Goal: Information Seeking & Learning: Learn about a topic

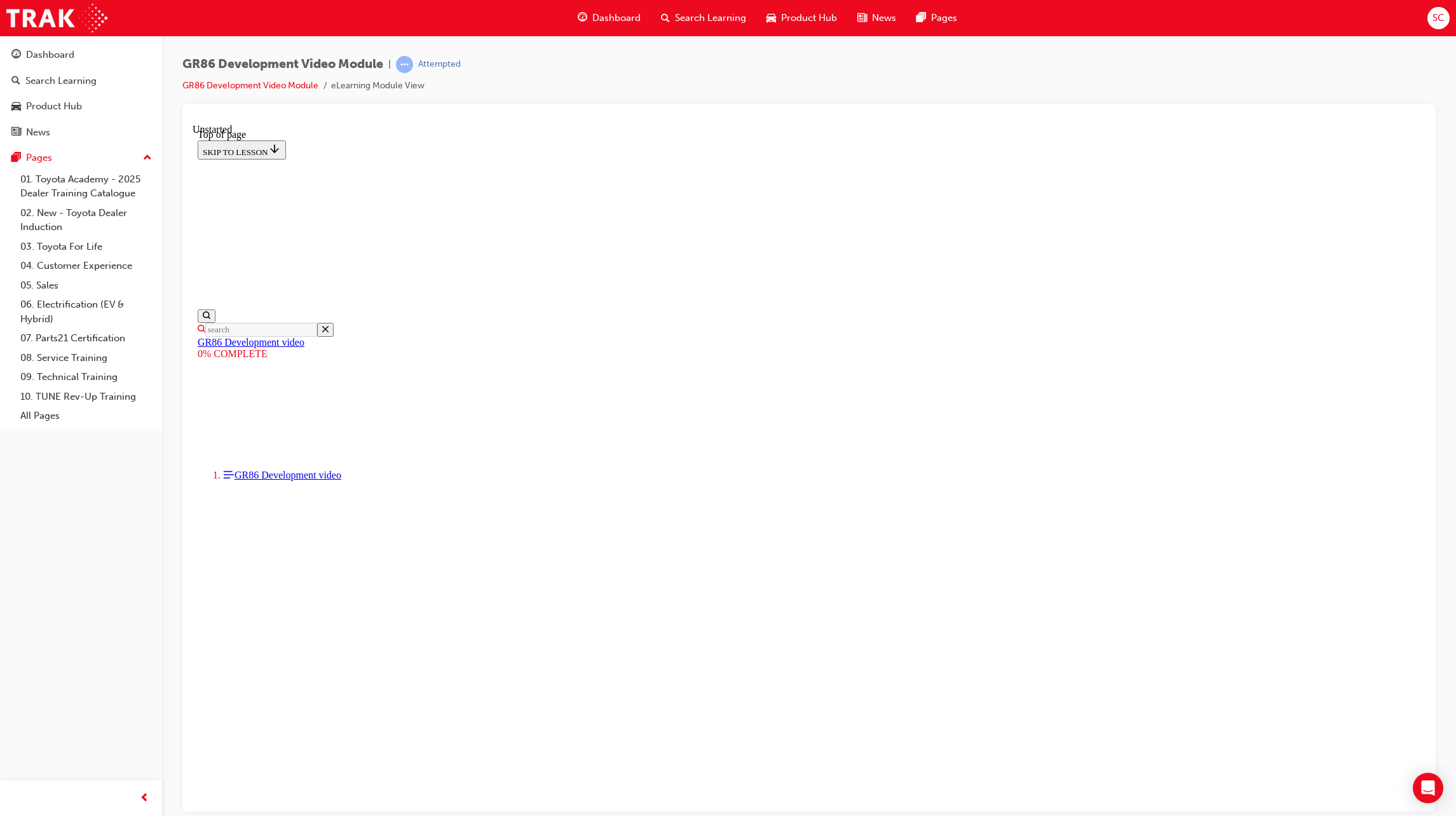
scroll to position [94, 0]
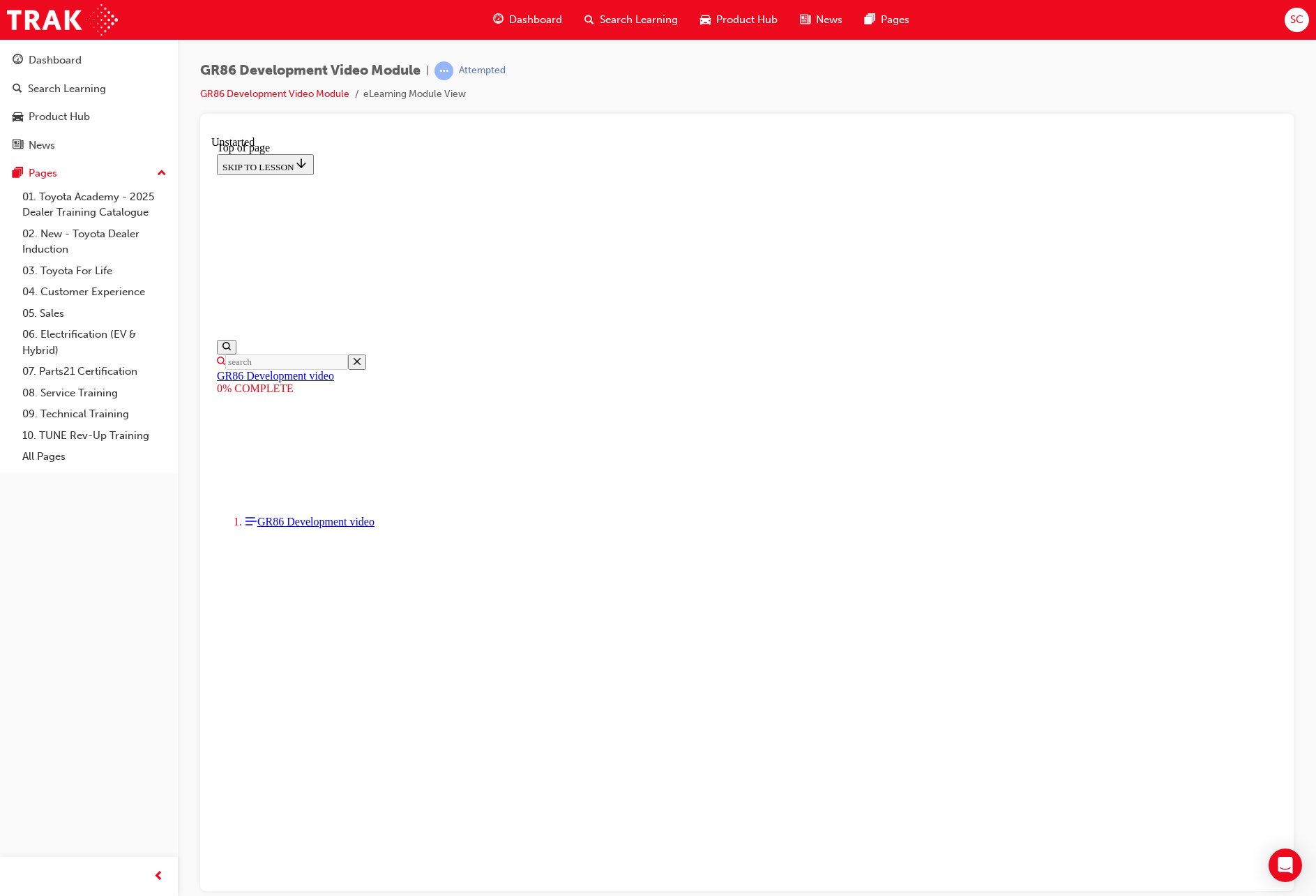
click at [1310, 159] on div "GR86 Development Video Module | Attempted GR86 Development Video Module eLearni…" at bounding box center [747, 450] width 1138 height 822
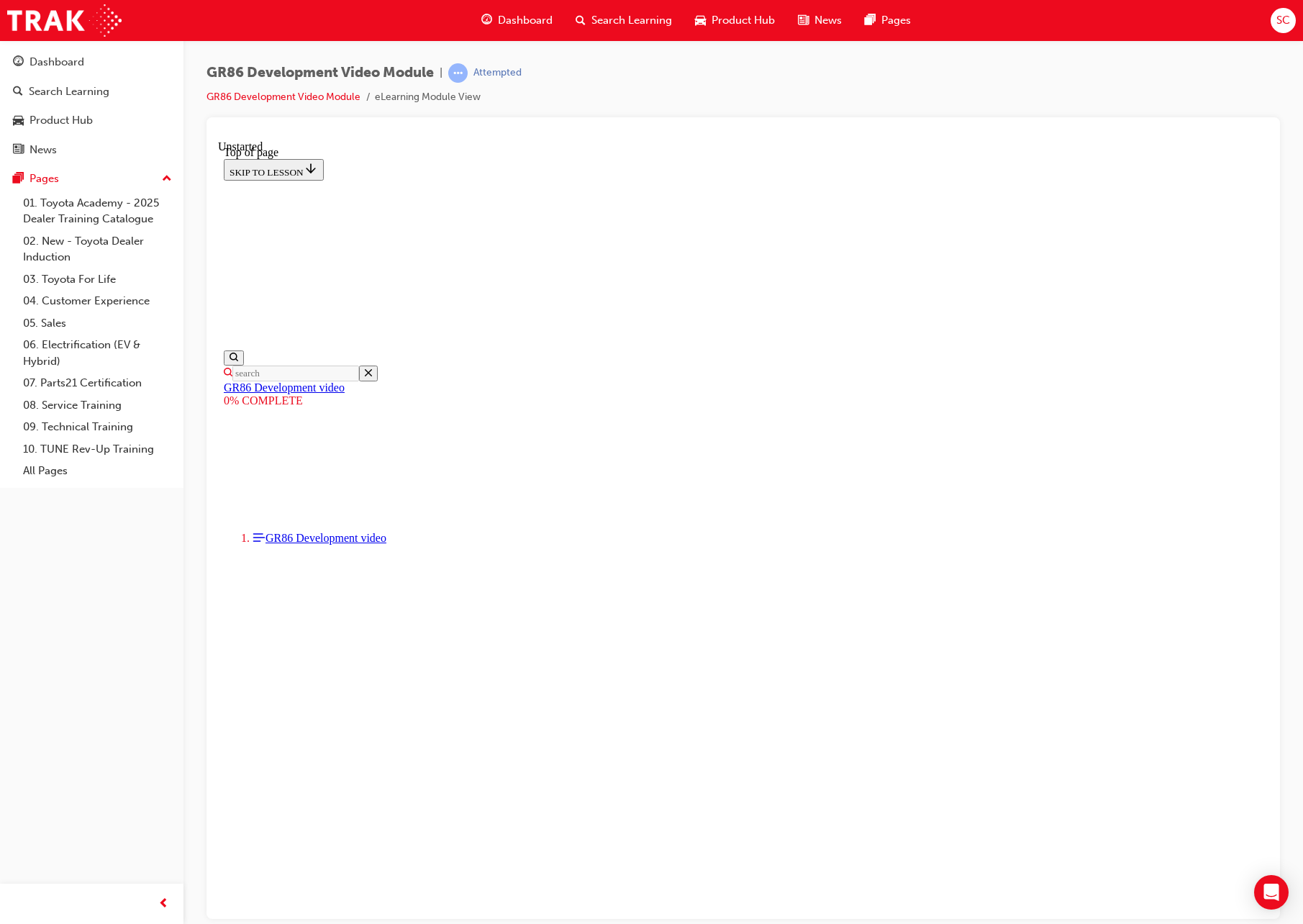
scroll to position [103, 0]
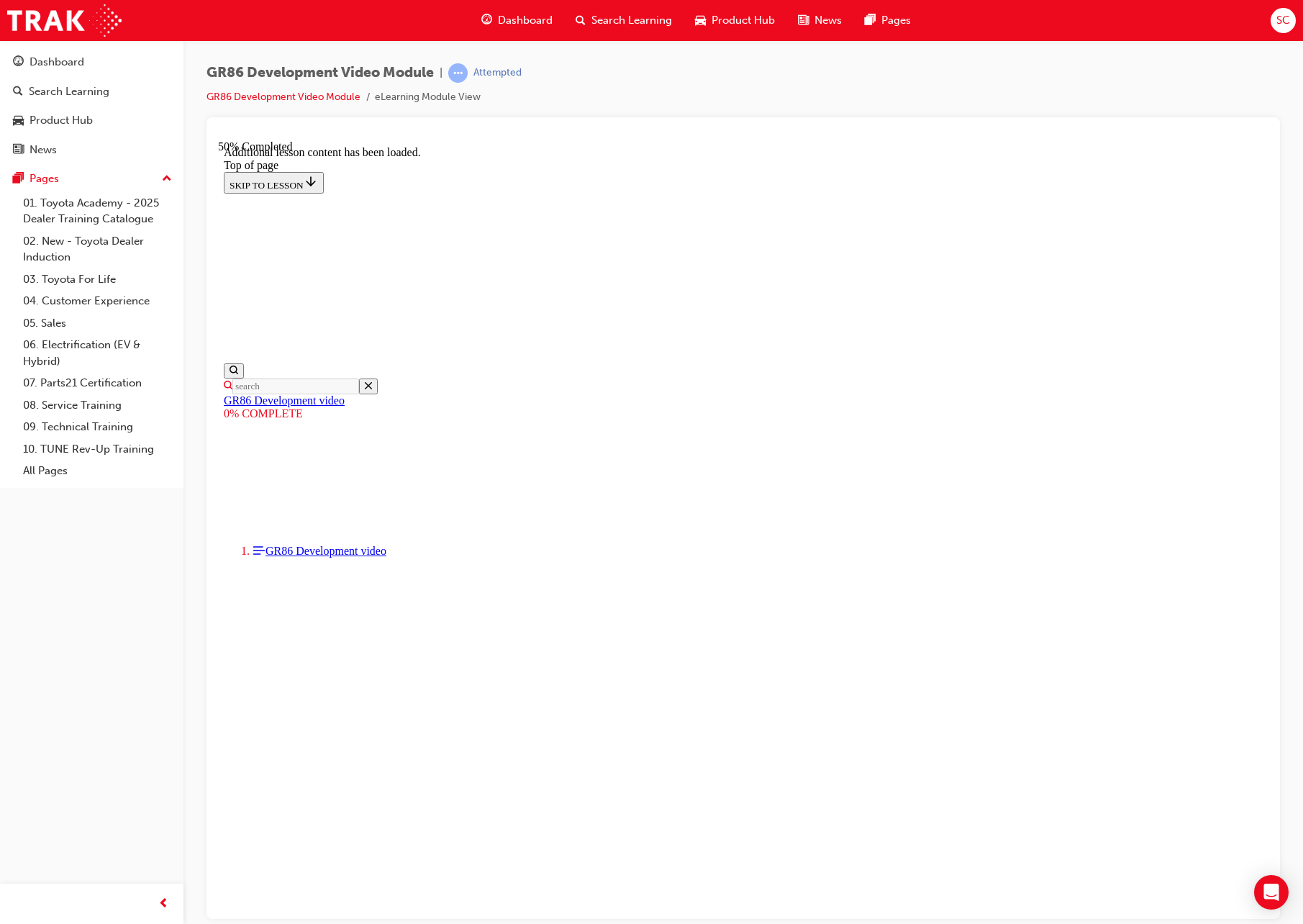
scroll to position [671, 0]
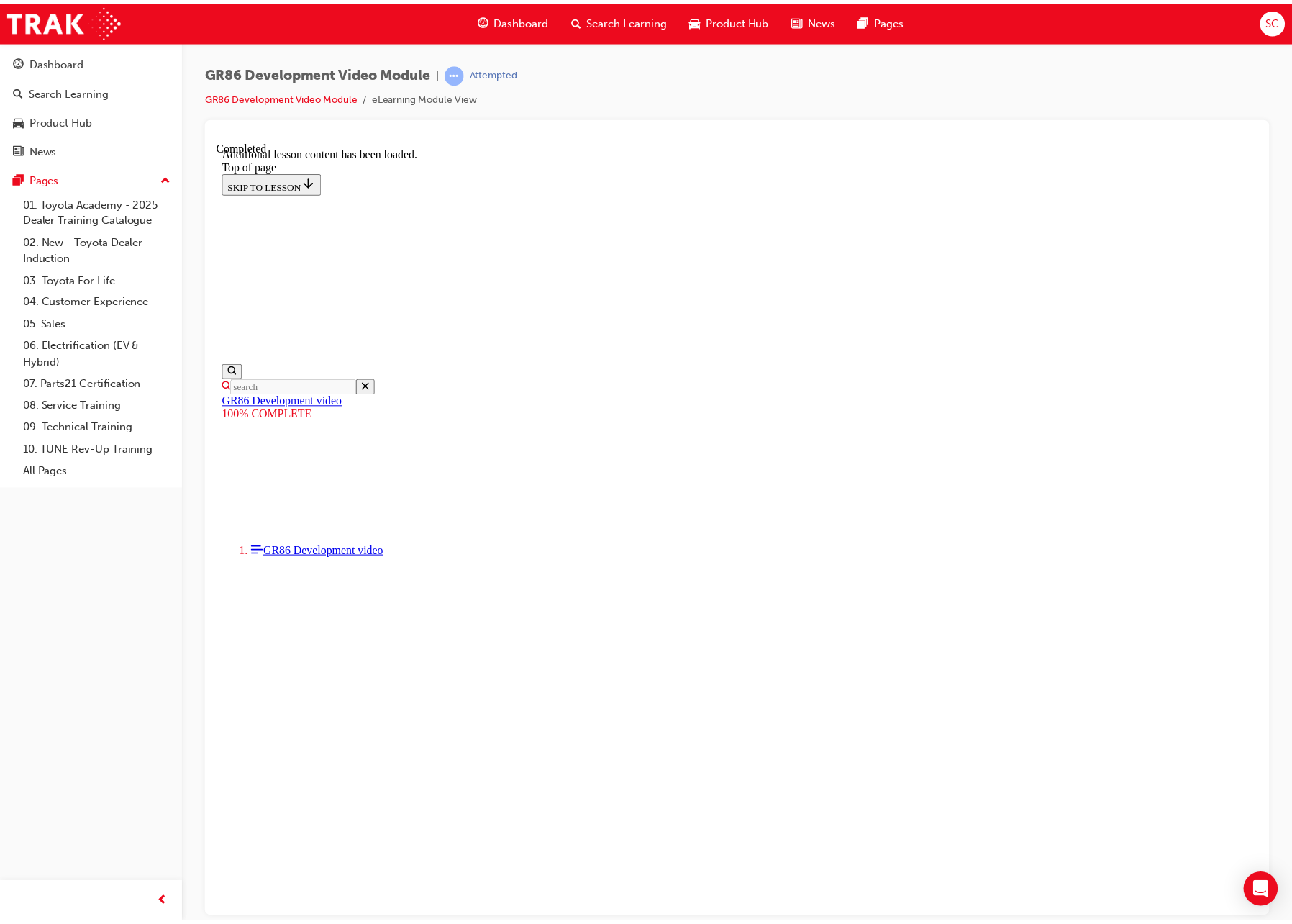
scroll to position [988, 0]
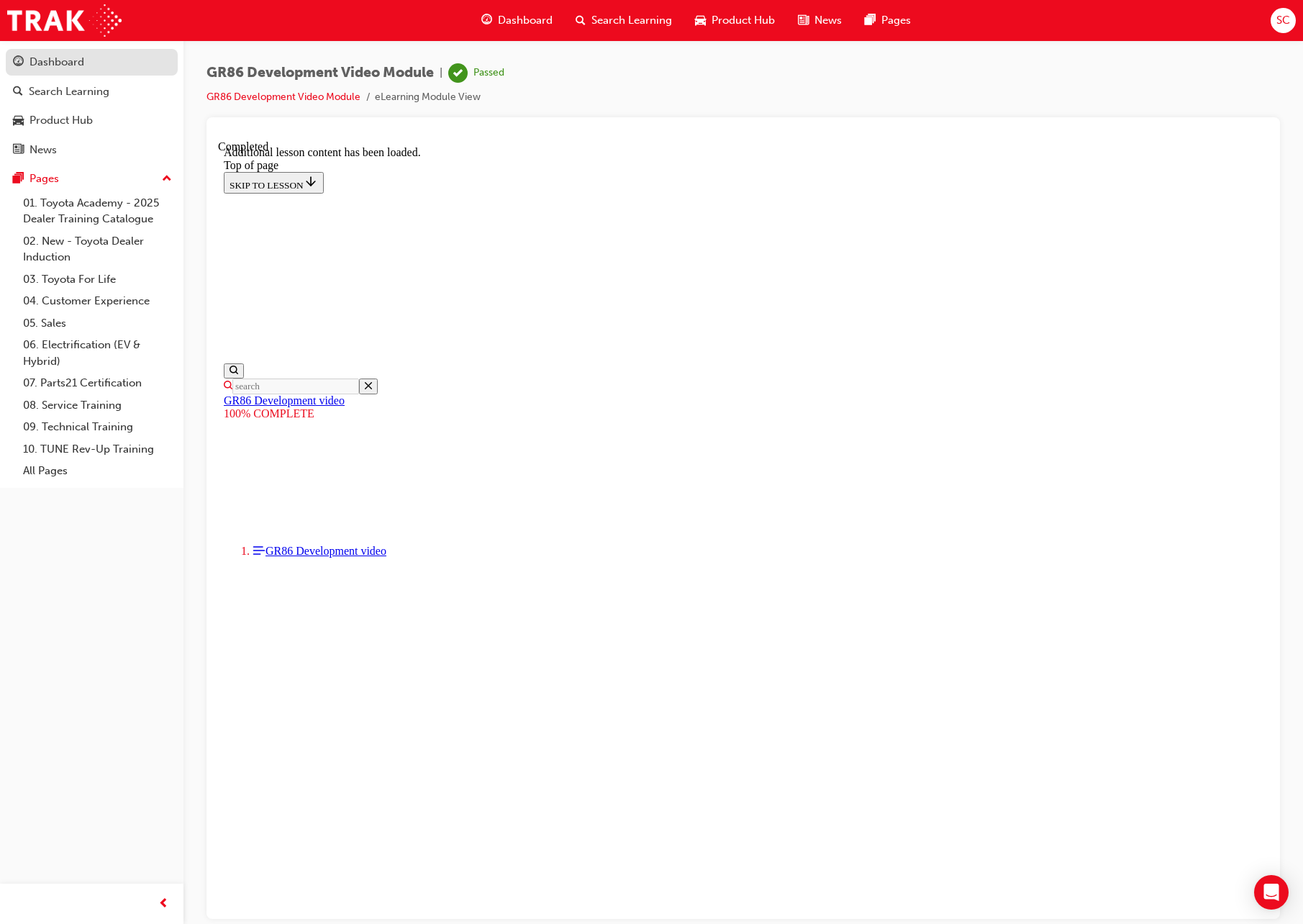
click at [77, 59] on div "Dashboard" at bounding box center [57, 62] width 55 height 17
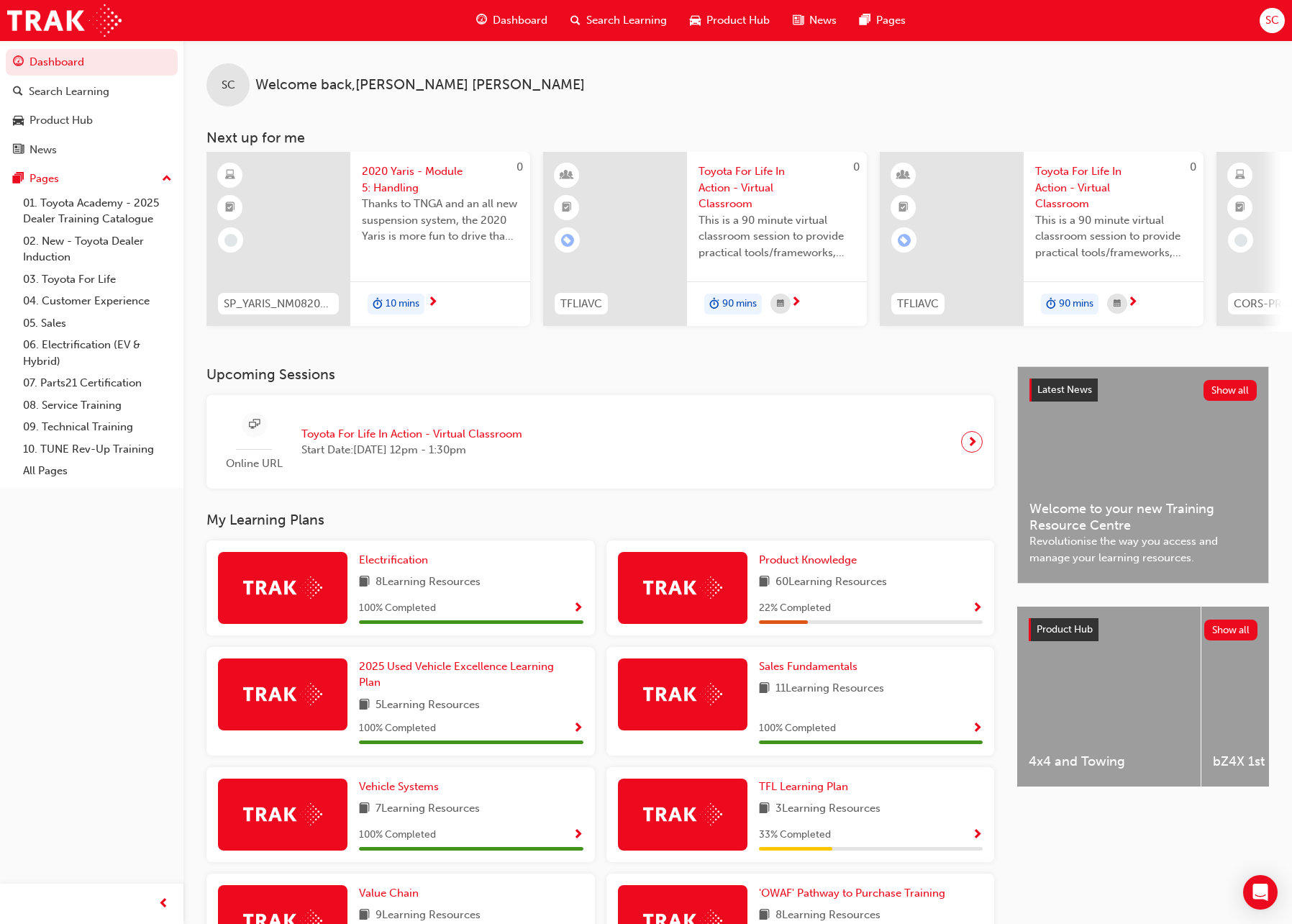
click at [978, 615] on span "Show Progress" at bounding box center [977, 609] width 11 height 13
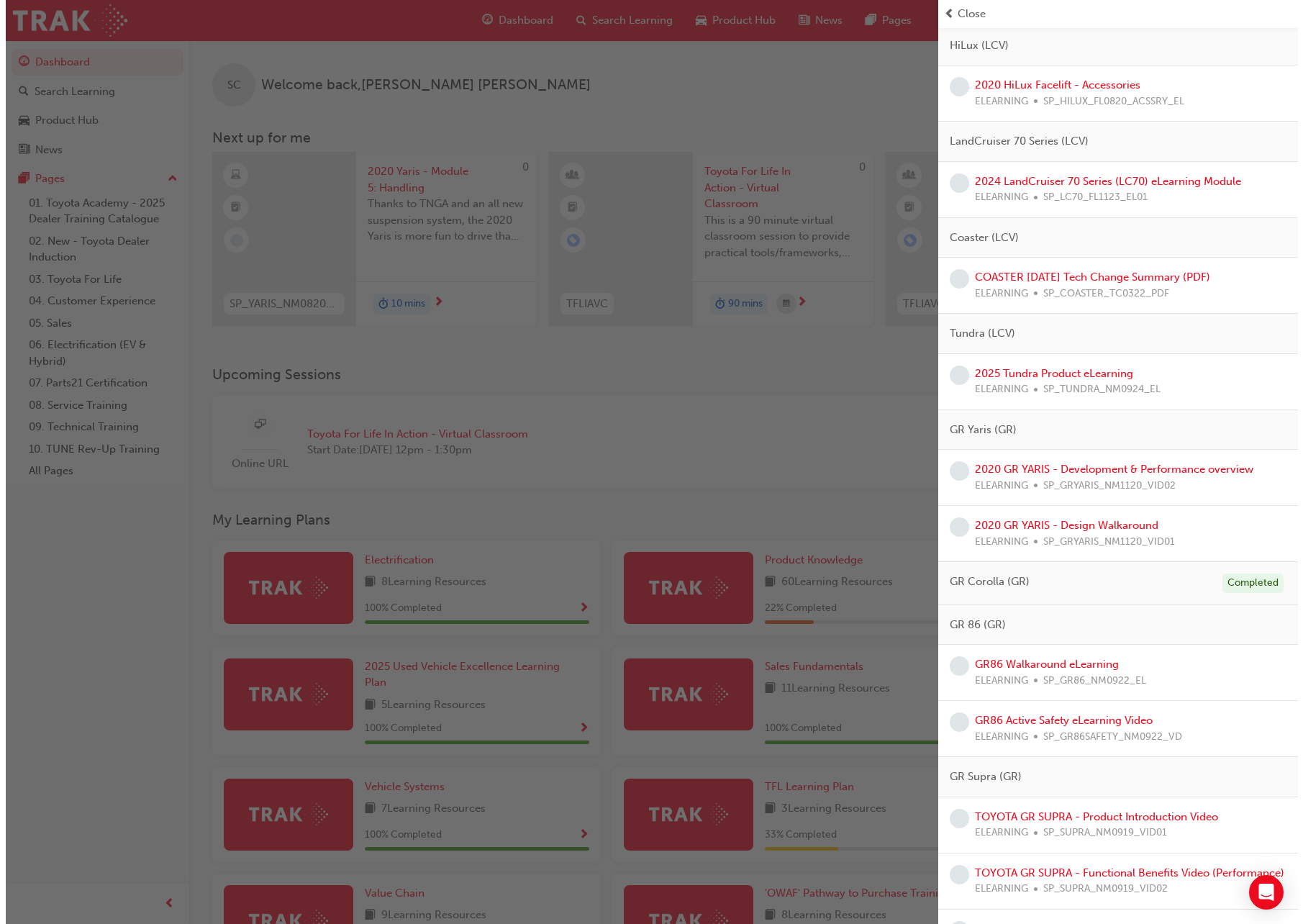
scroll to position [2805, 0]
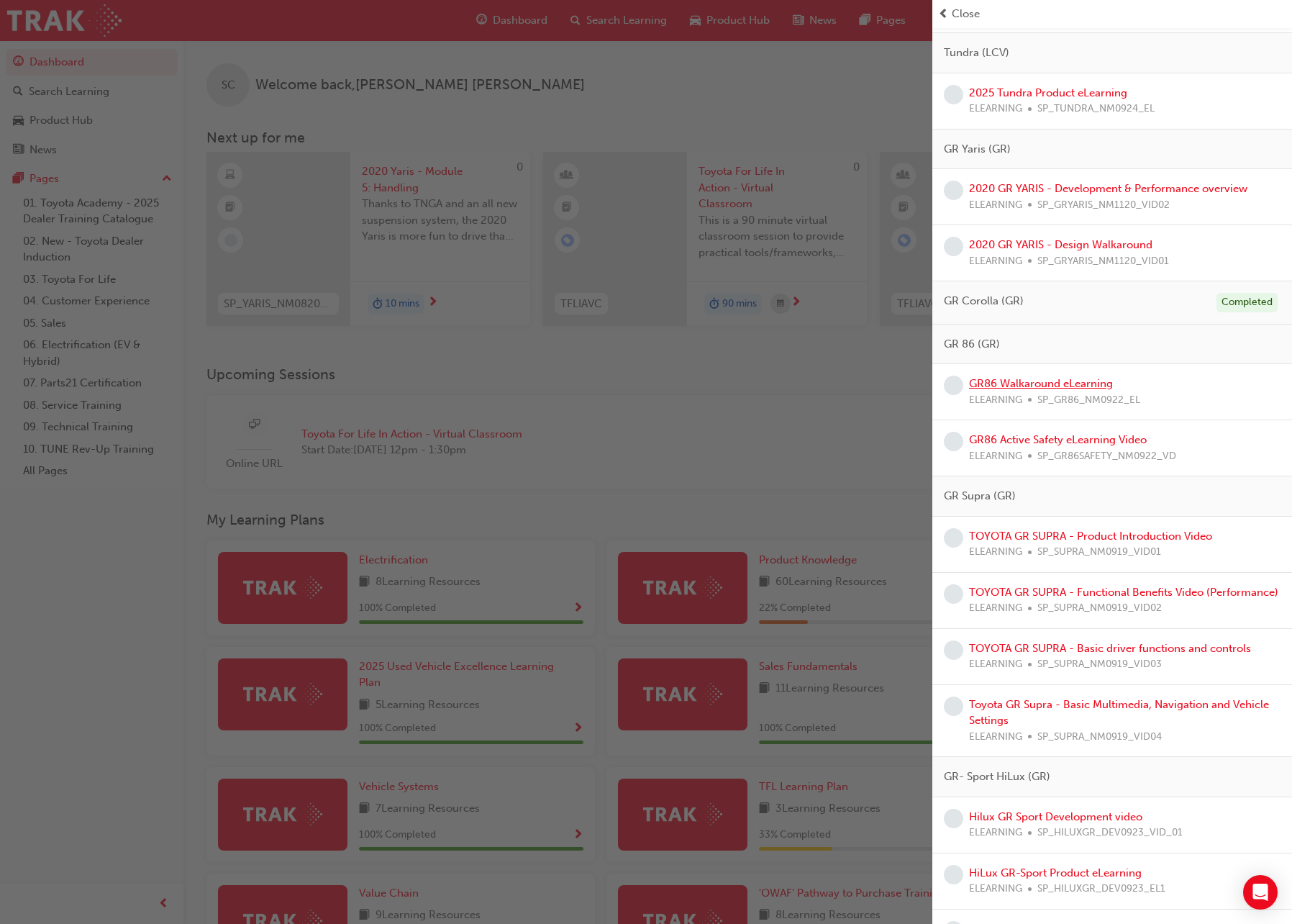
click at [1064, 387] on link "GR86 Walkaround eLearning" at bounding box center [1041, 384] width 144 height 13
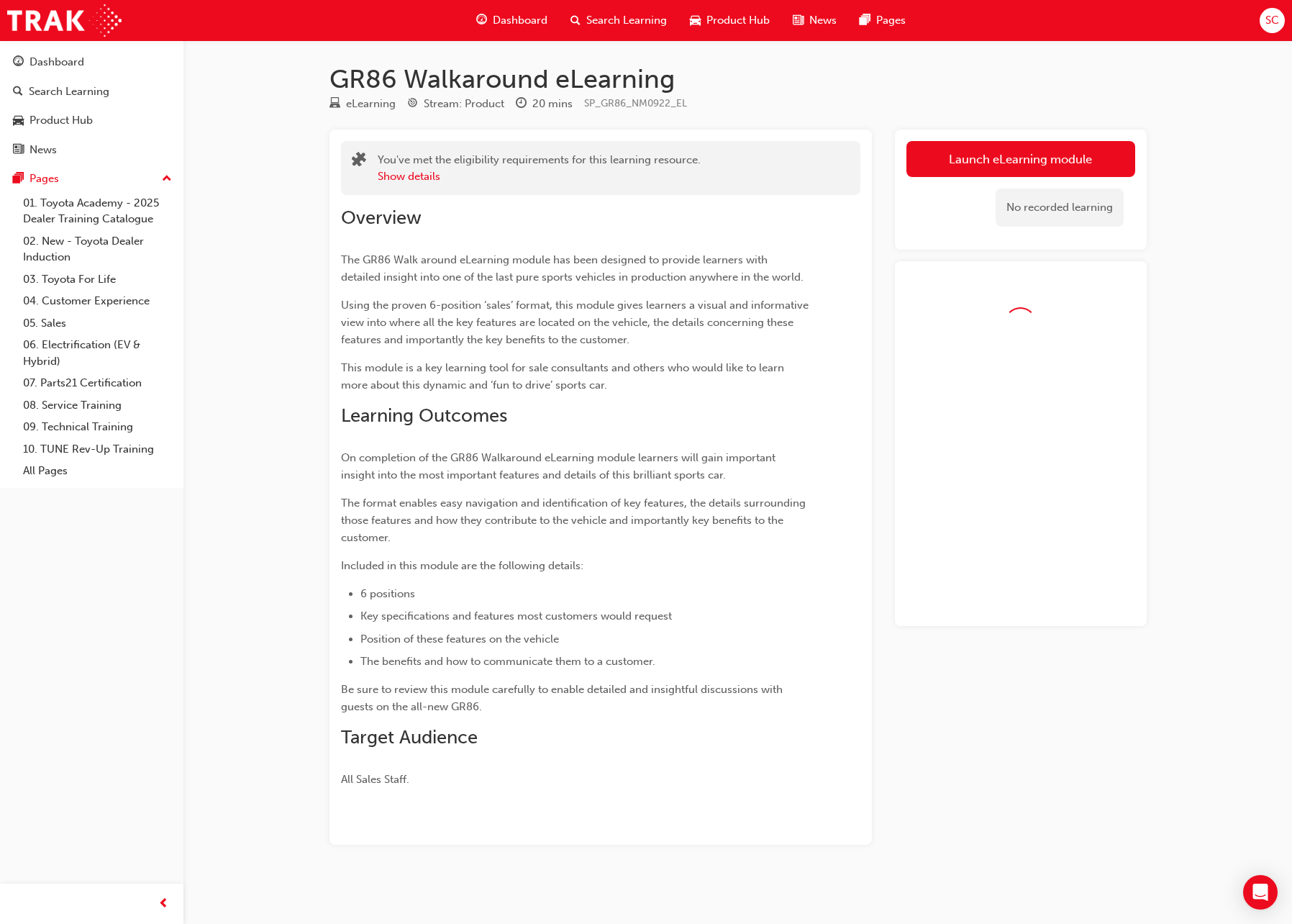
click at [988, 178] on div "No recorded learning" at bounding box center [1021, 208] width 229 height 61
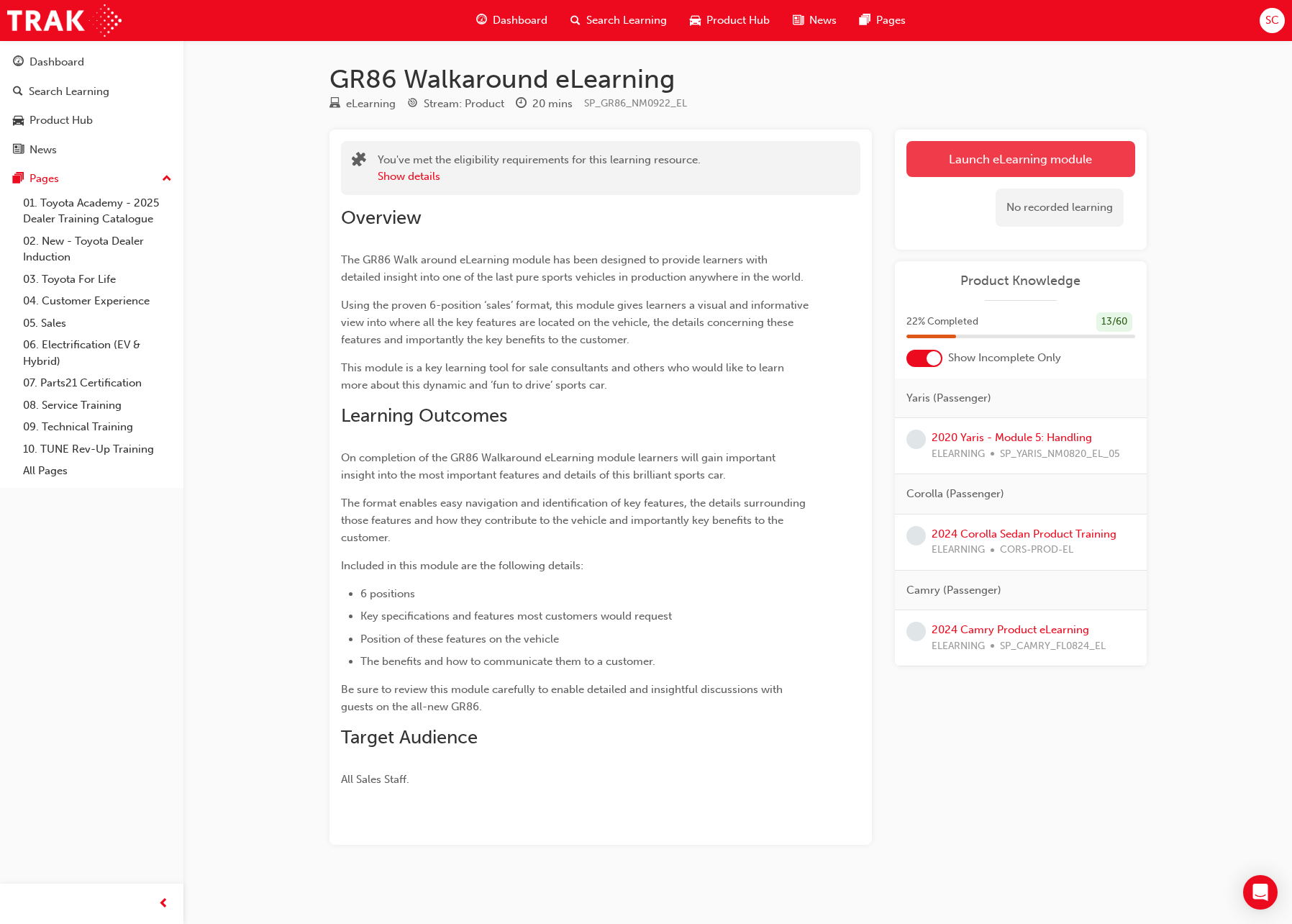
click at [996, 167] on link "Launch eLearning module" at bounding box center [1021, 159] width 229 height 36
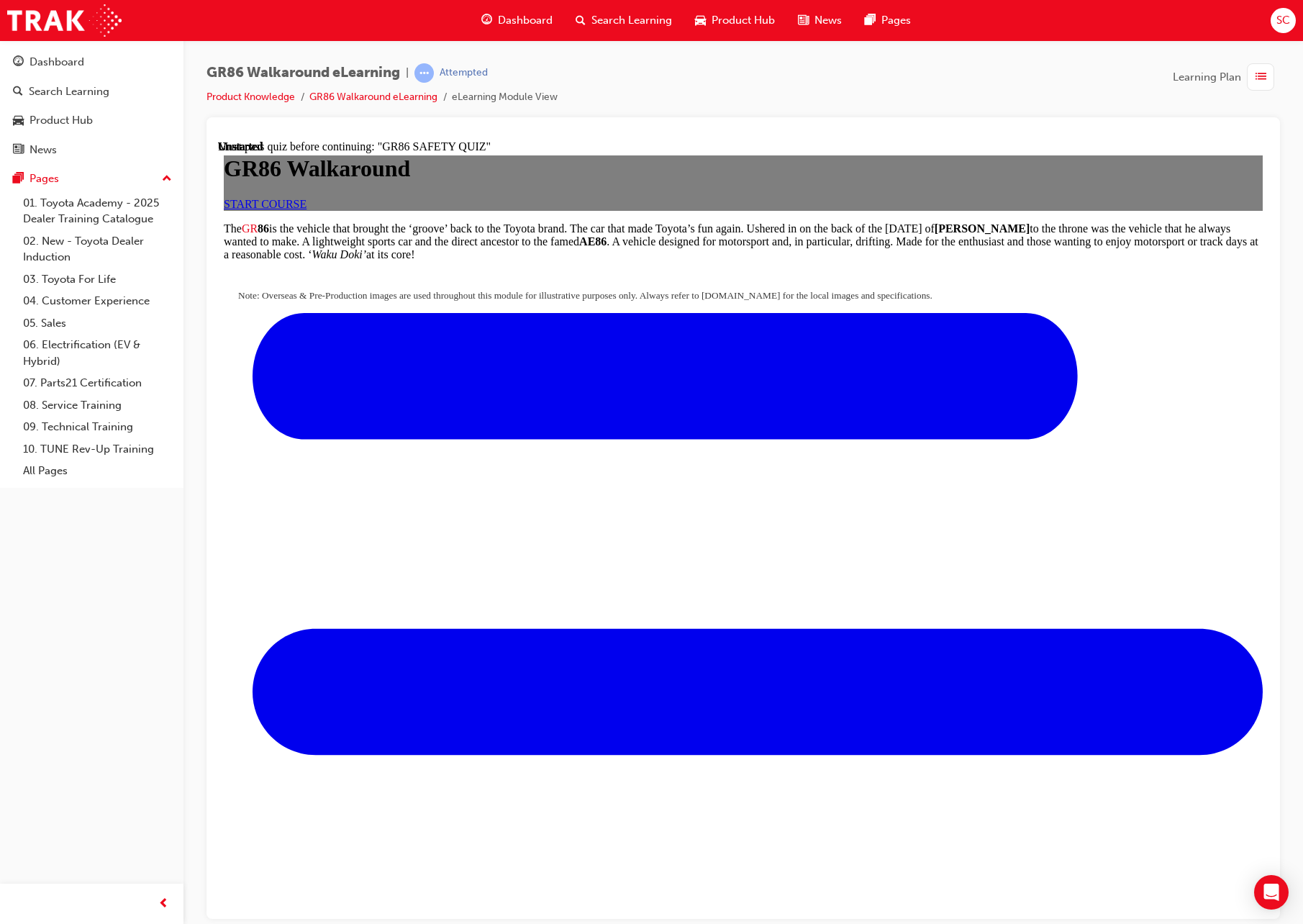
click at [307, 209] on span "START COURSE" at bounding box center [265, 203] width 83 height 12
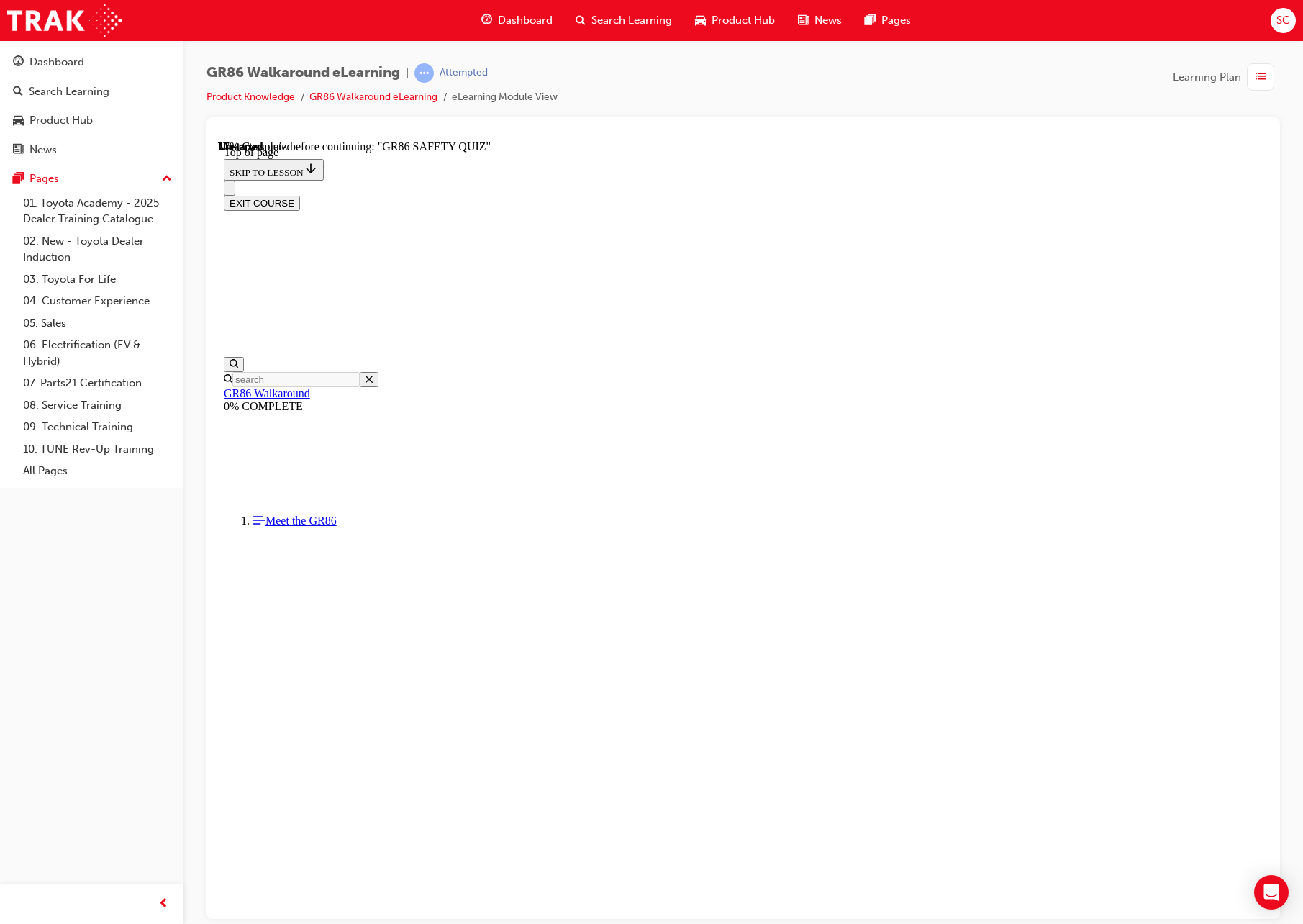
scroll to position [106, 0]
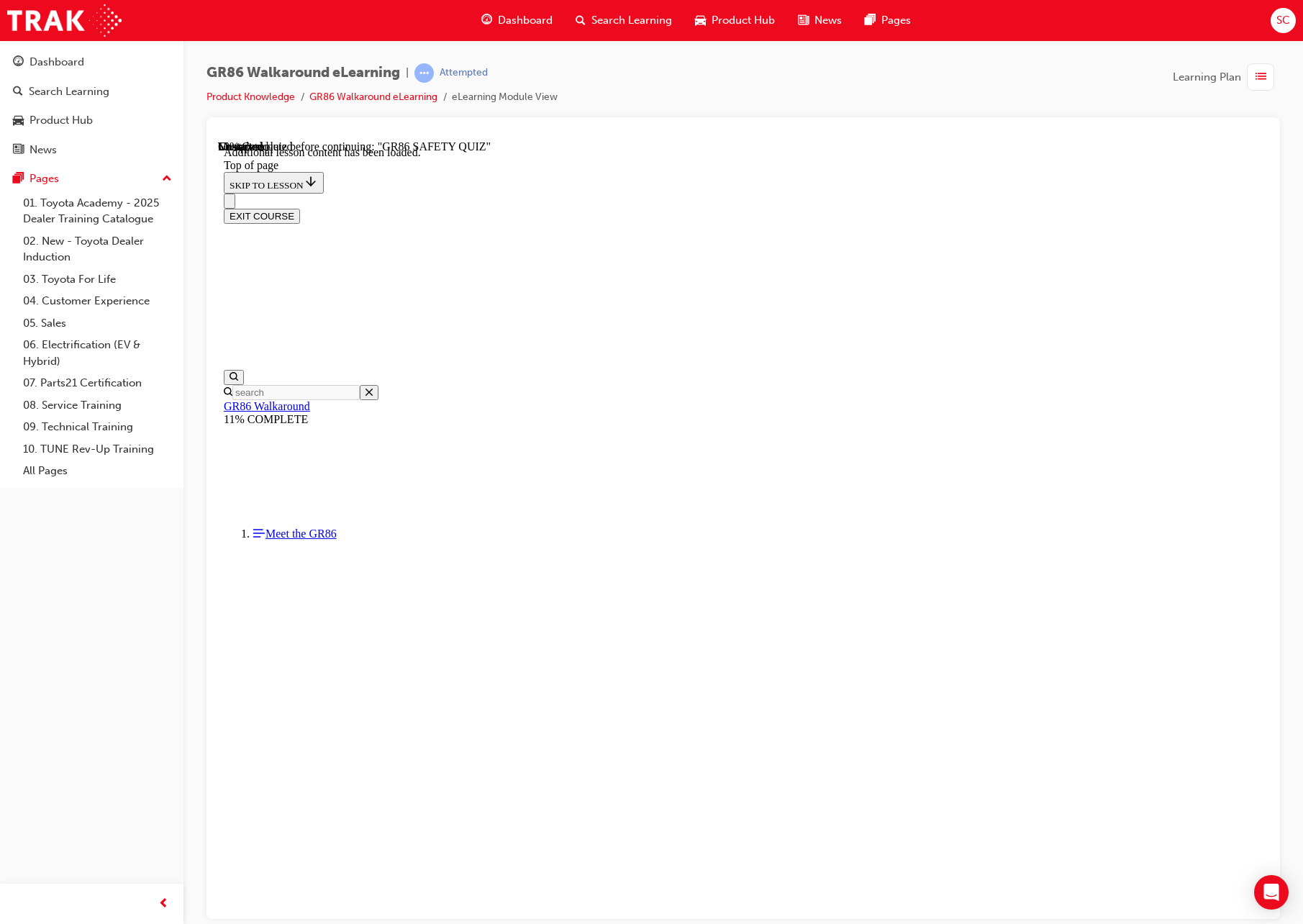
scroll to position [438, 0]
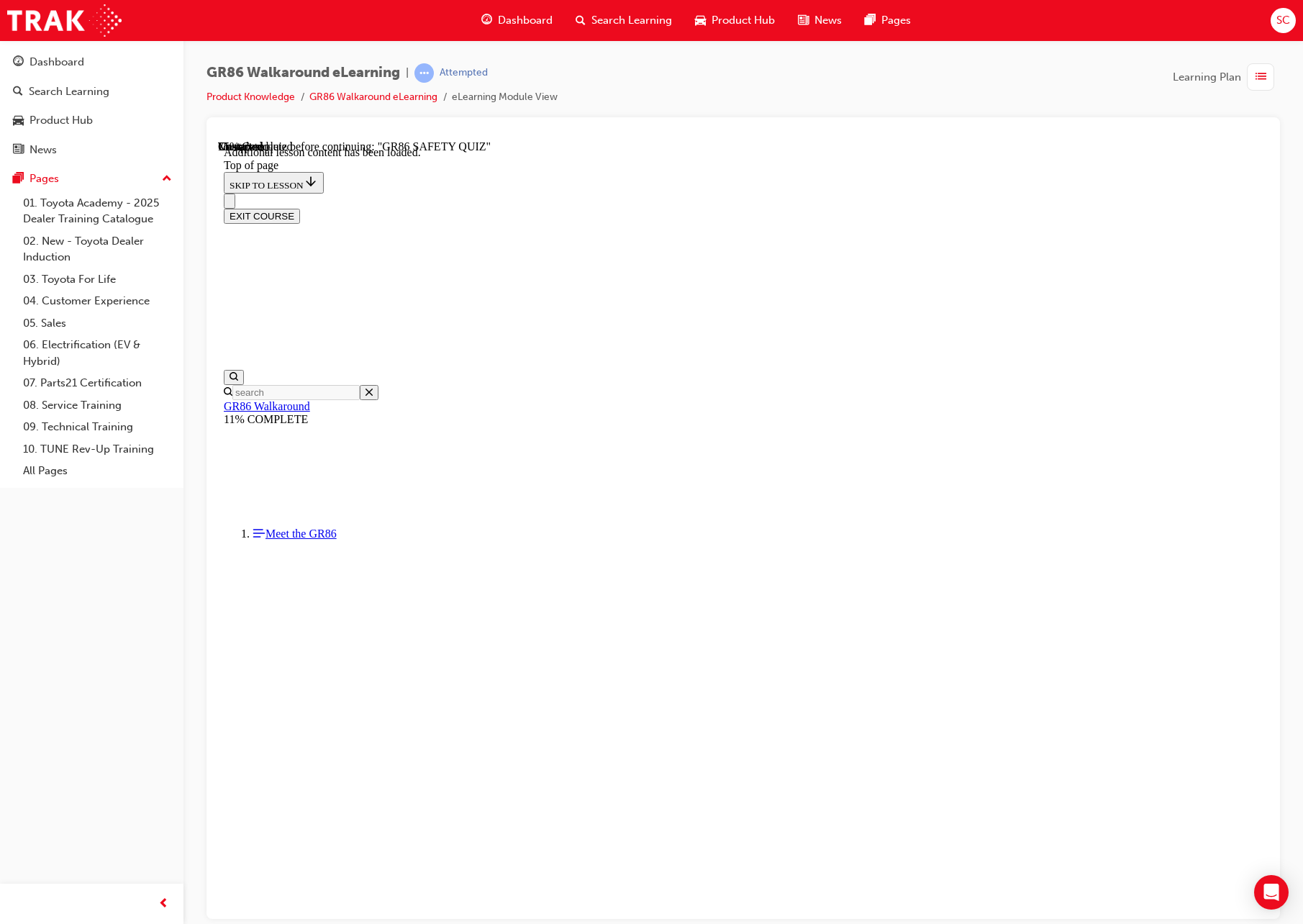
scroll to position [114, 0]
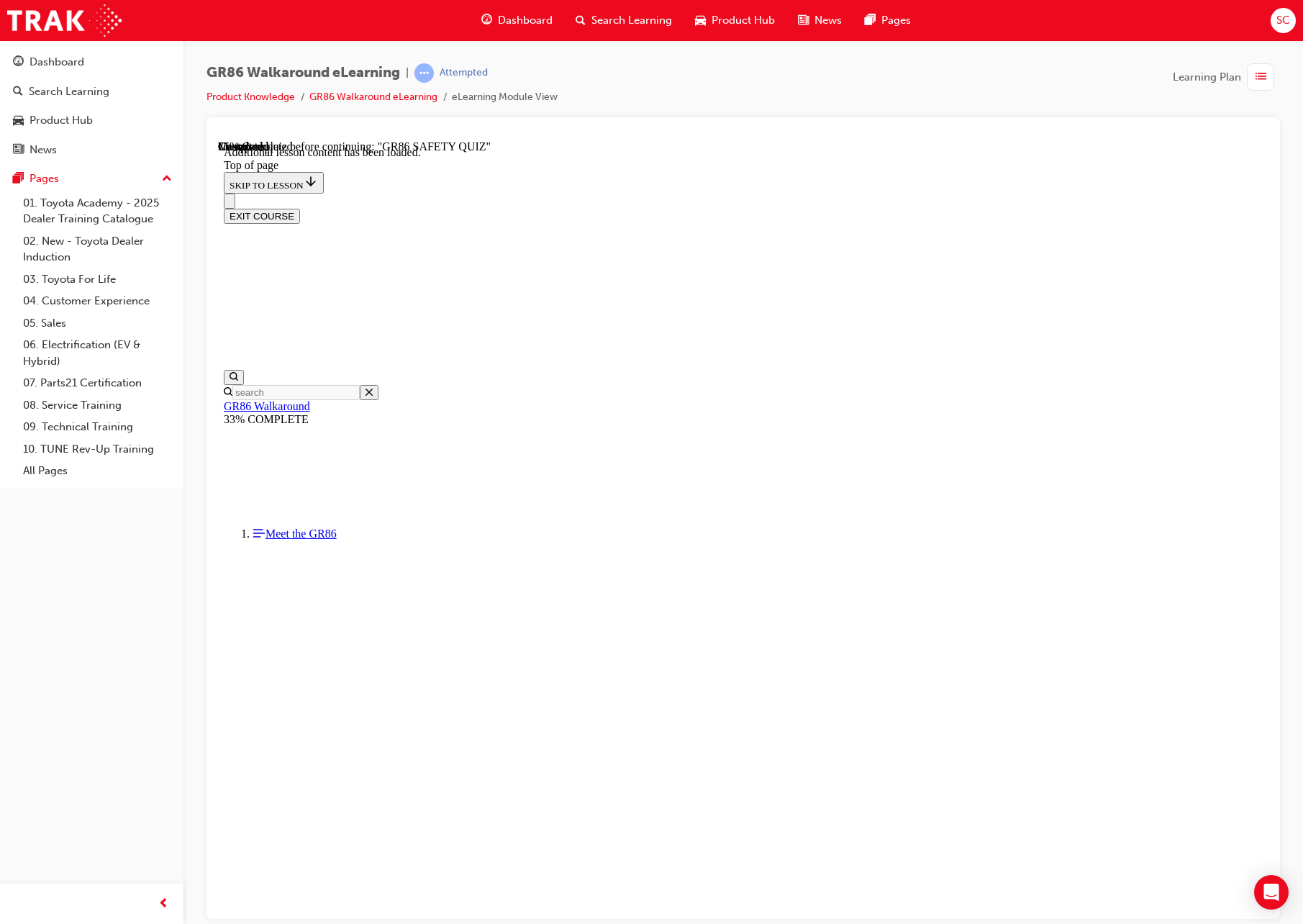
scroll to position [374, 0]
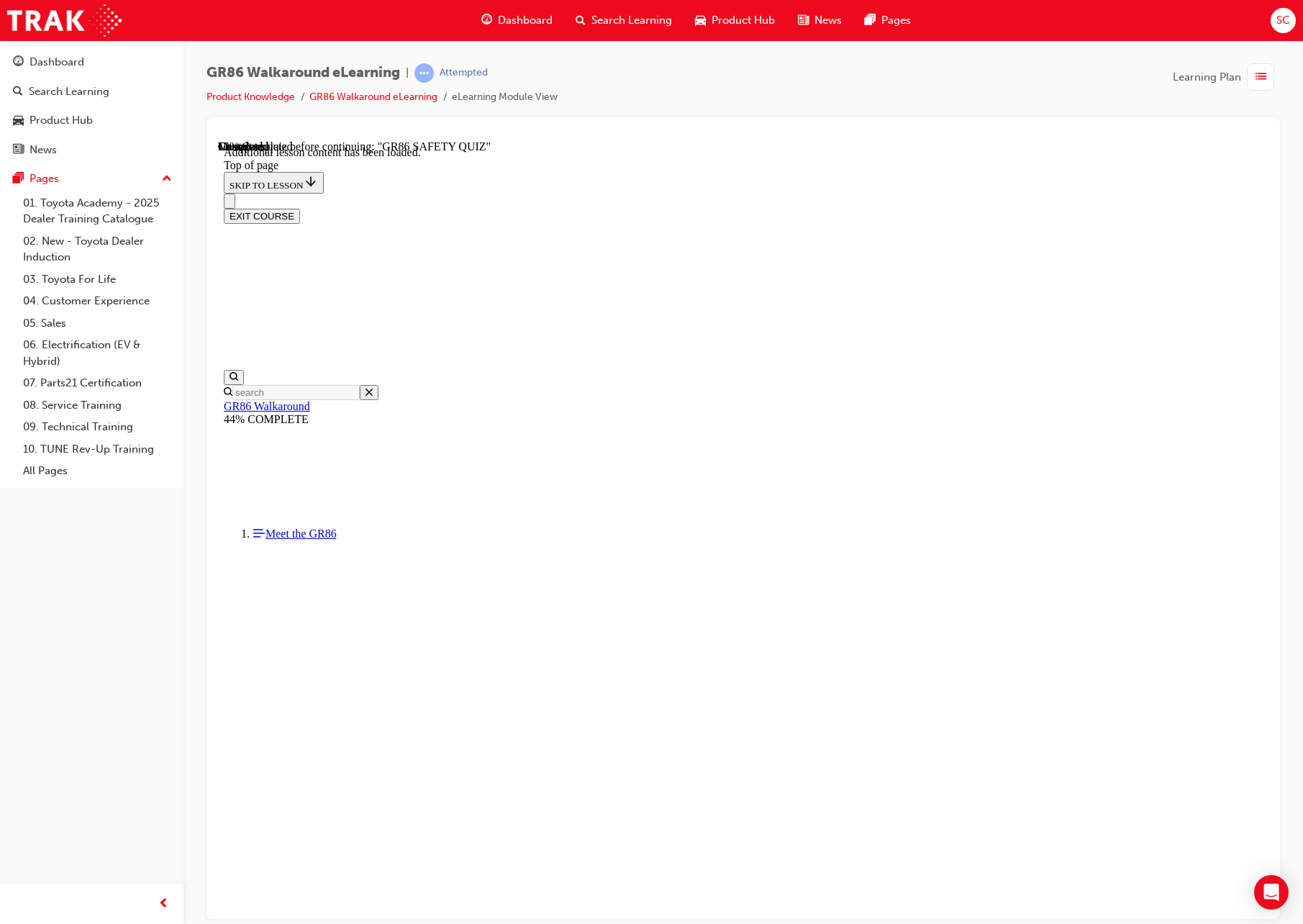
scroll to position [117, 0]
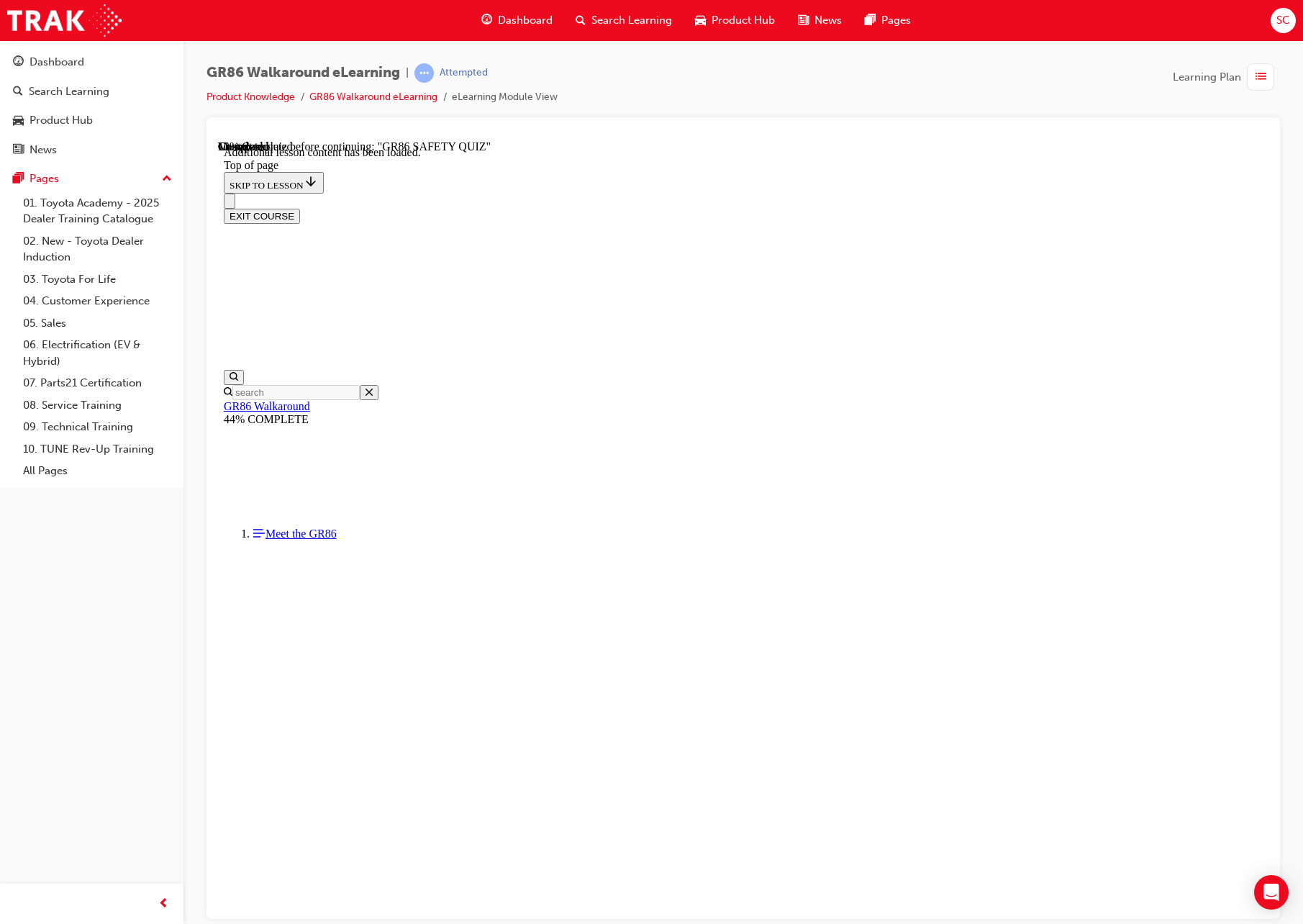
drag, startPoint x: 897, startPoint y: 546, endPoint x: 722, endPoint y: 481, distance: 186.7
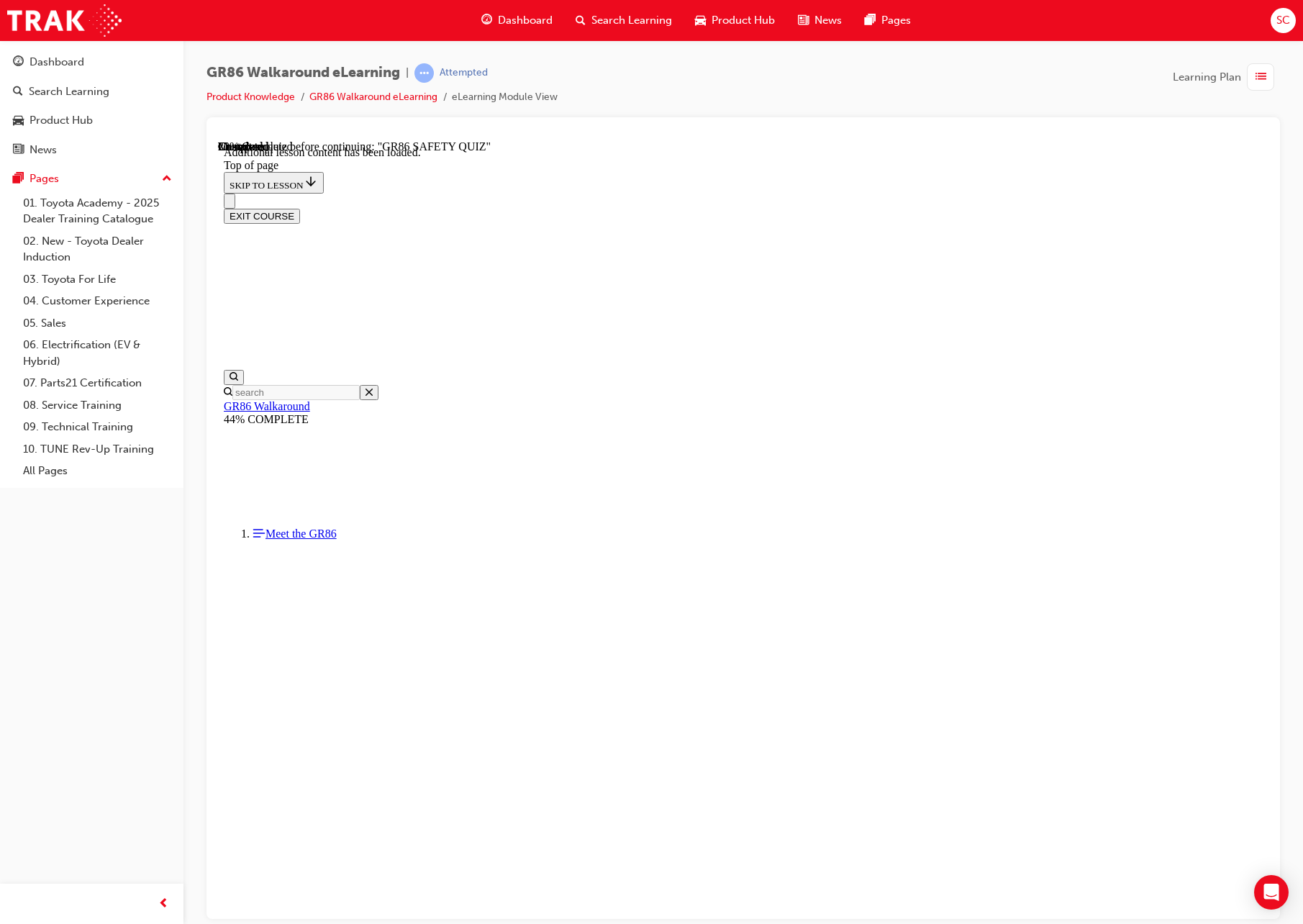
drag, startPoint x: 578, startPoint y: 826, endPoint x: 767, endPoint y: 830, distance: 189.0
drag, startPoint x: 767, startPoint y: 830, endPoint x: 798, endPoint y: 829, distance: 31.0
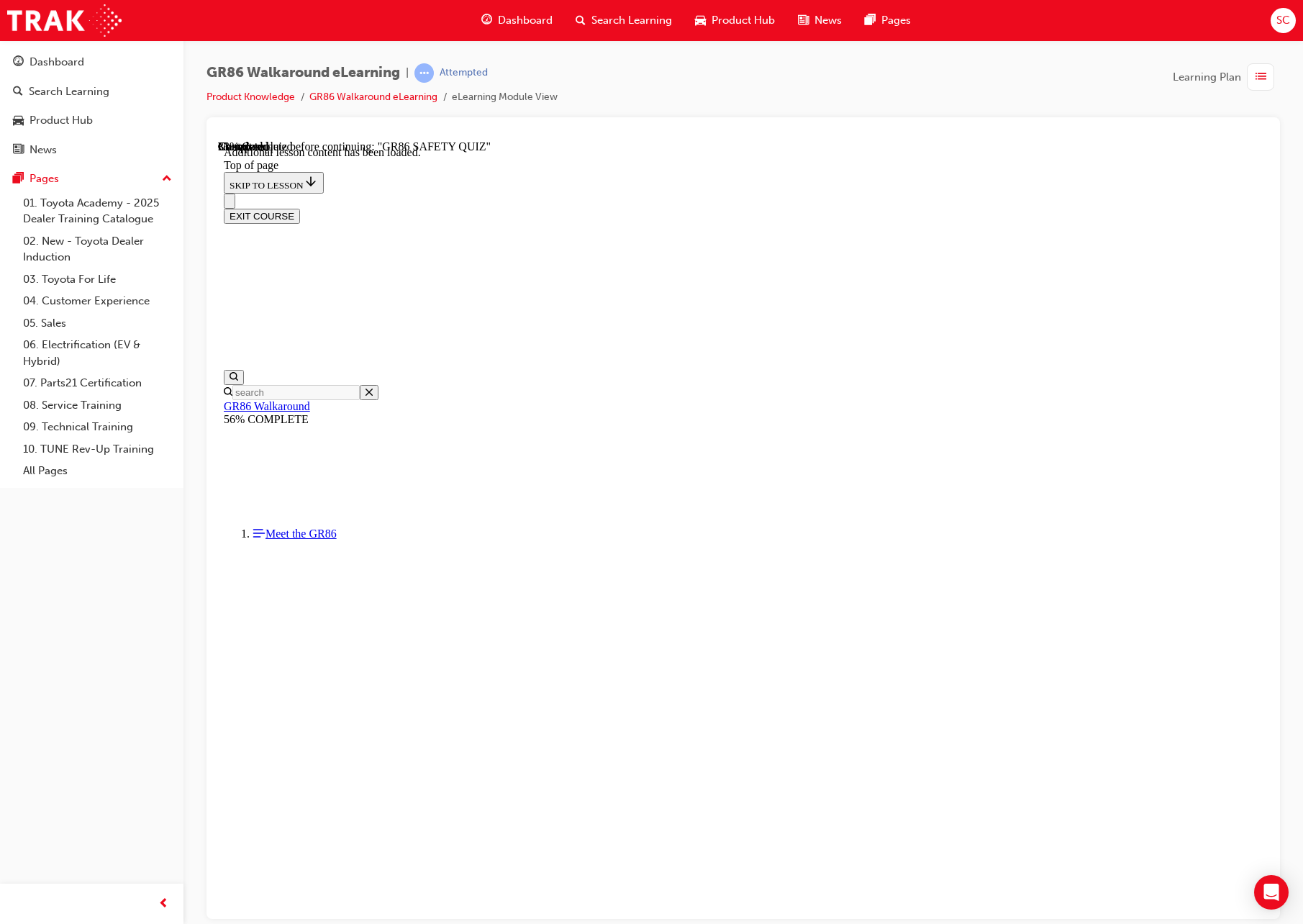
scroll to position [377, 0]
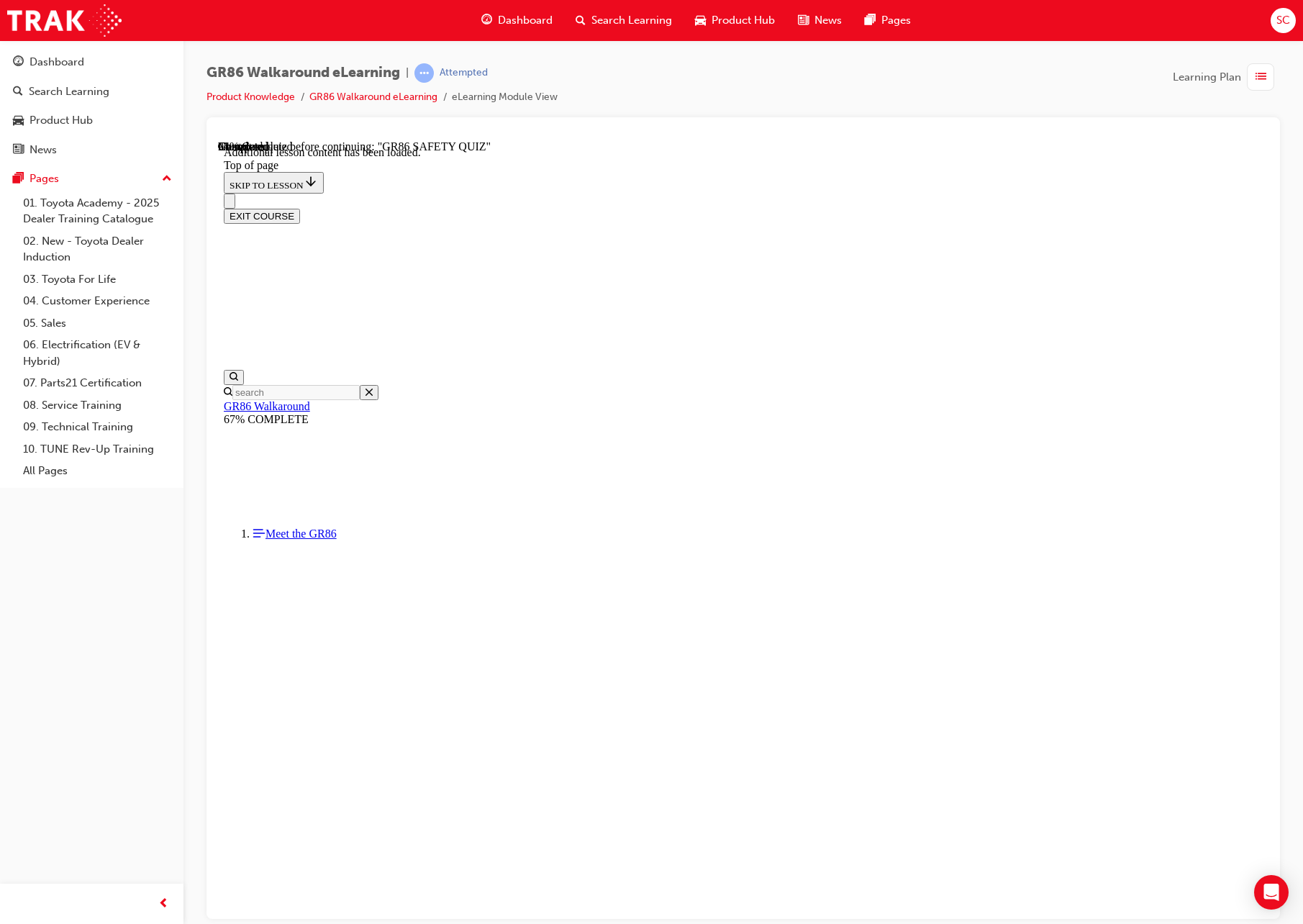
scroll to position [2879, 0]
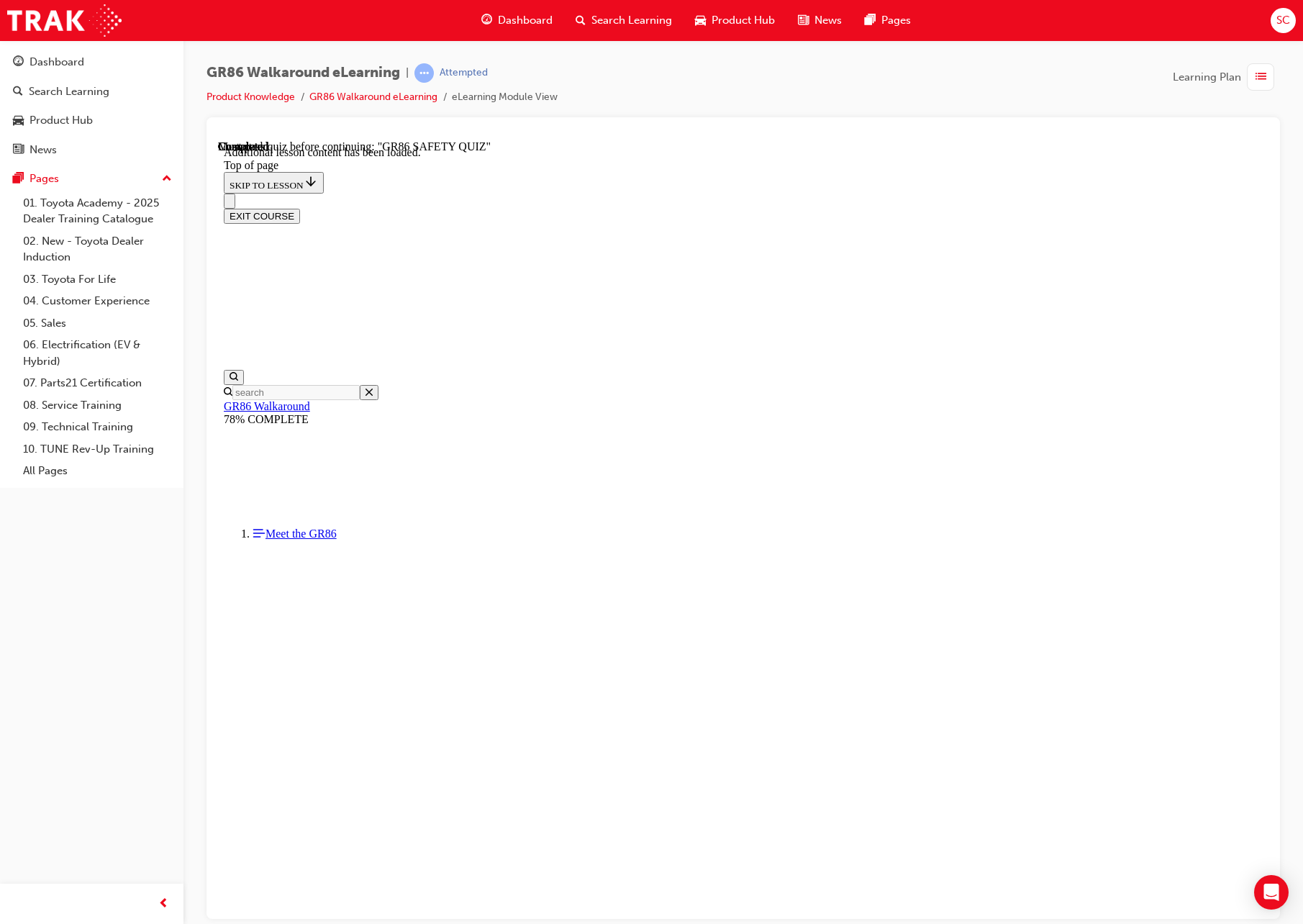
drag, startPoint x: 983, startPoint y: 387, endPoint x: 530, endPoint y: 344, distance: 455.0
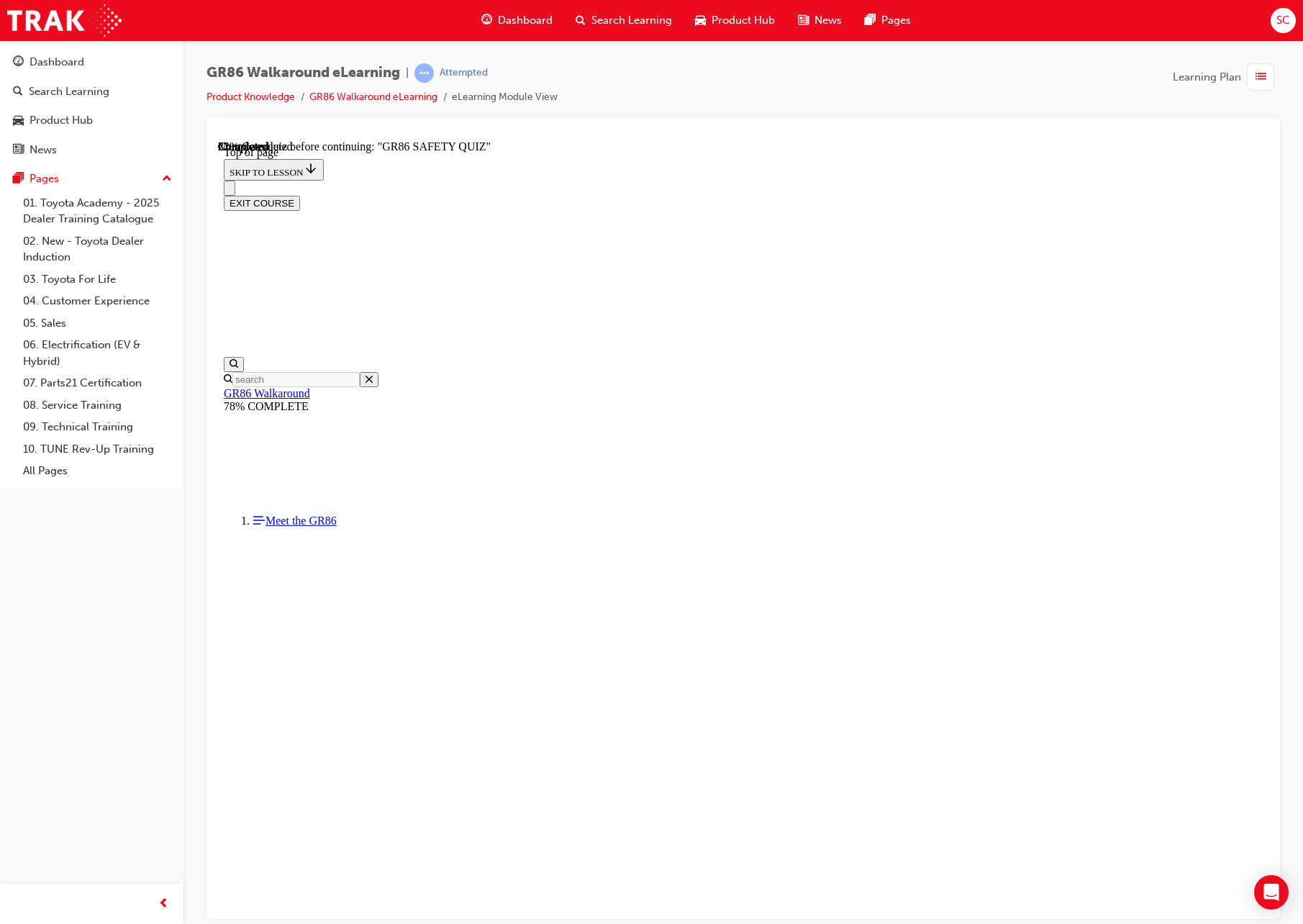
scroll to position [44, 0]
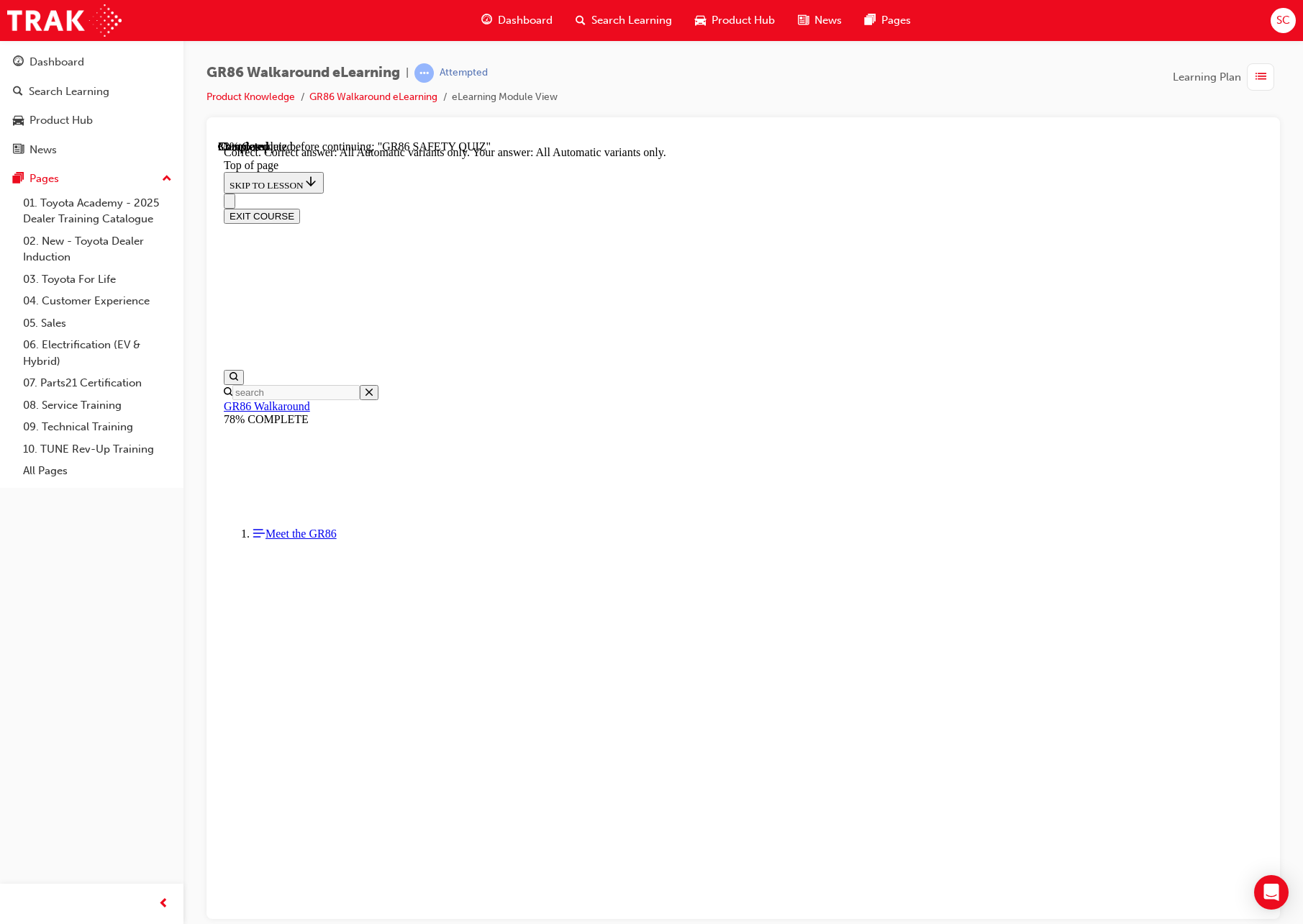
scroll to position [78, 0]
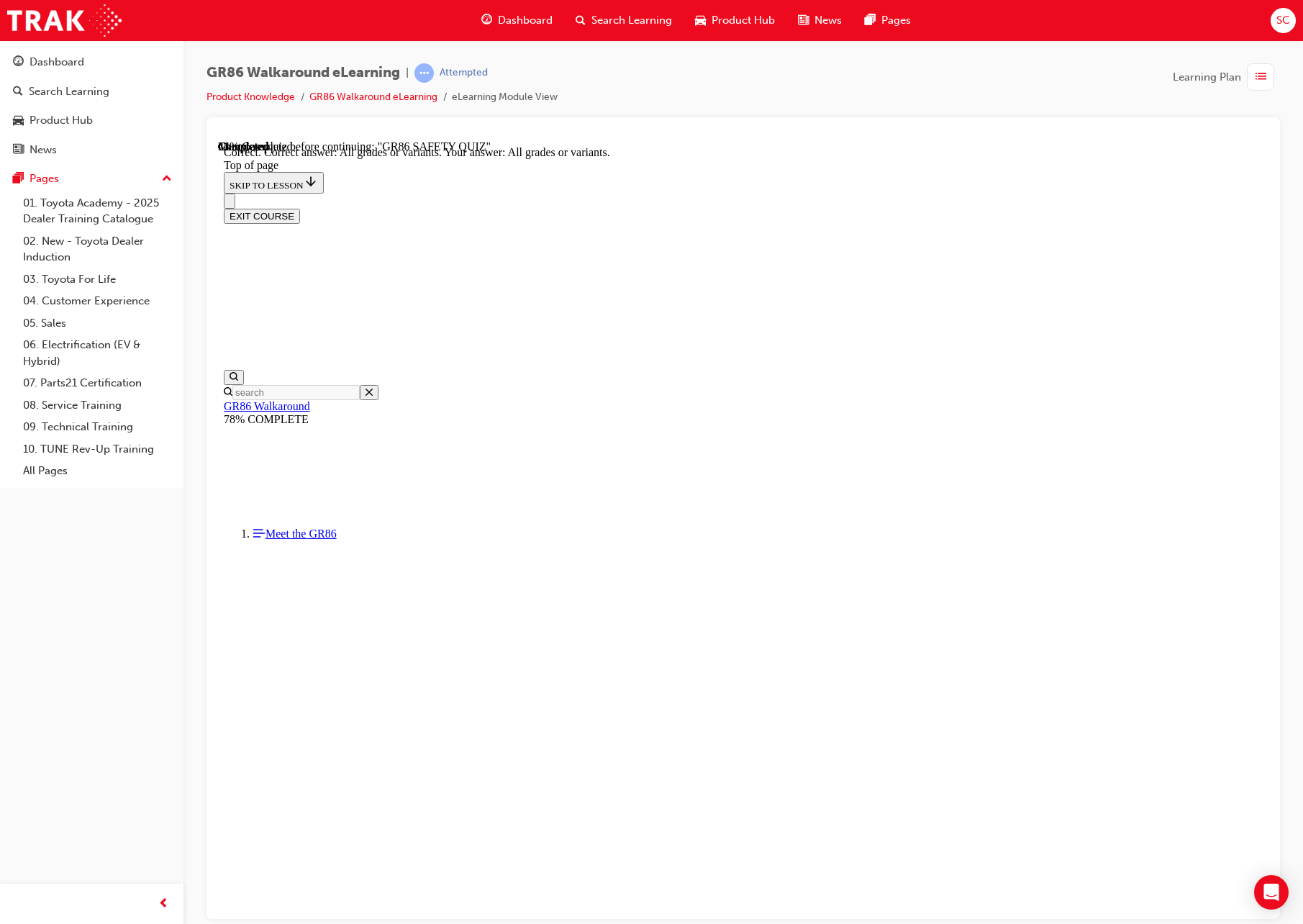
scroll to position [45, 0]
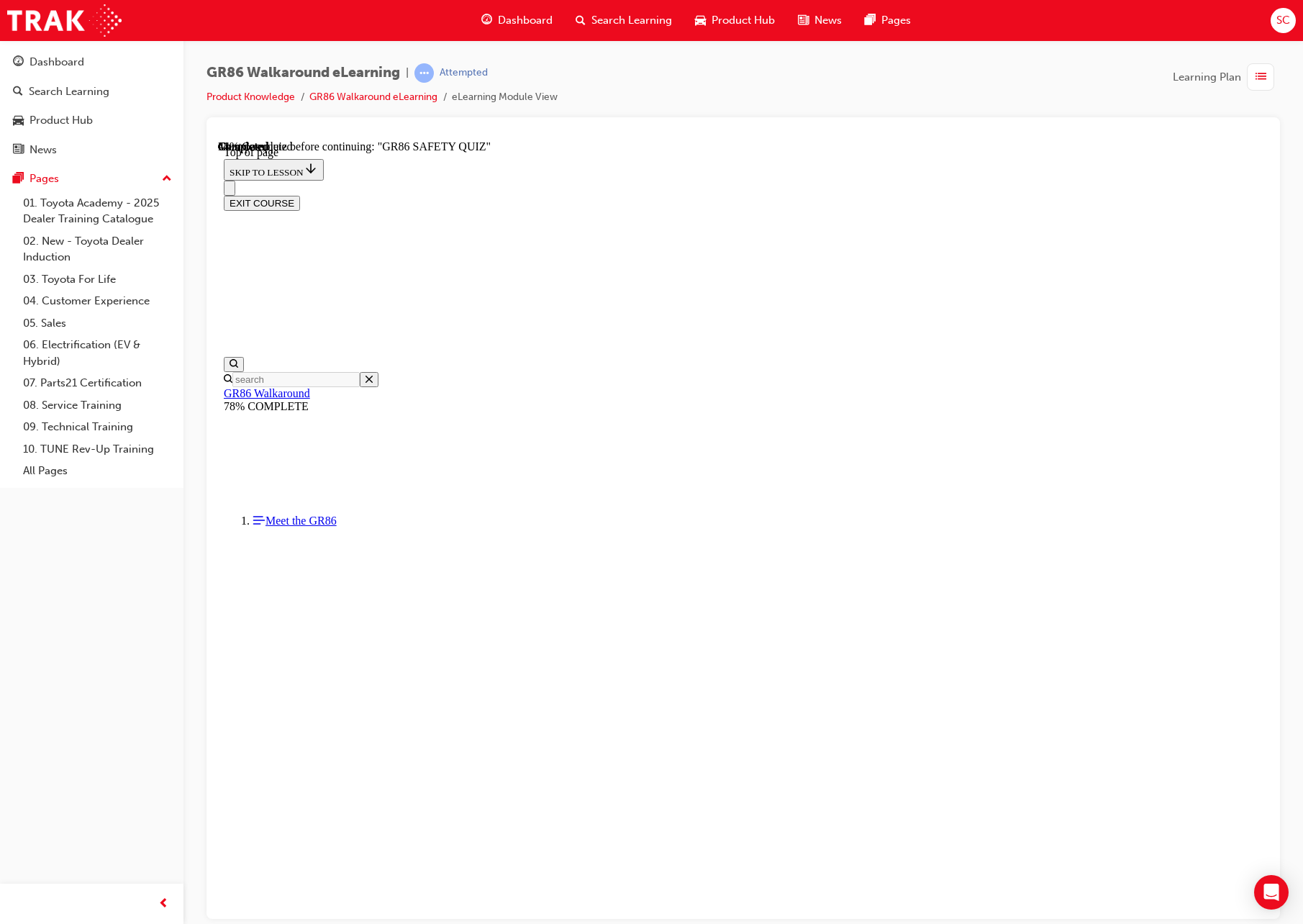
scroll to position [44, 0]
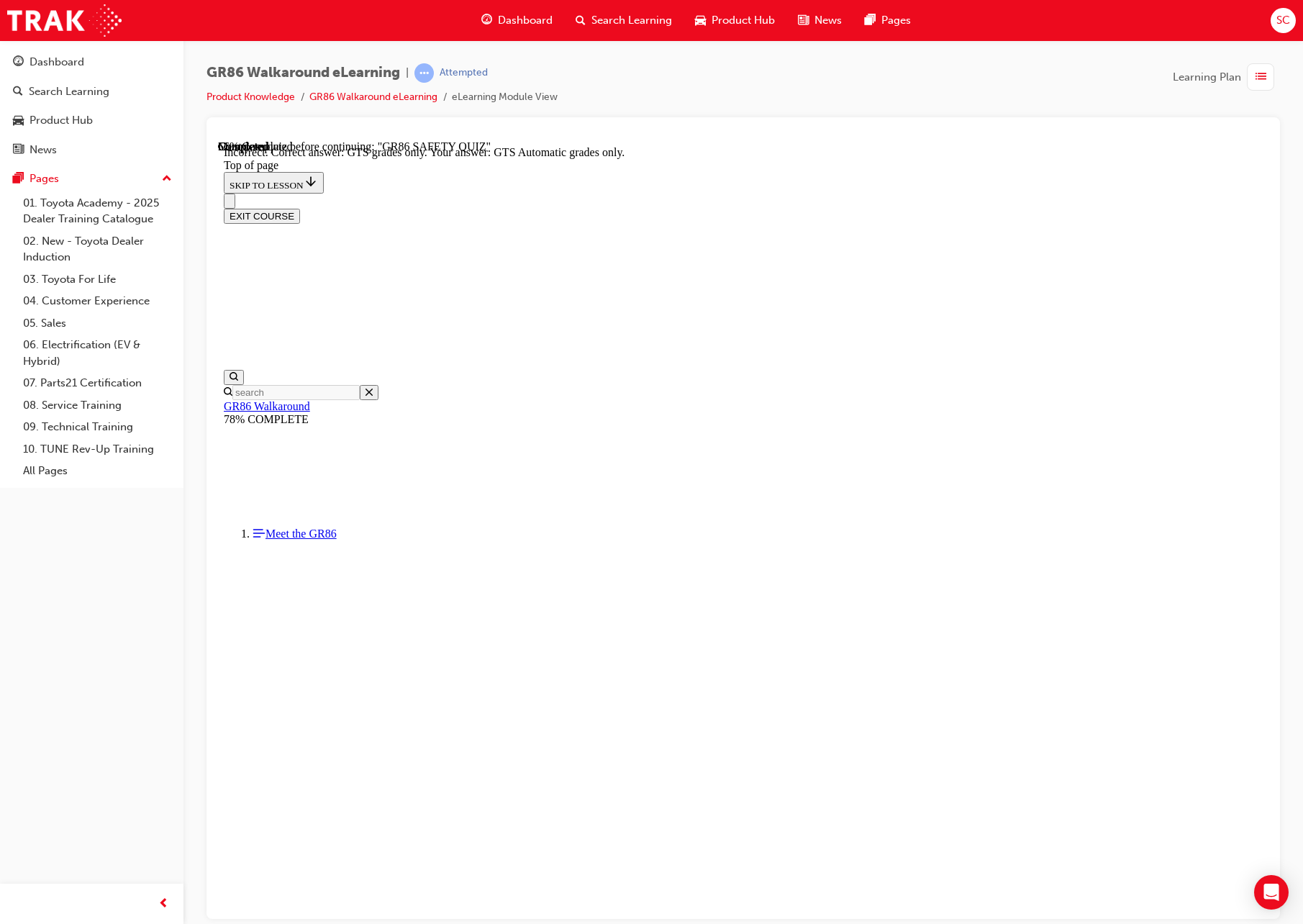
scroll to position [102, 0]
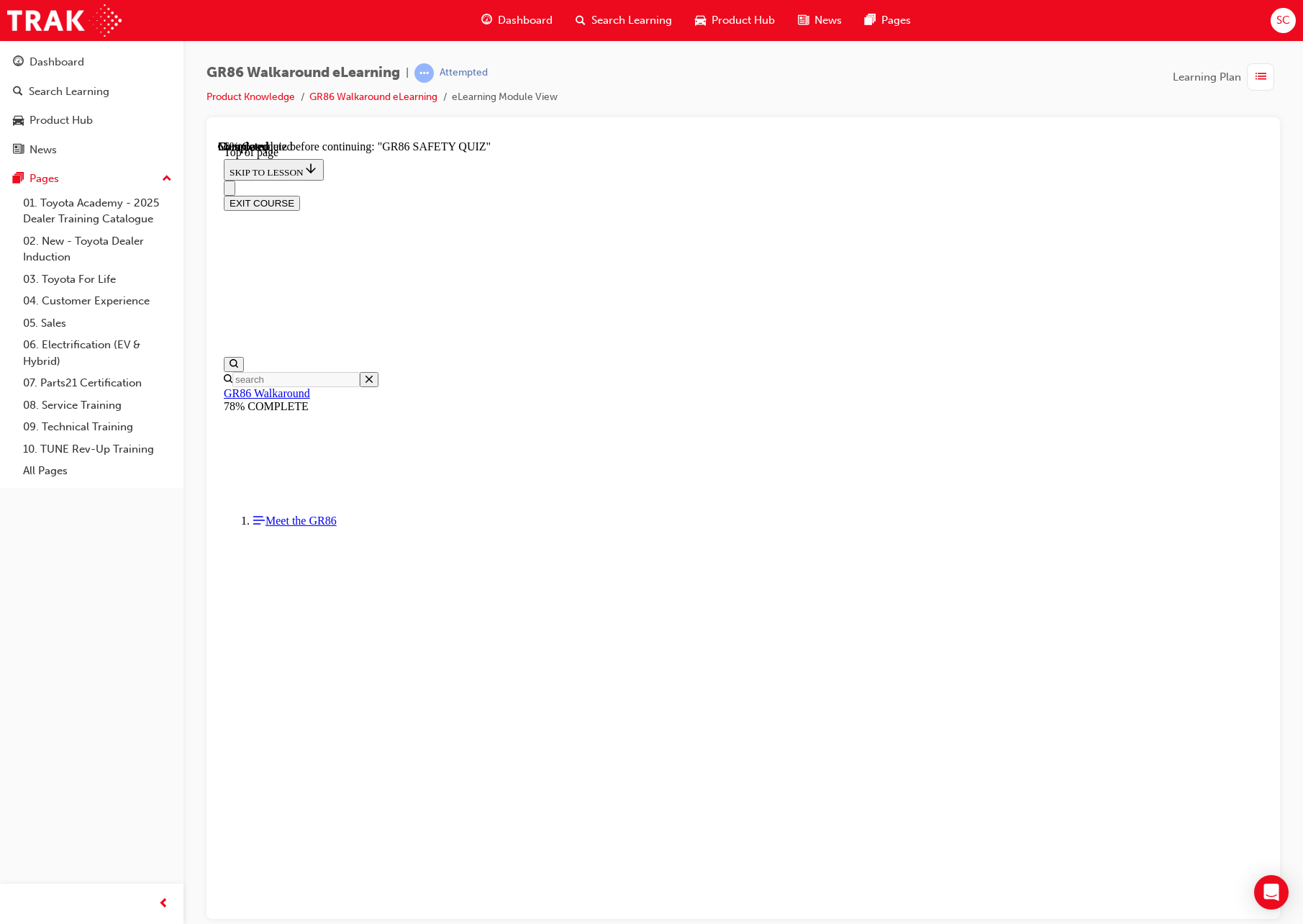
scroll to position [116, 0]
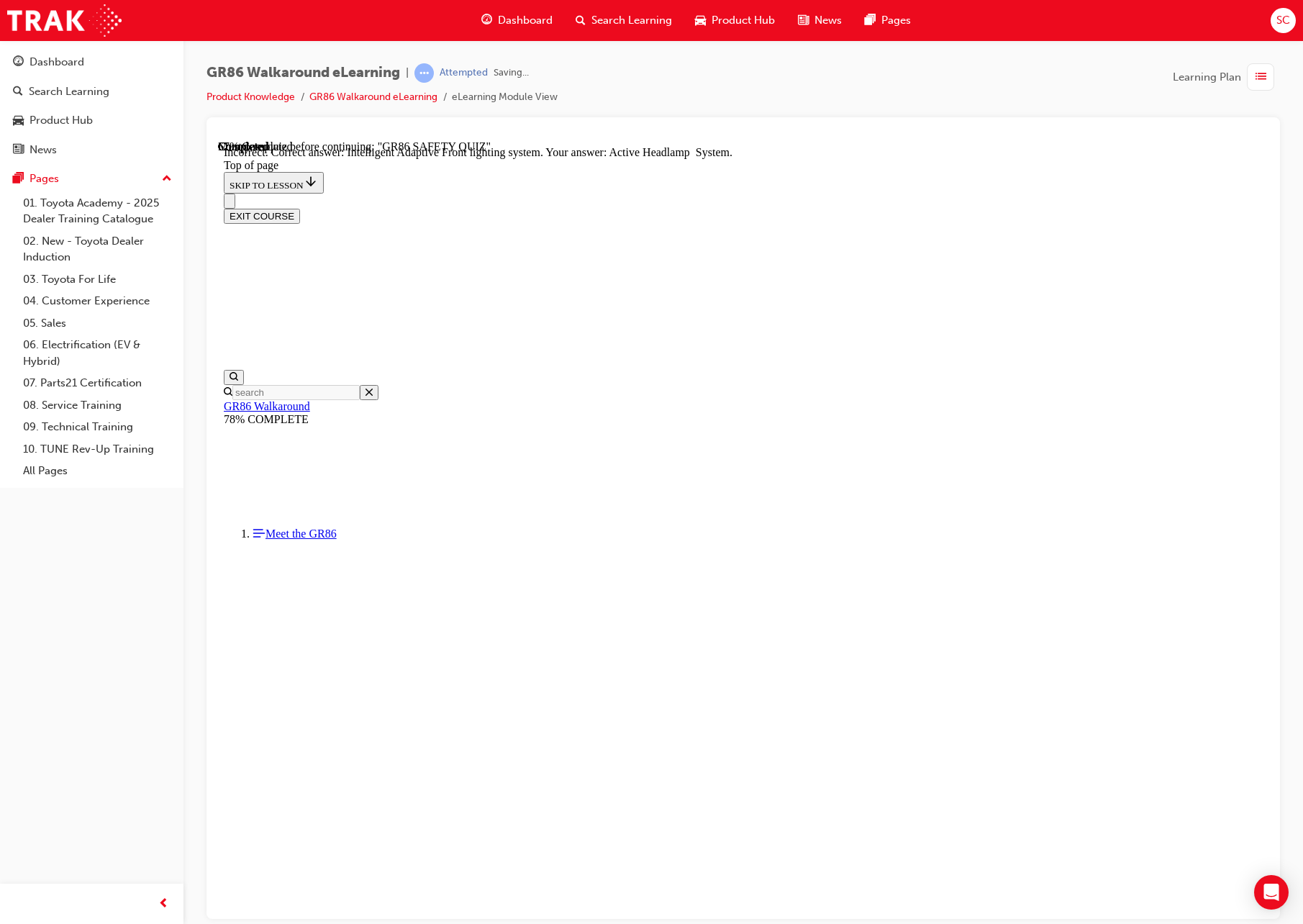
scroll to position [288, 0]
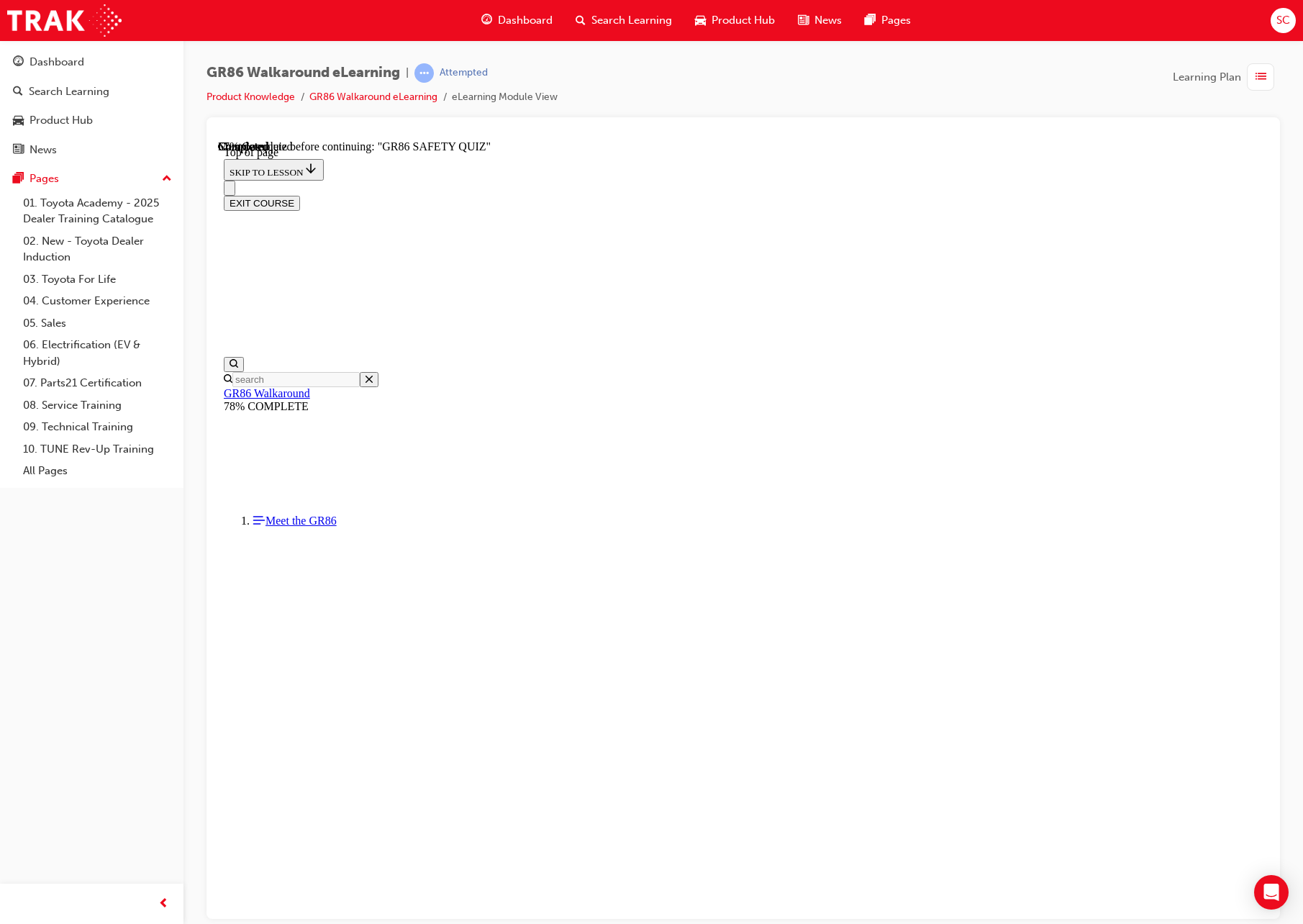
scroll to position [44, 0]
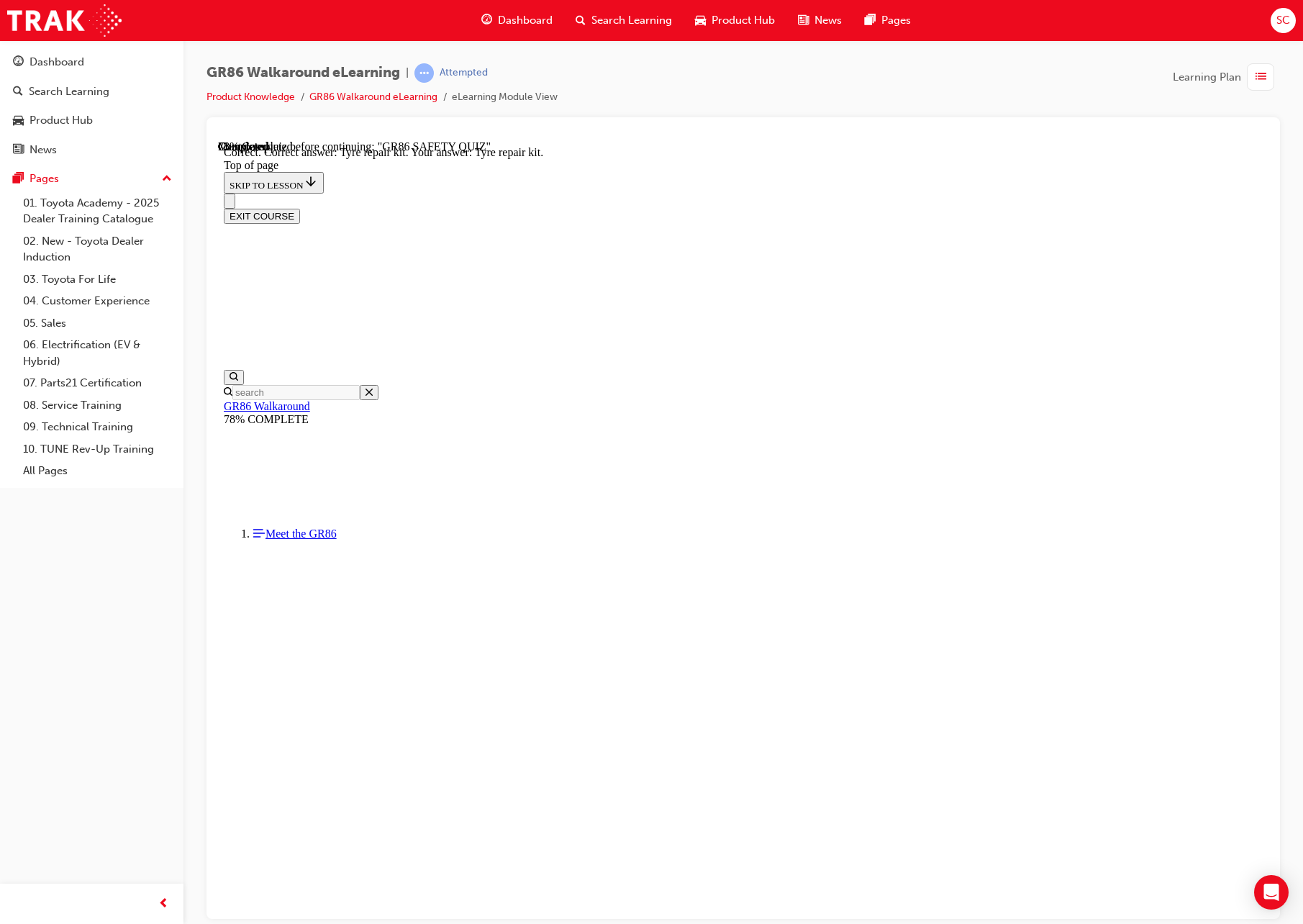
scroll to position [45, 0]
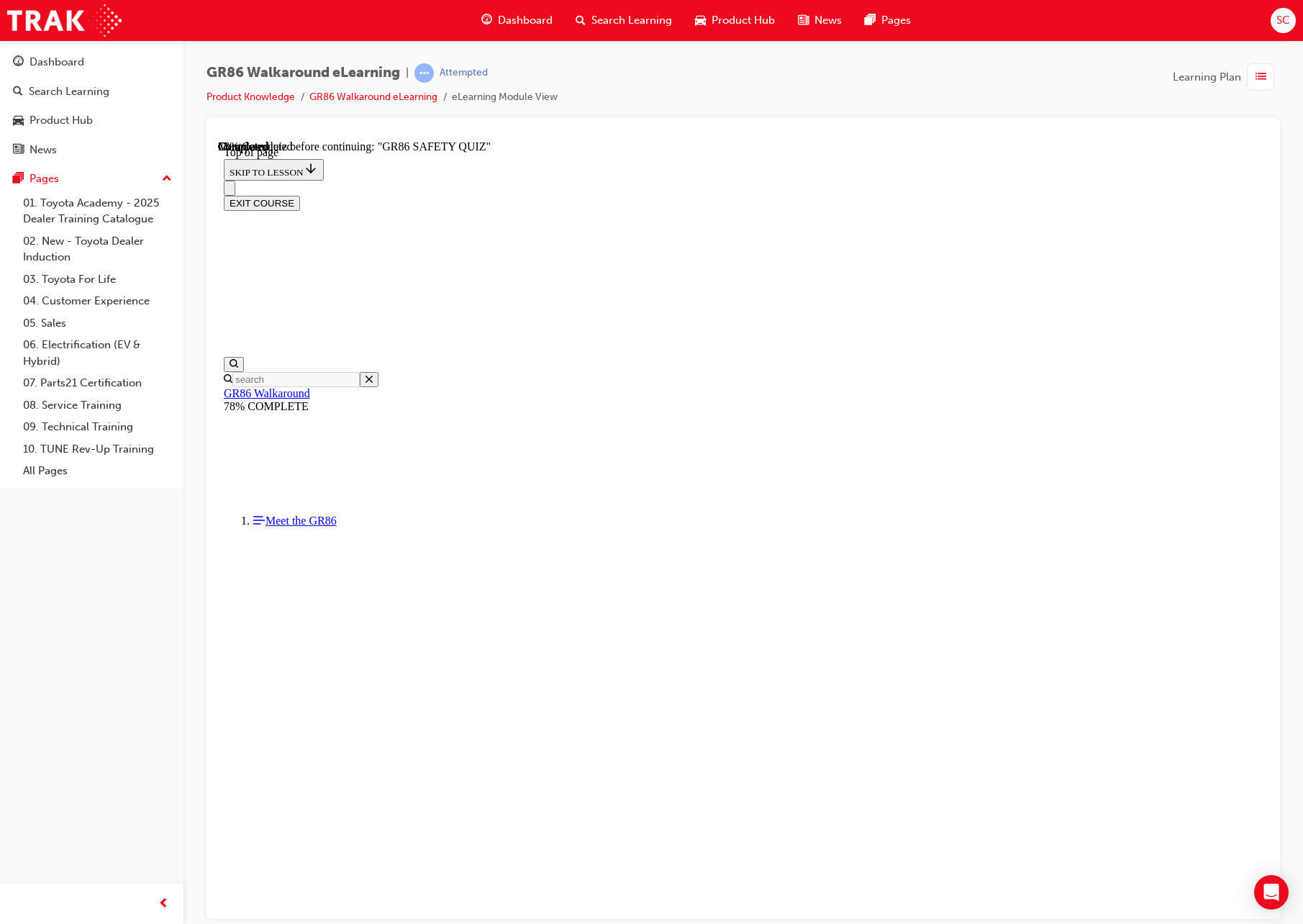
scroll to position [260, 0]
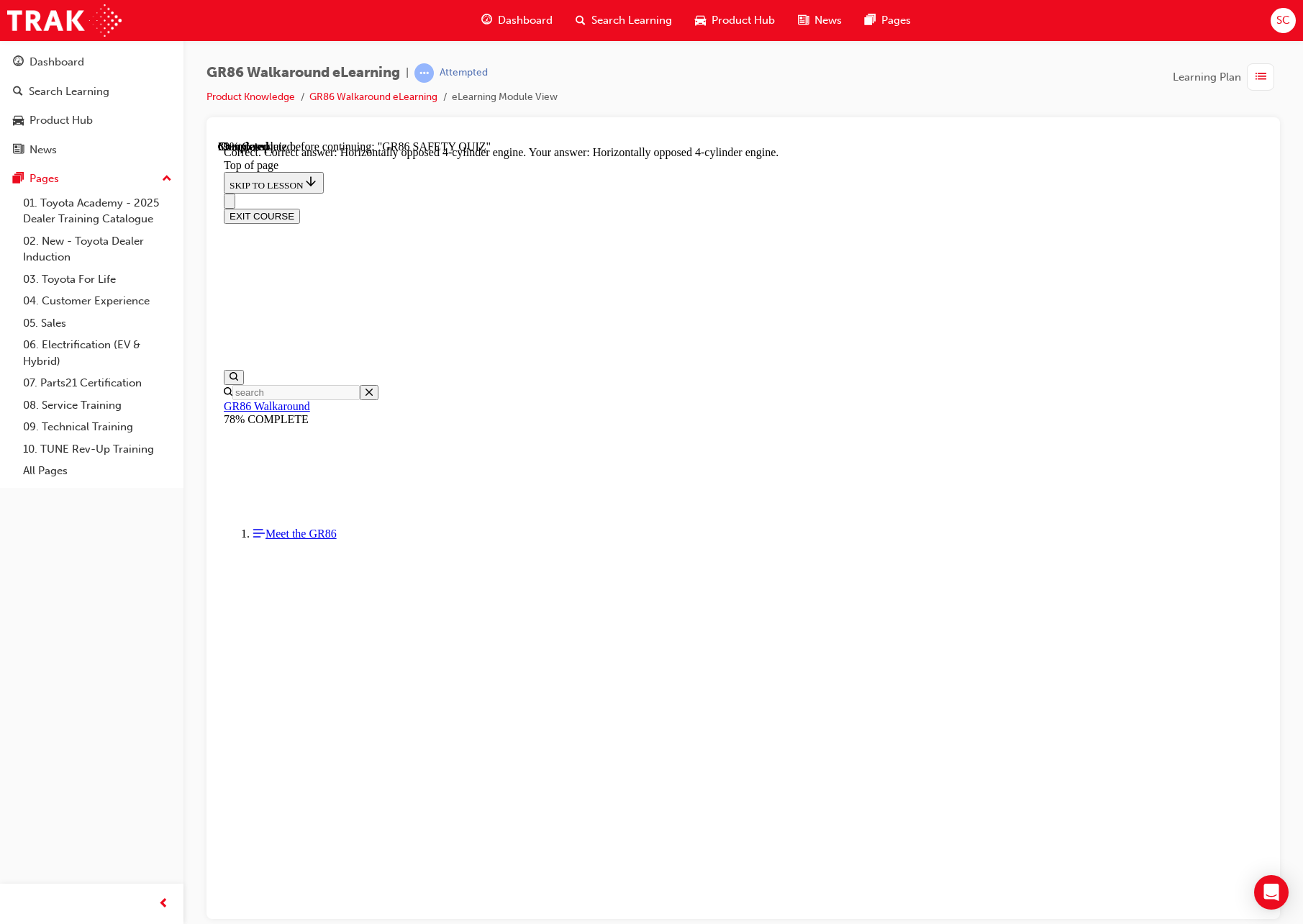
scroll to position [387, 0]
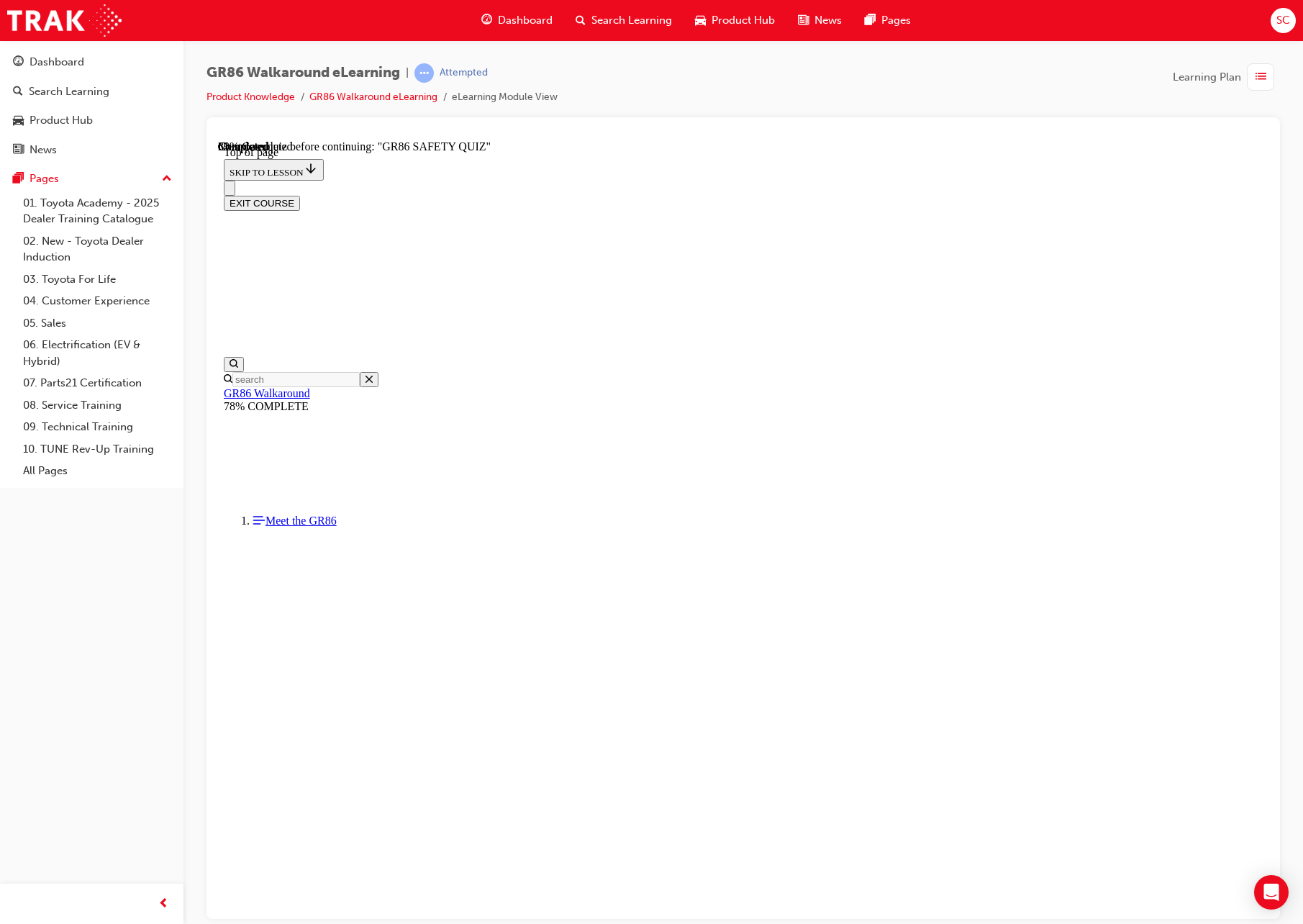
scroll to position [260, 0]
drag, startPoint x: 862, startPoint y: 841, endPoint x: 858, endPoint y: 834, distance: 8.1
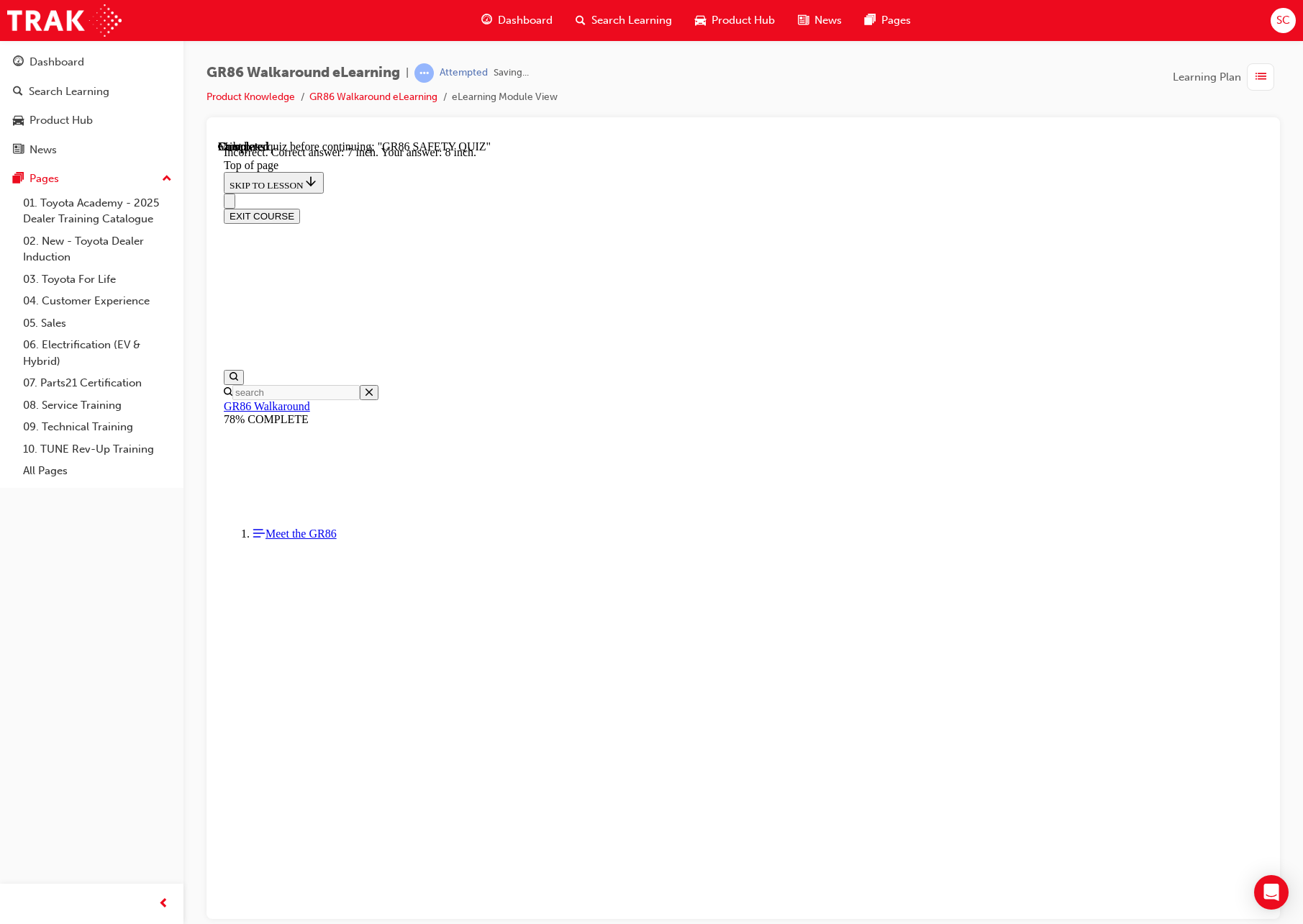
scroll to position [362, 0]
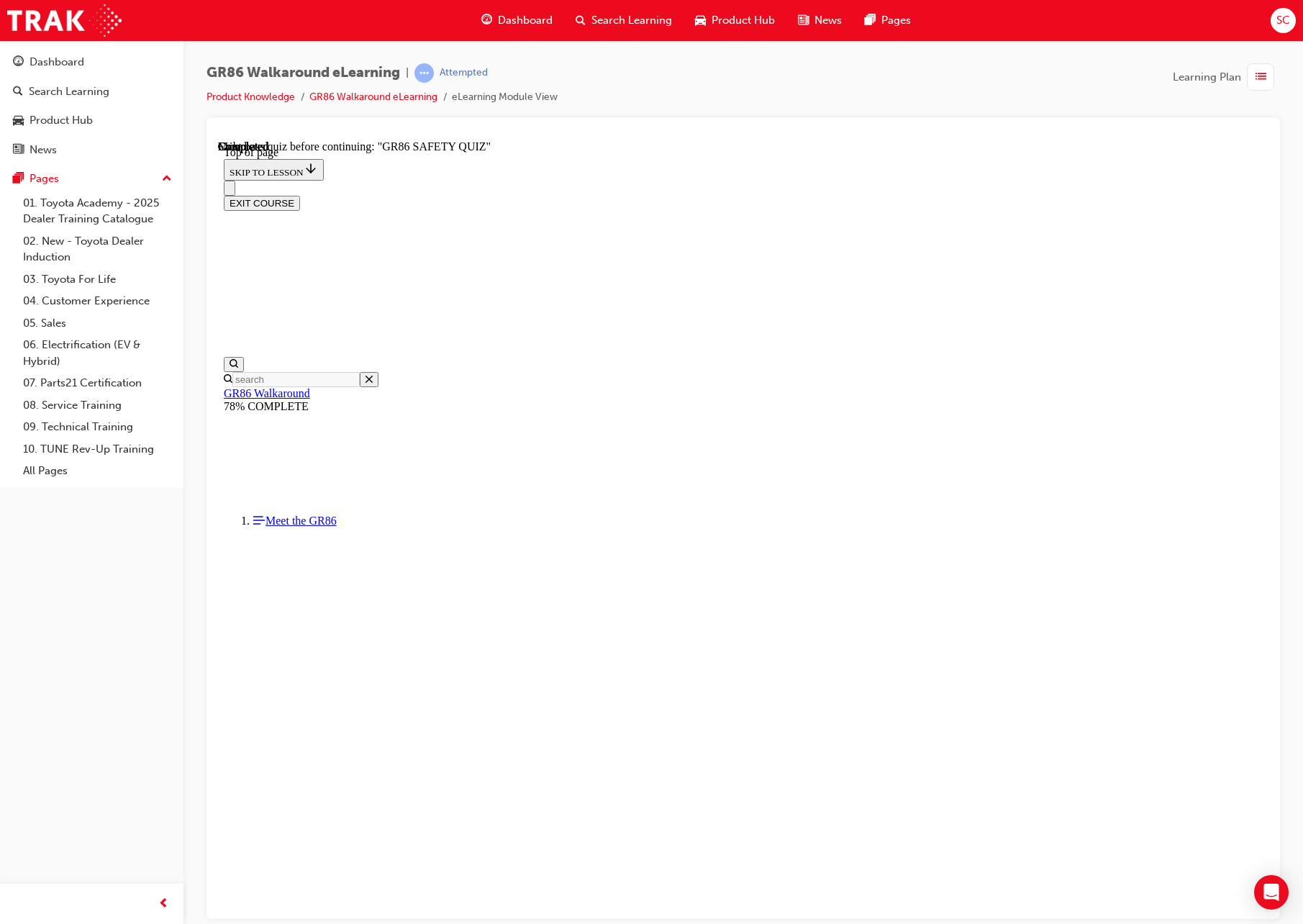
scroll to position [395, 0]
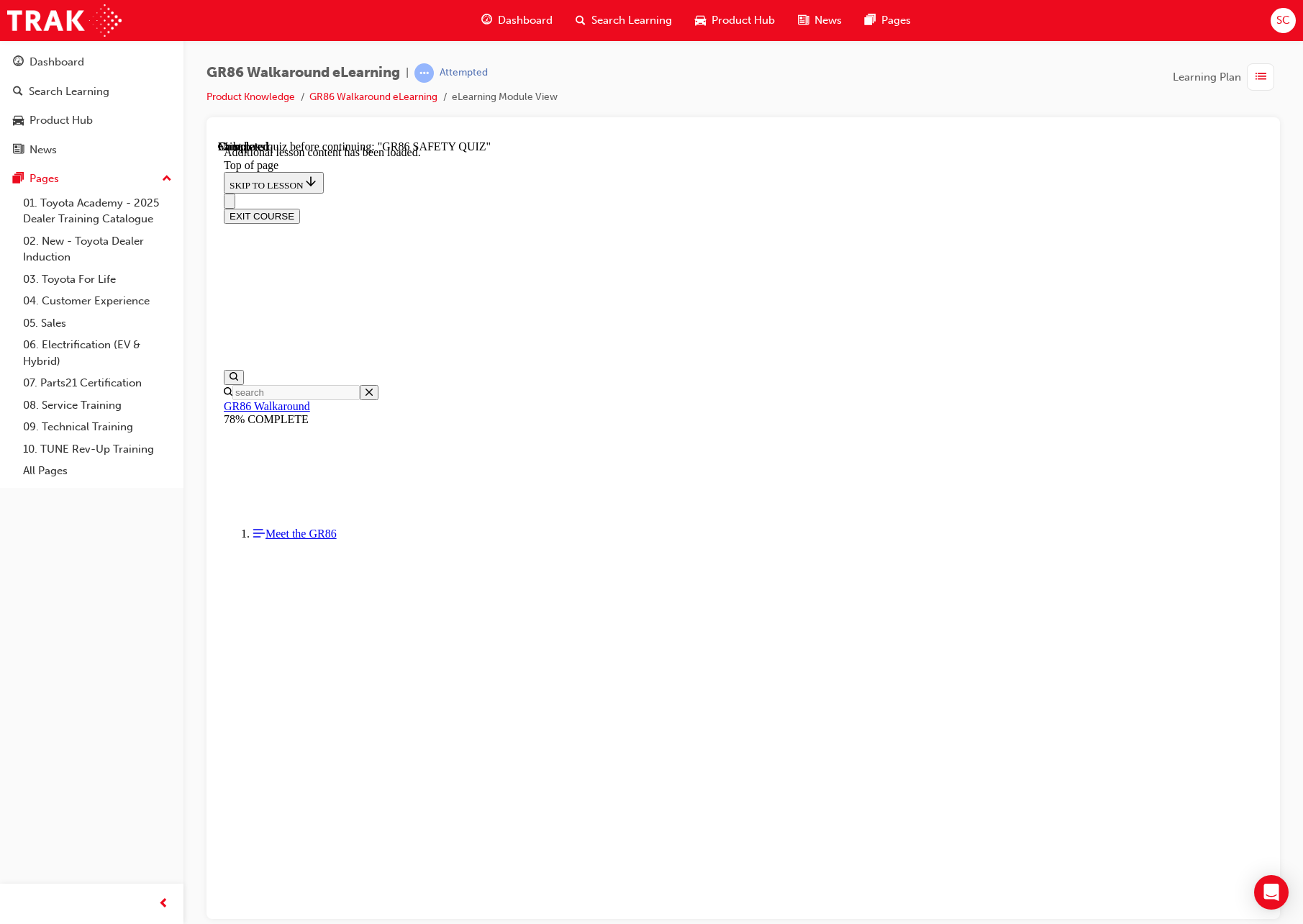
scroll to position [0, 0]
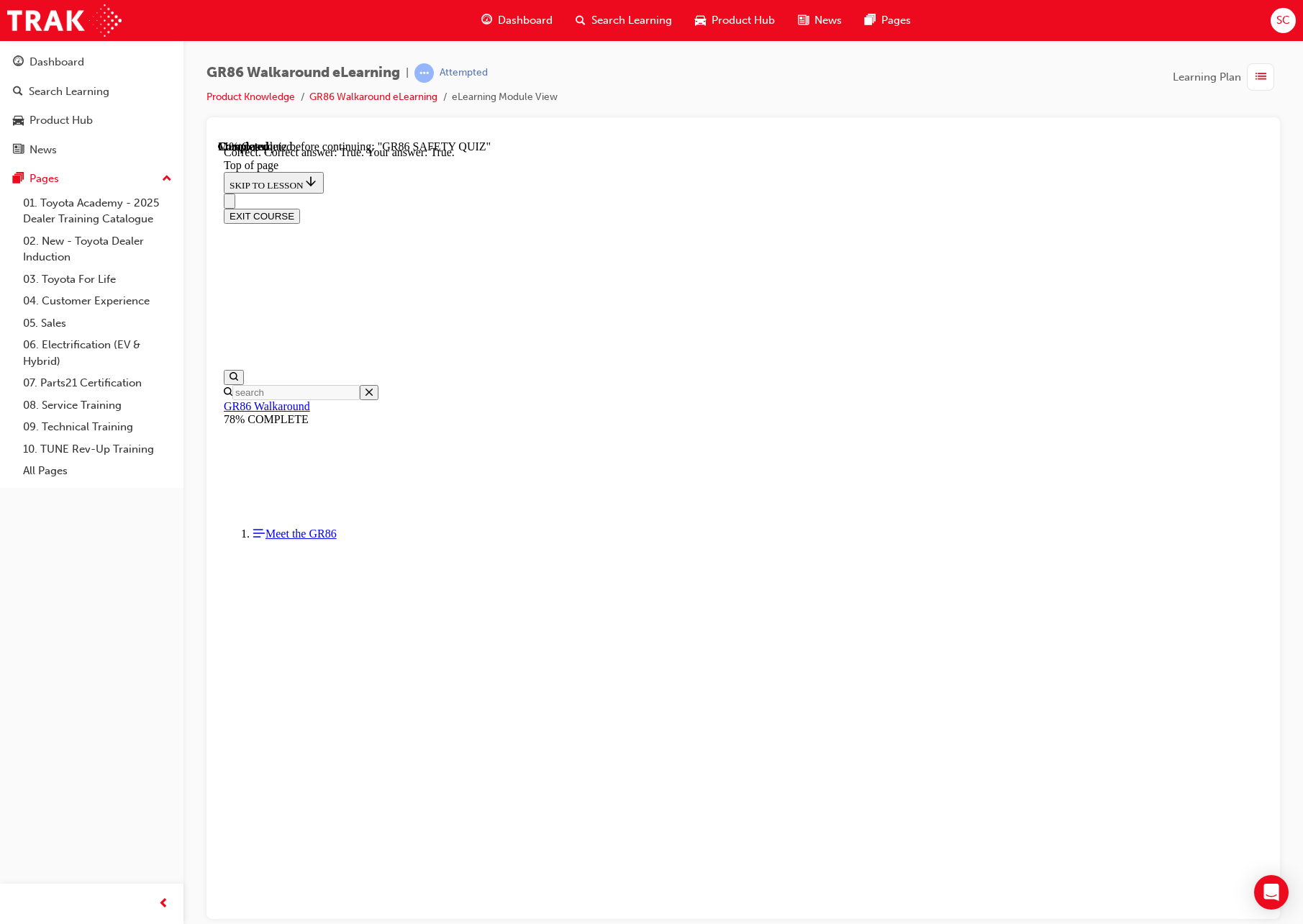
scroll to position [146, 0]
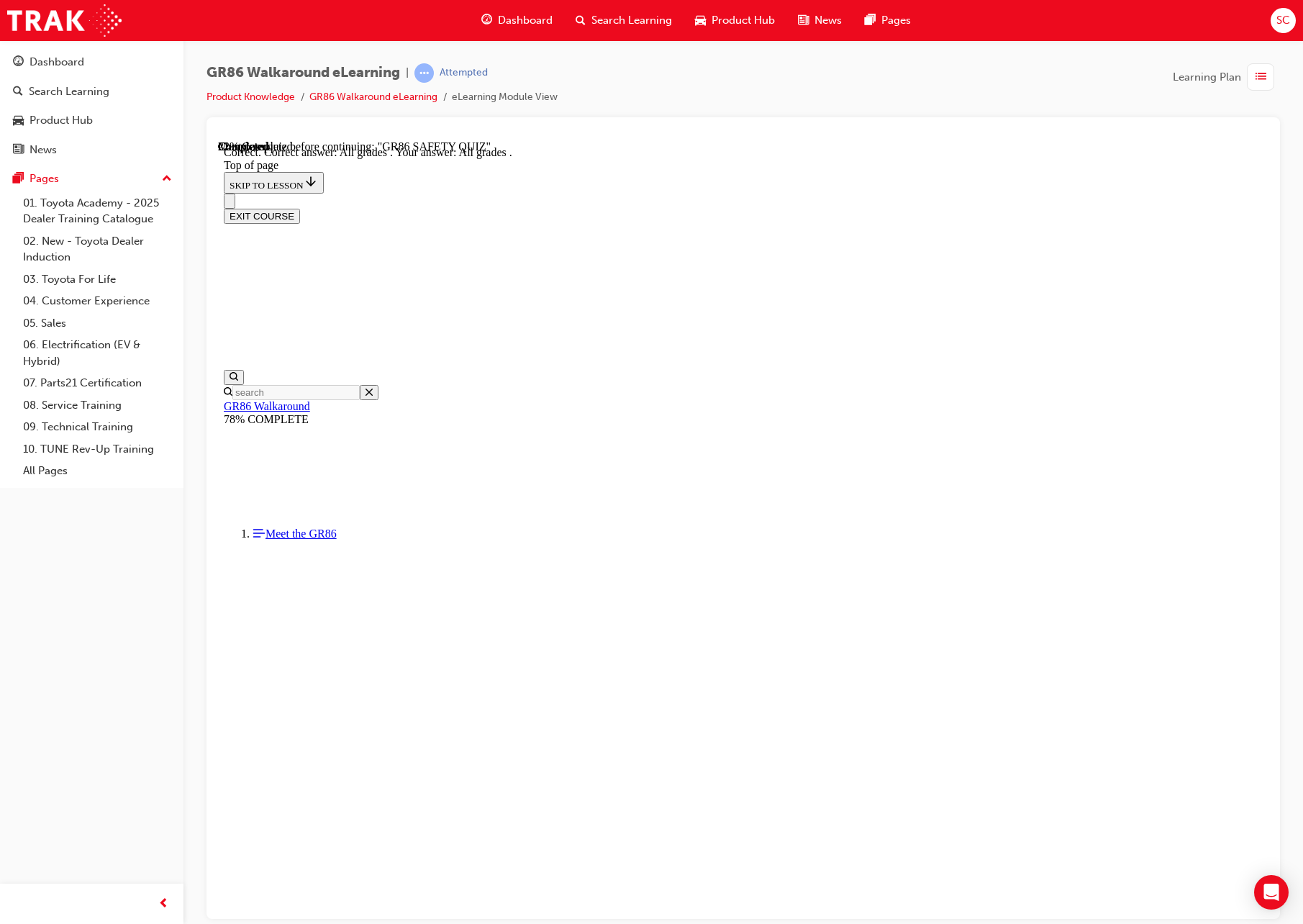
scroll to position [78, 0]
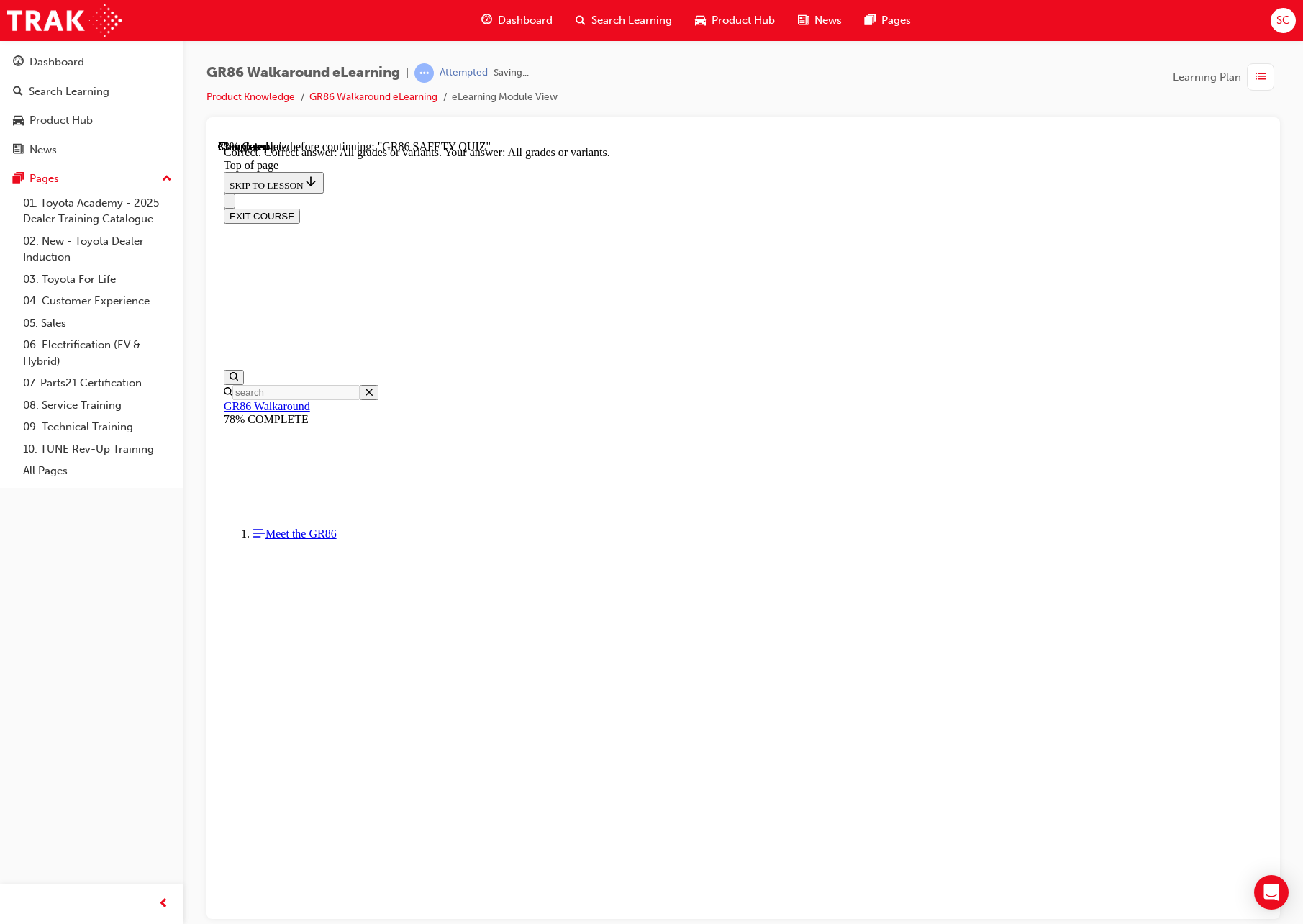
scroll to position [45, 0]
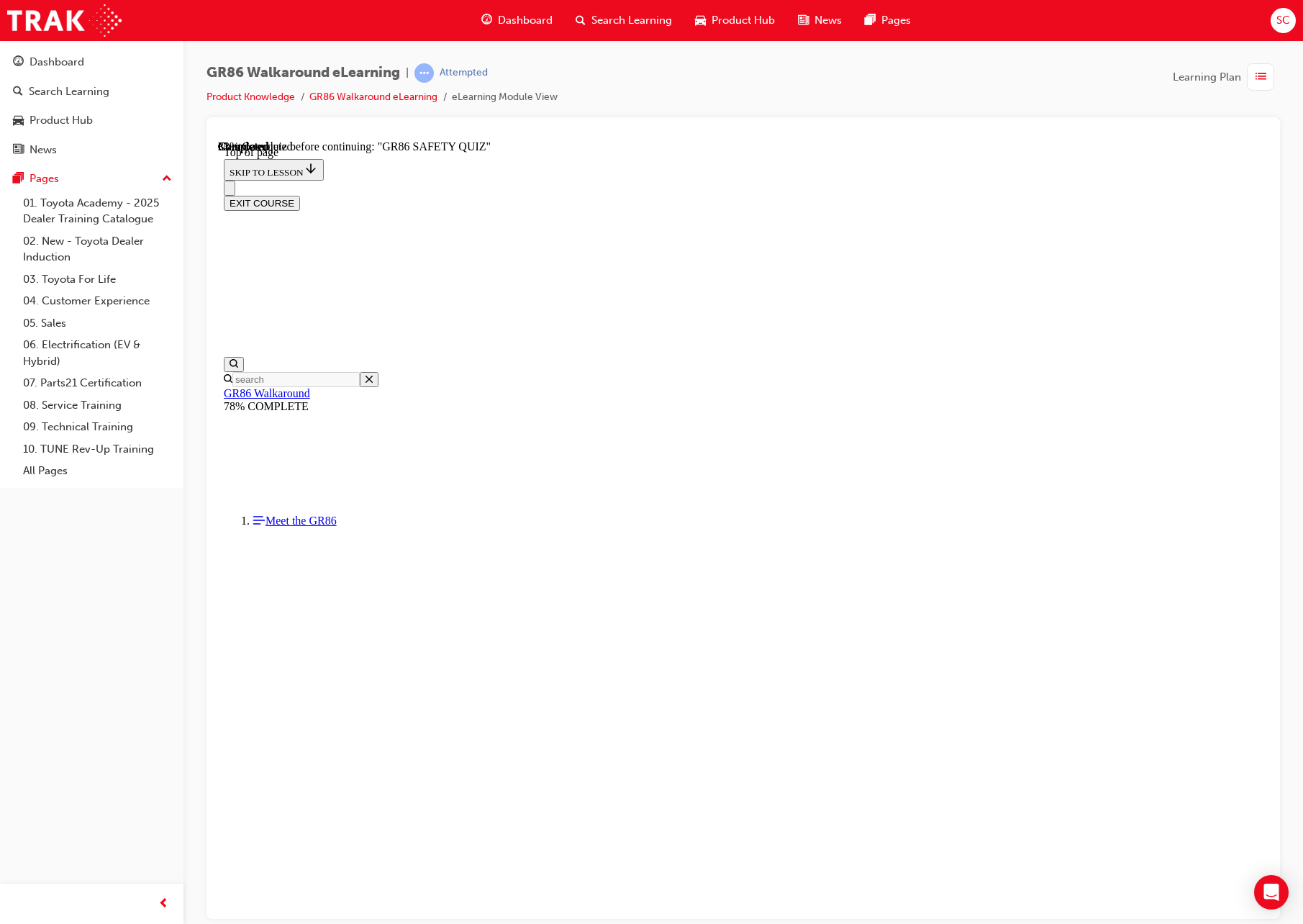
drag, startPoint x: 858, startPoint y: 804, endPoint x: 851, endPoint y: 802, distance: 7.3
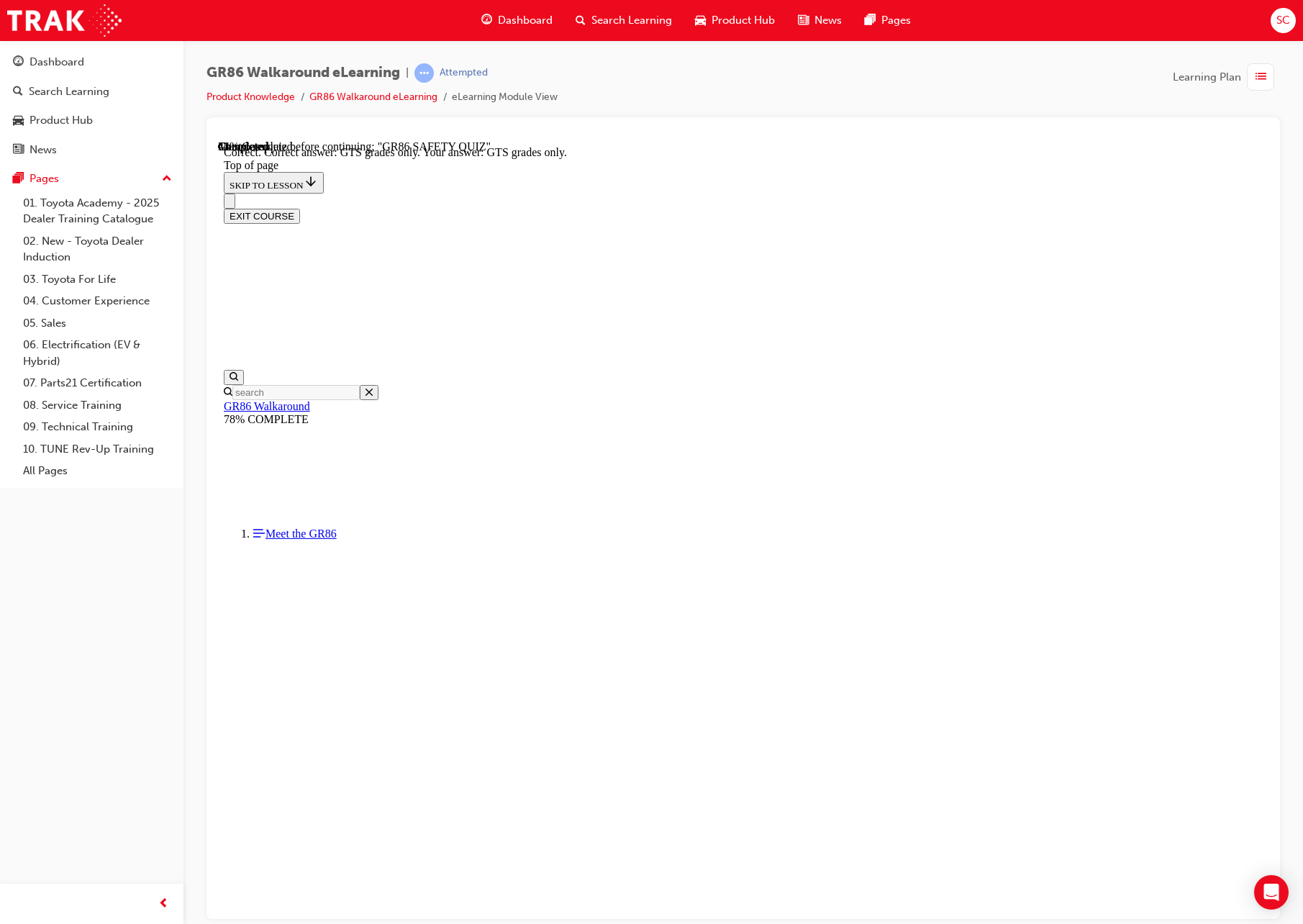
scroll to position [102, 0]
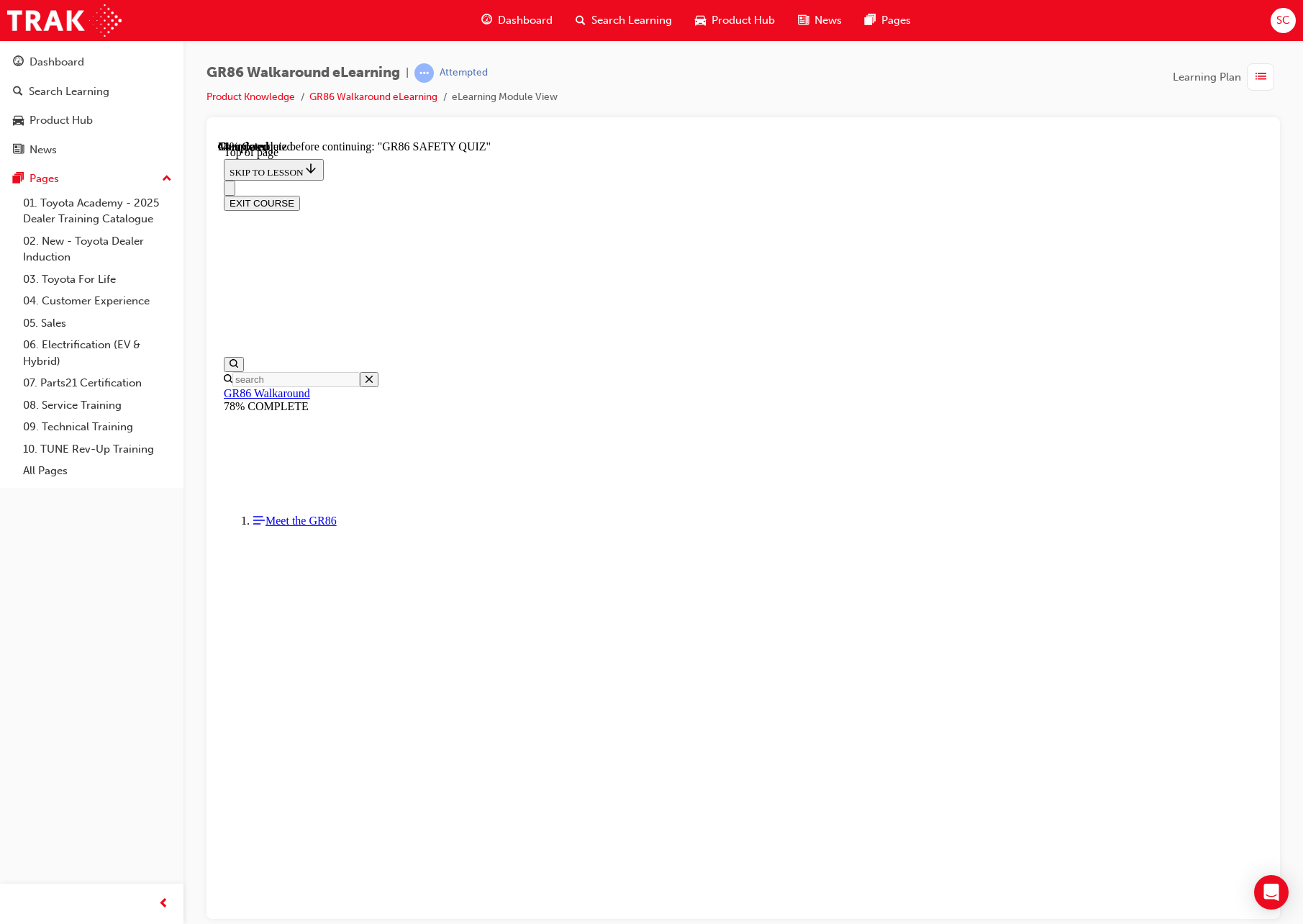
scroll to position [188, 0]
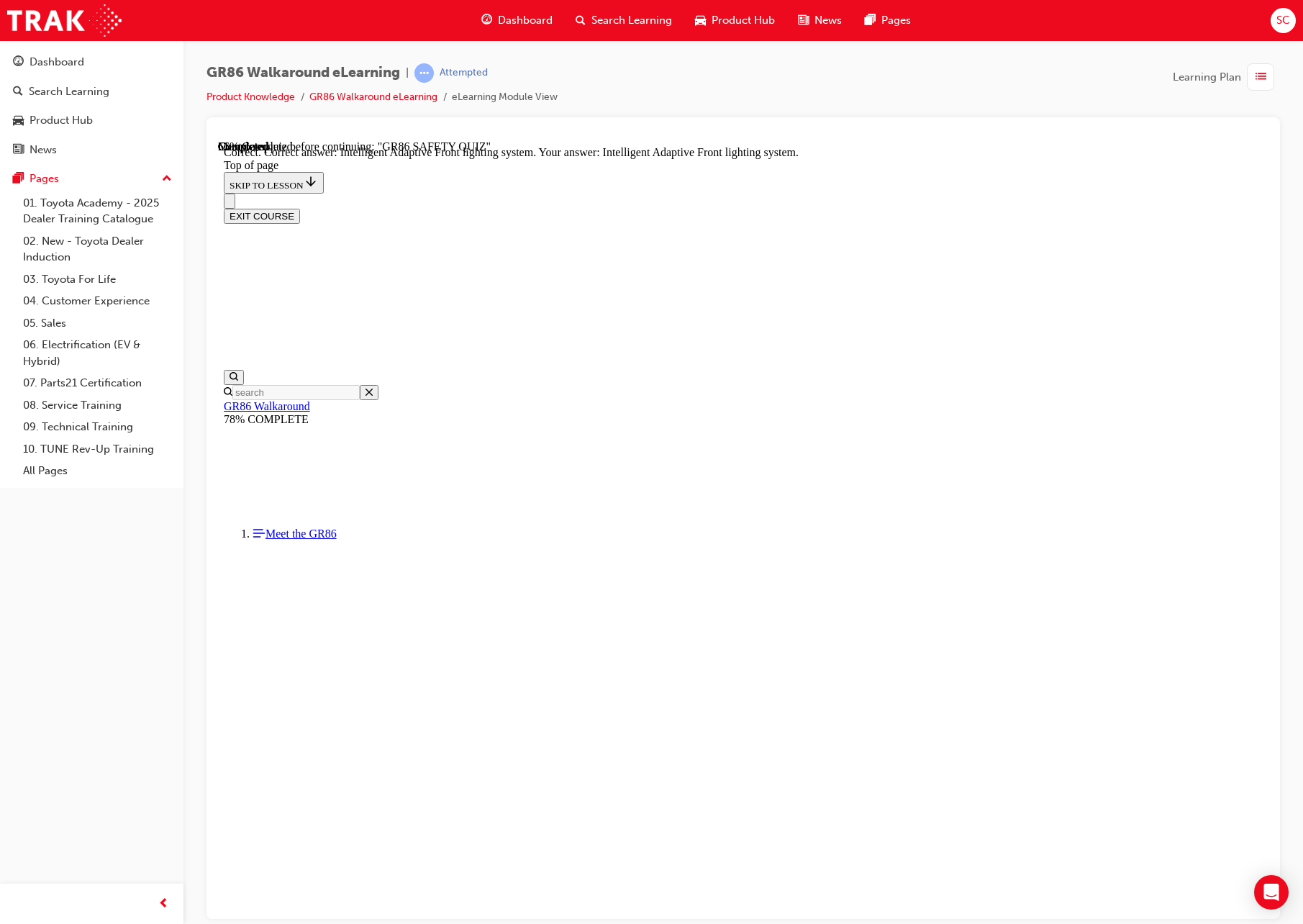
scroll to position [288, 0]
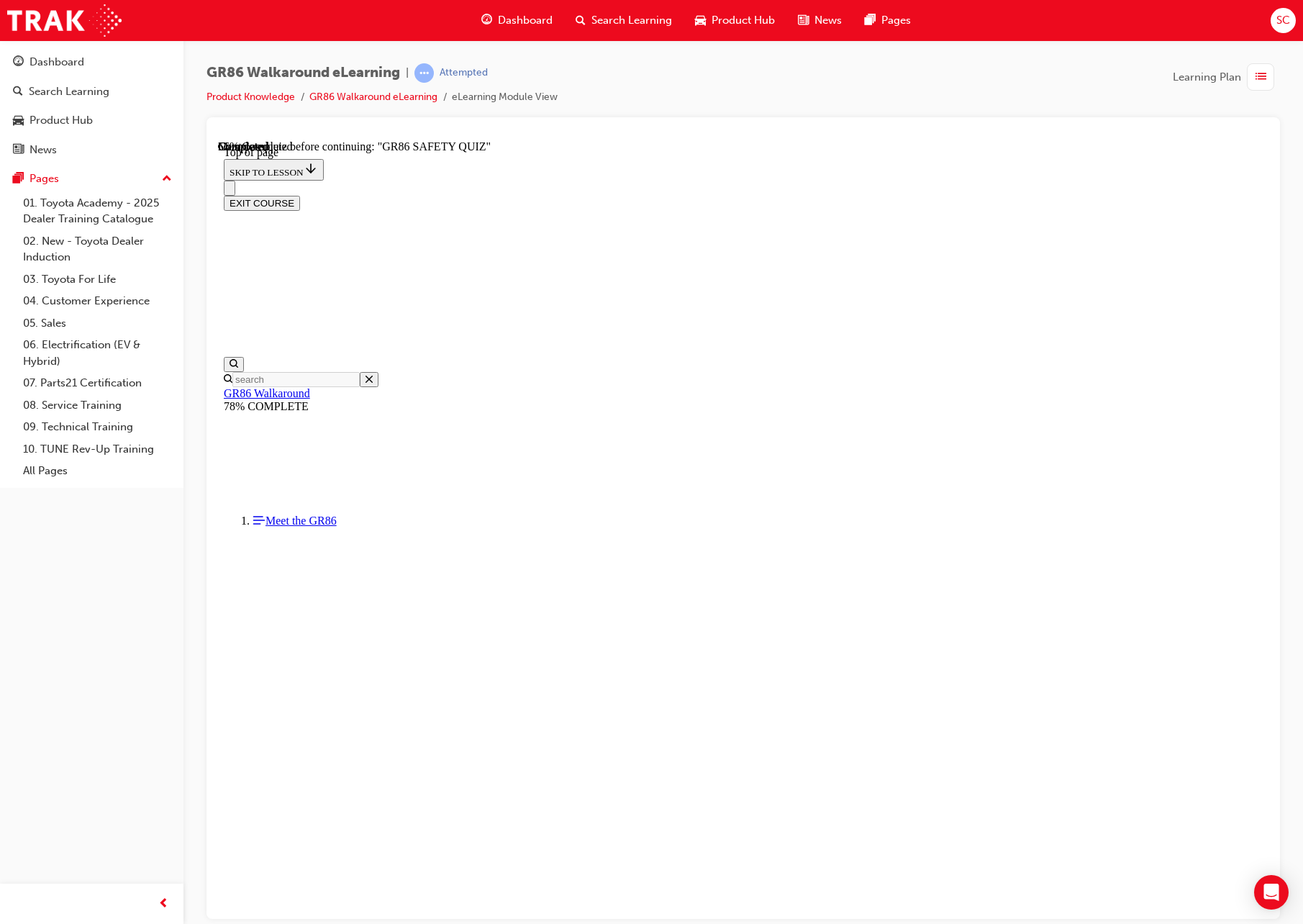
scroll to position [341, 0]
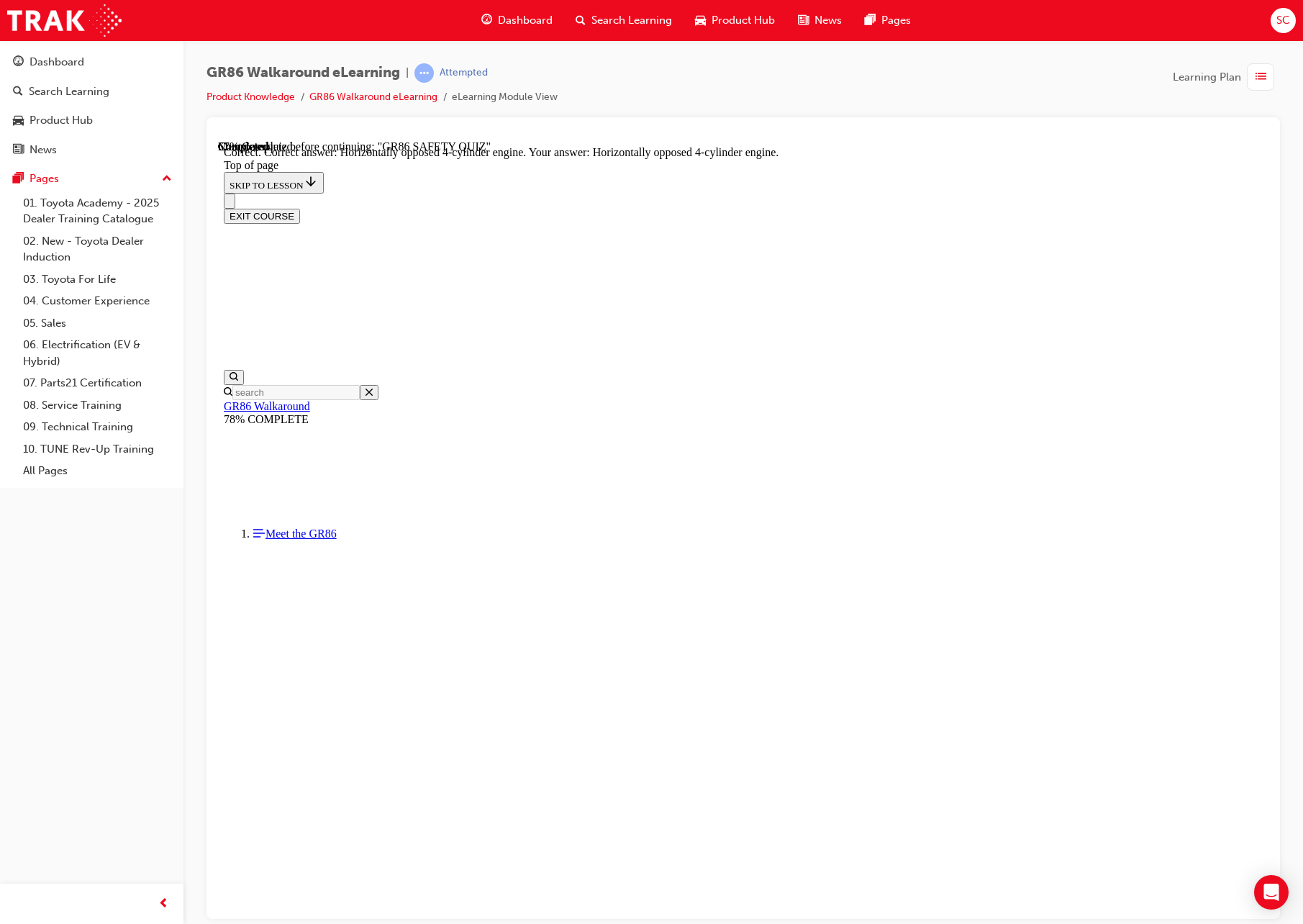
scroll to position [387, 0]
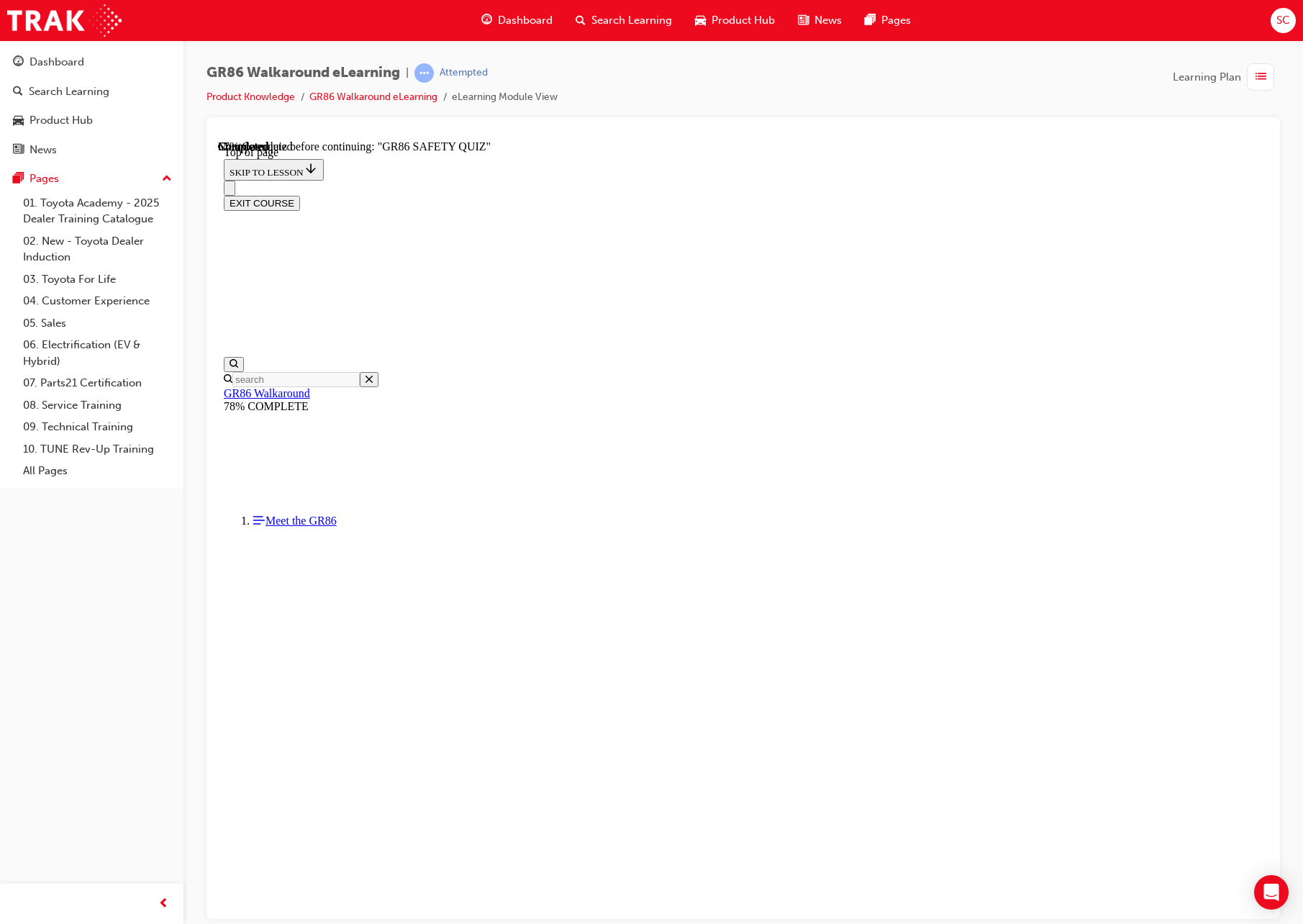
scroll to position [44, 0]
drag, startPoint x: 617, startPoint y: 580, endPoint x: 685, endPoint y: 622, distance: 79.9
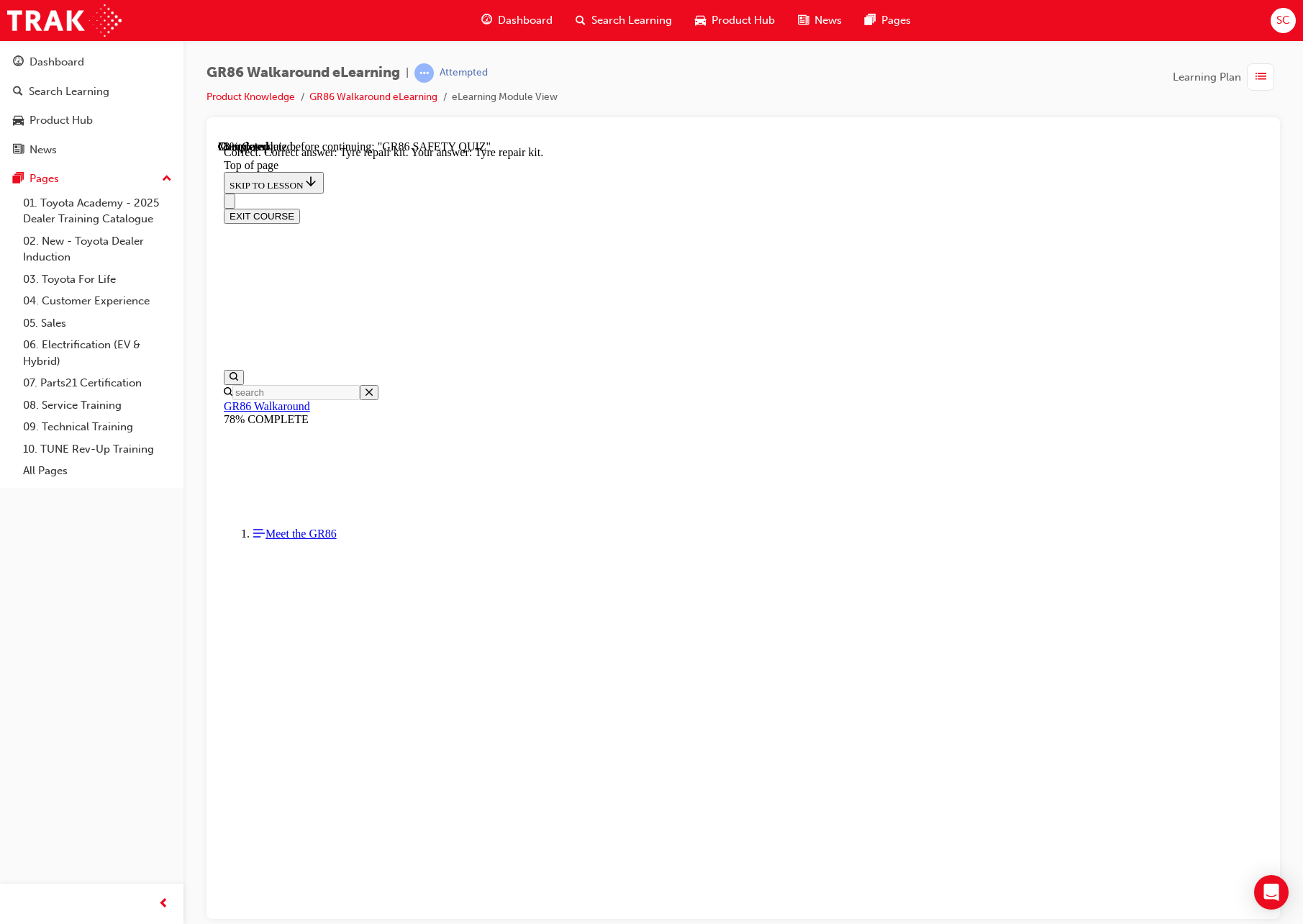
scroll to position [45, 0]
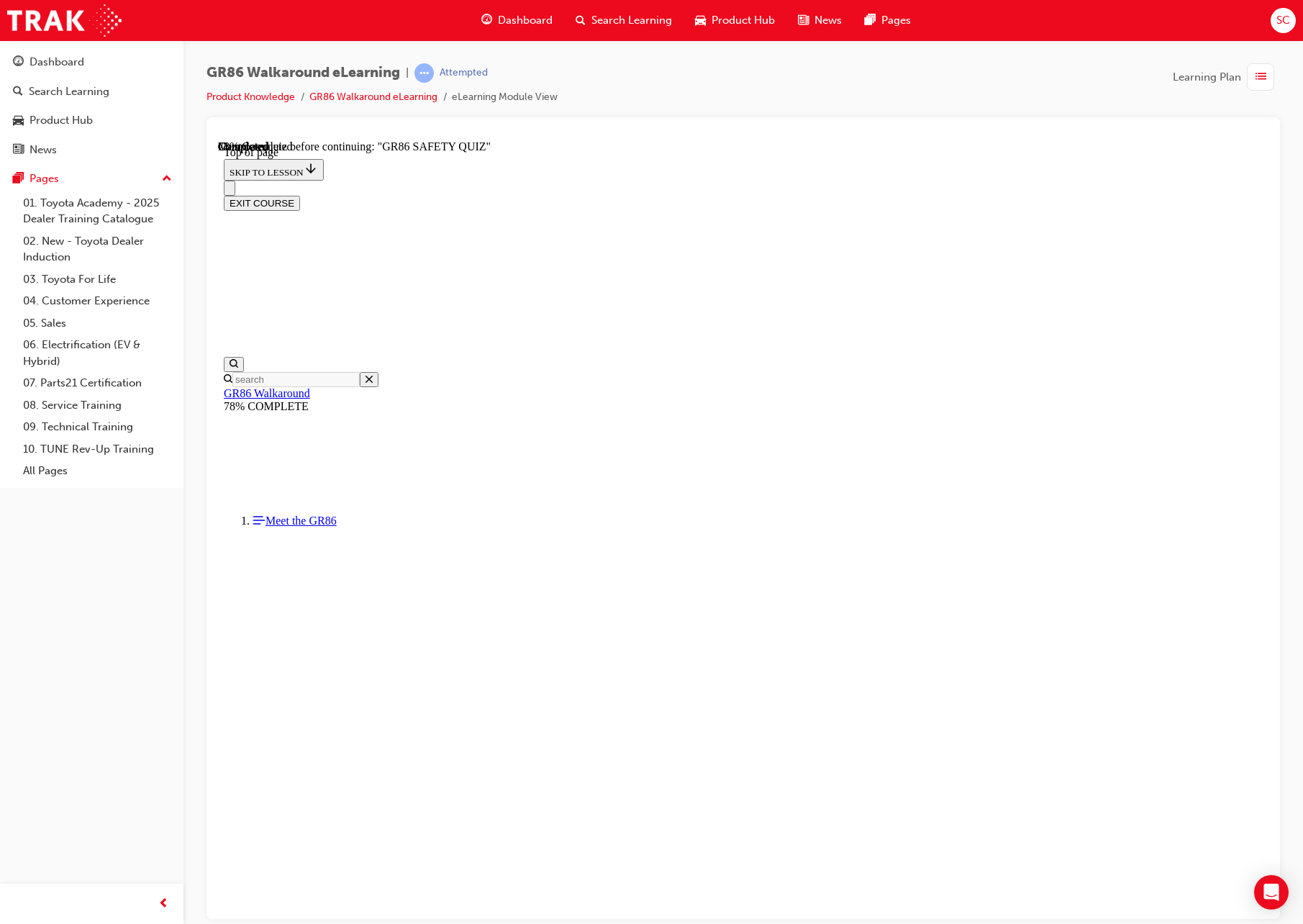
scroll to position [44, 0]
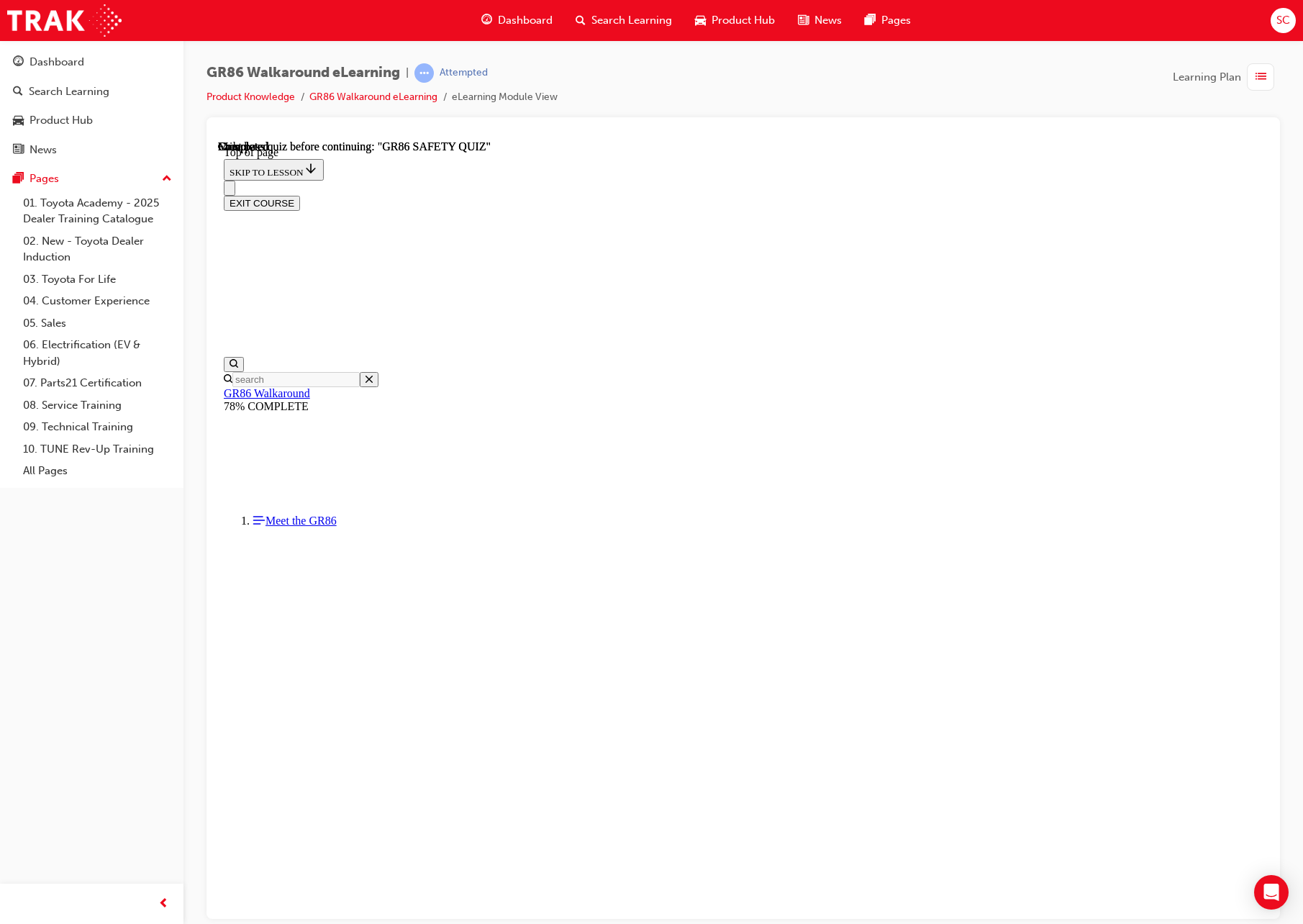
scroll to position [90, 0]
drag, startPoint x: 326, startPoint y: 505, endPoint x: 323, endPoint y: 494, distance: 11.4
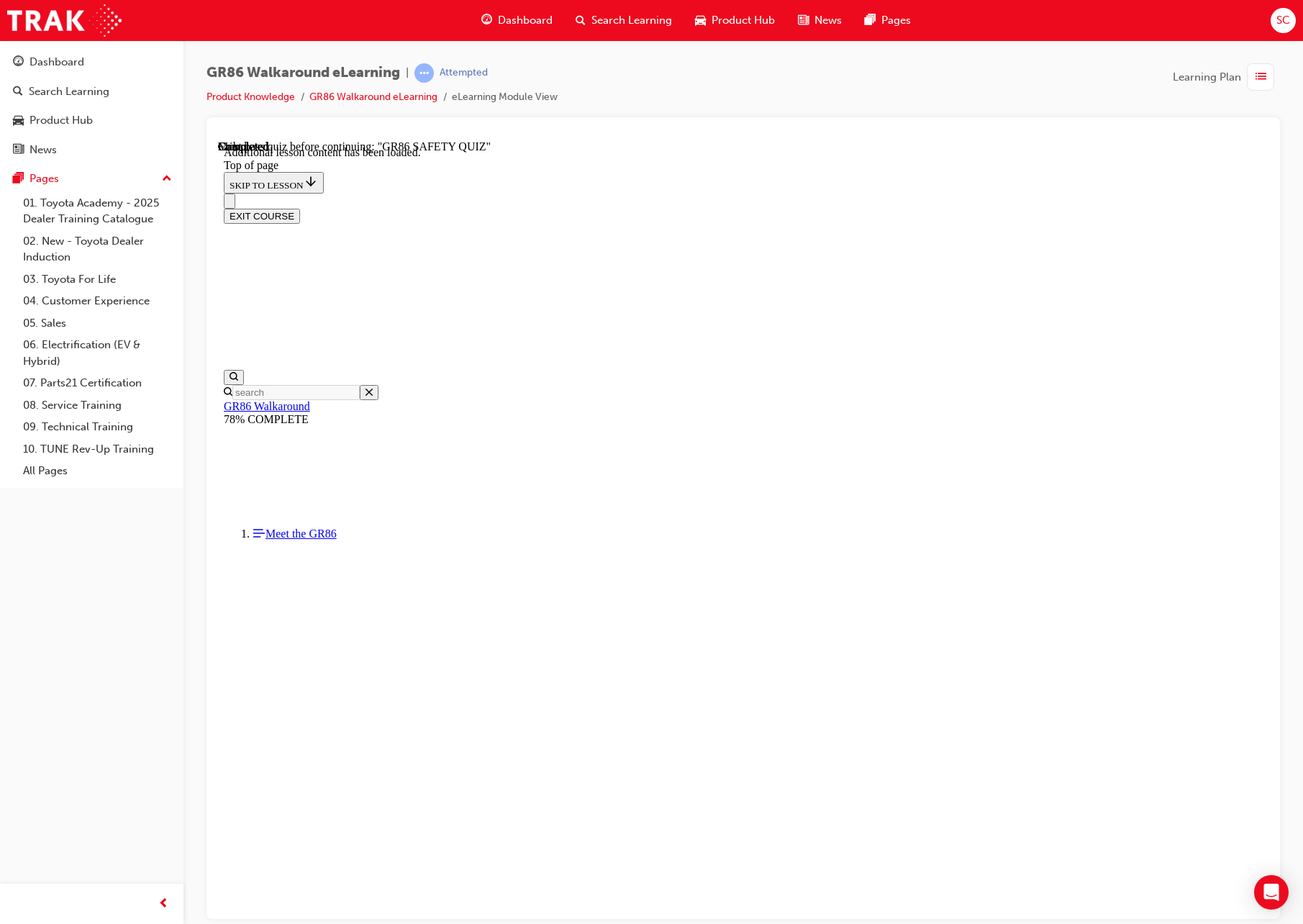
scroll to position [0, 0]
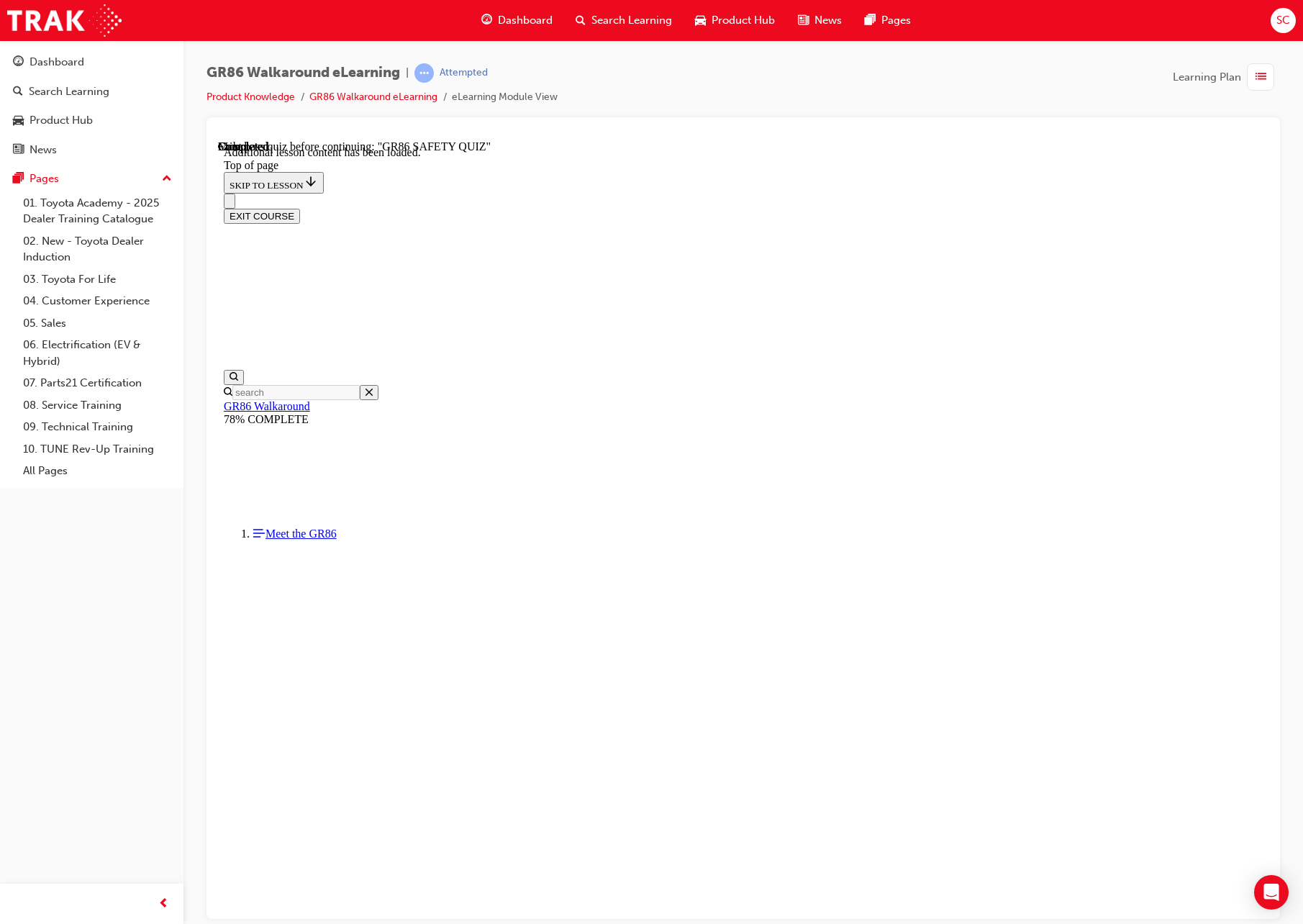
scroll to position [426, 0]
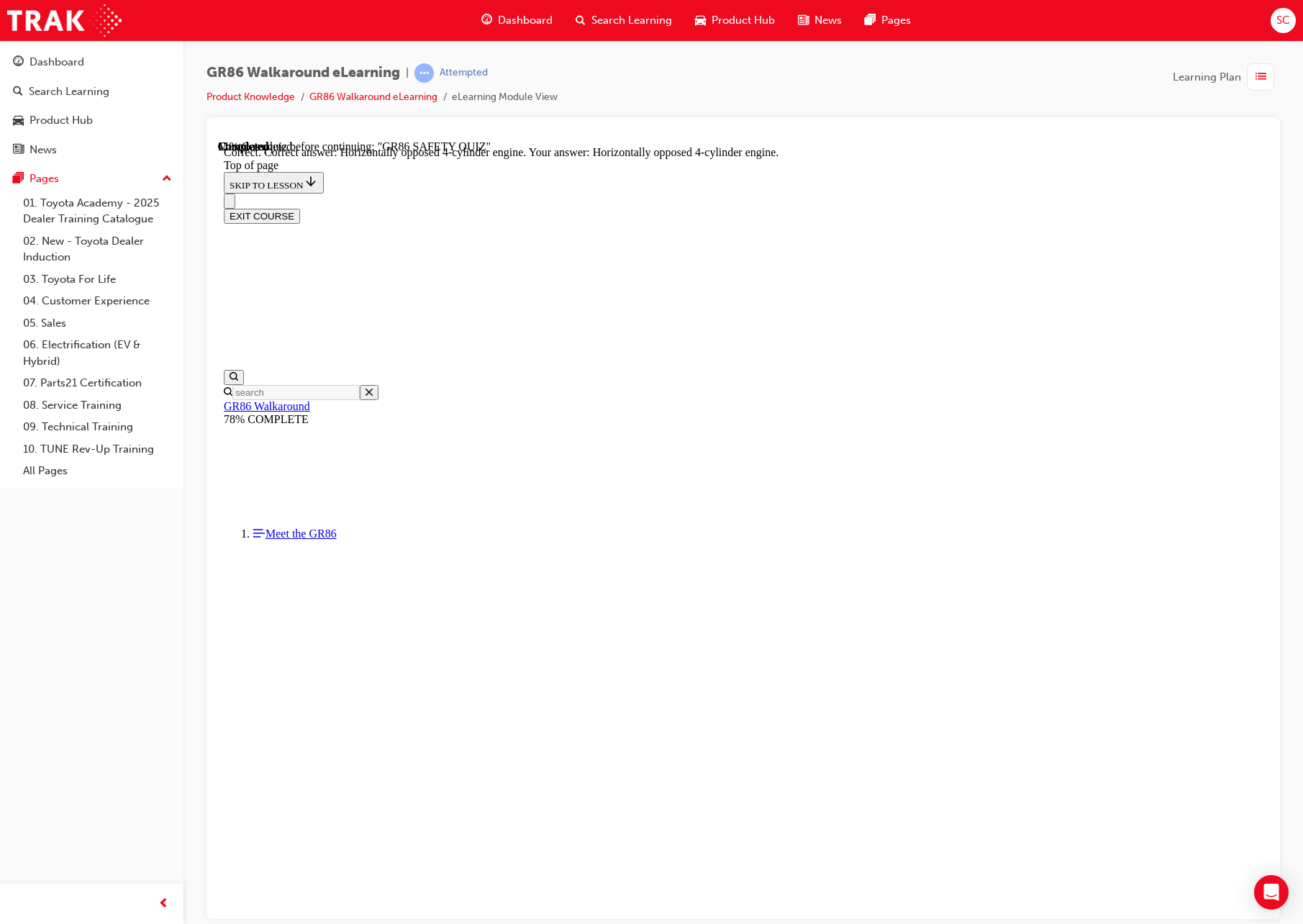
scroll to position [387, 0]
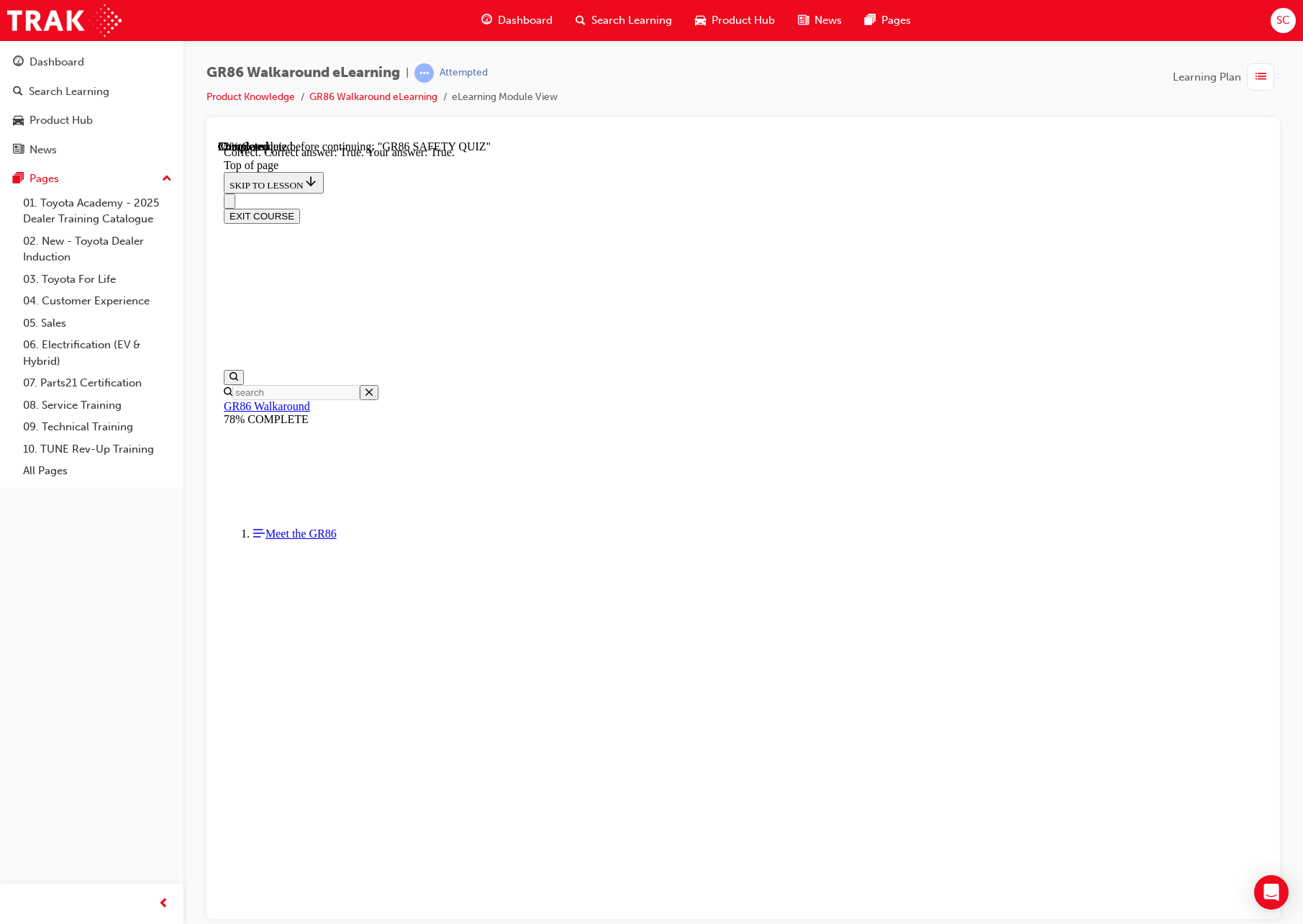
scroll to position [146, 0]
drag, startPoint x: 621, startPoint y: 912, endPoint x: 567, endPoint y: 816, distance: 110.1
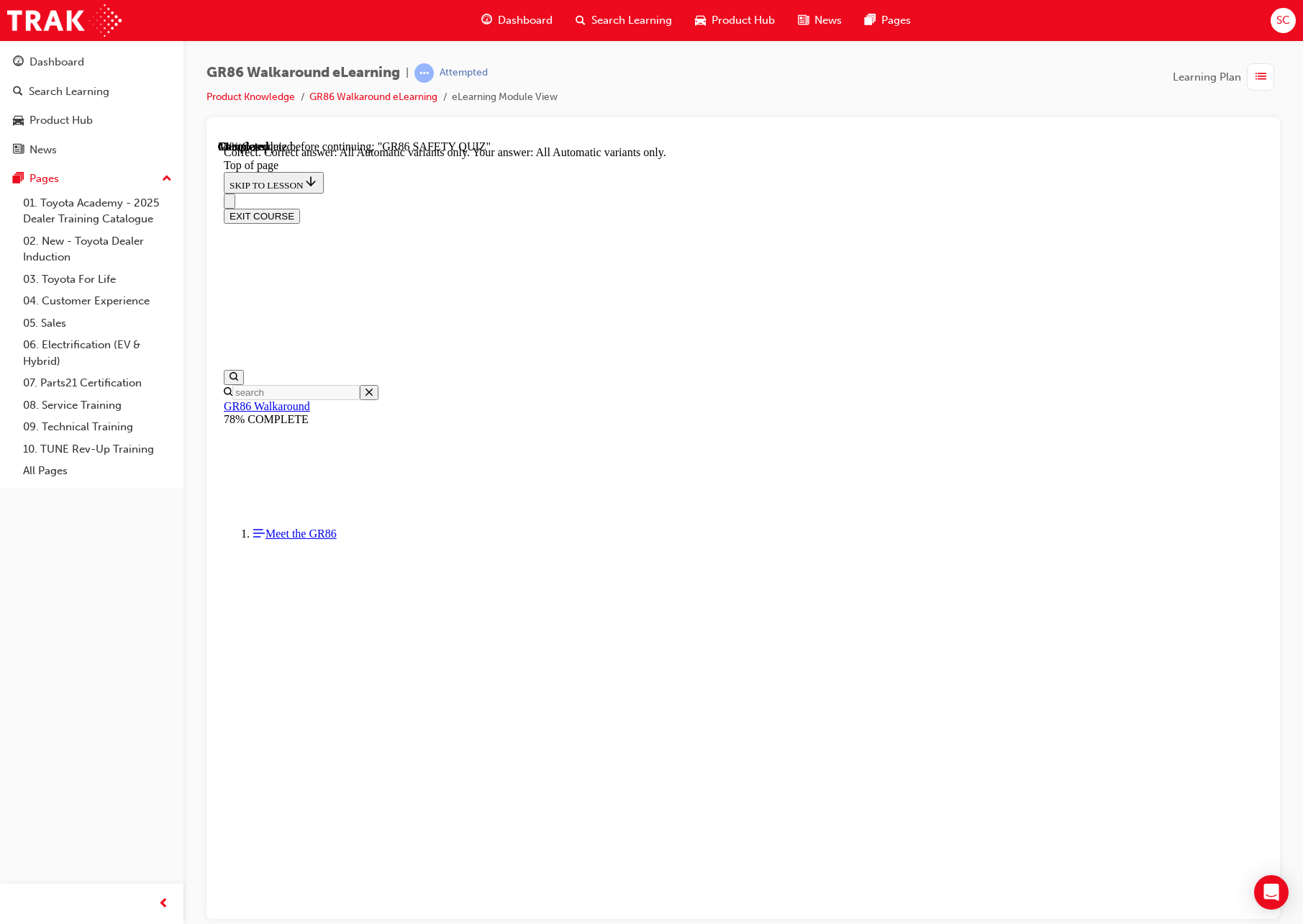
scroll to position [78, 0]
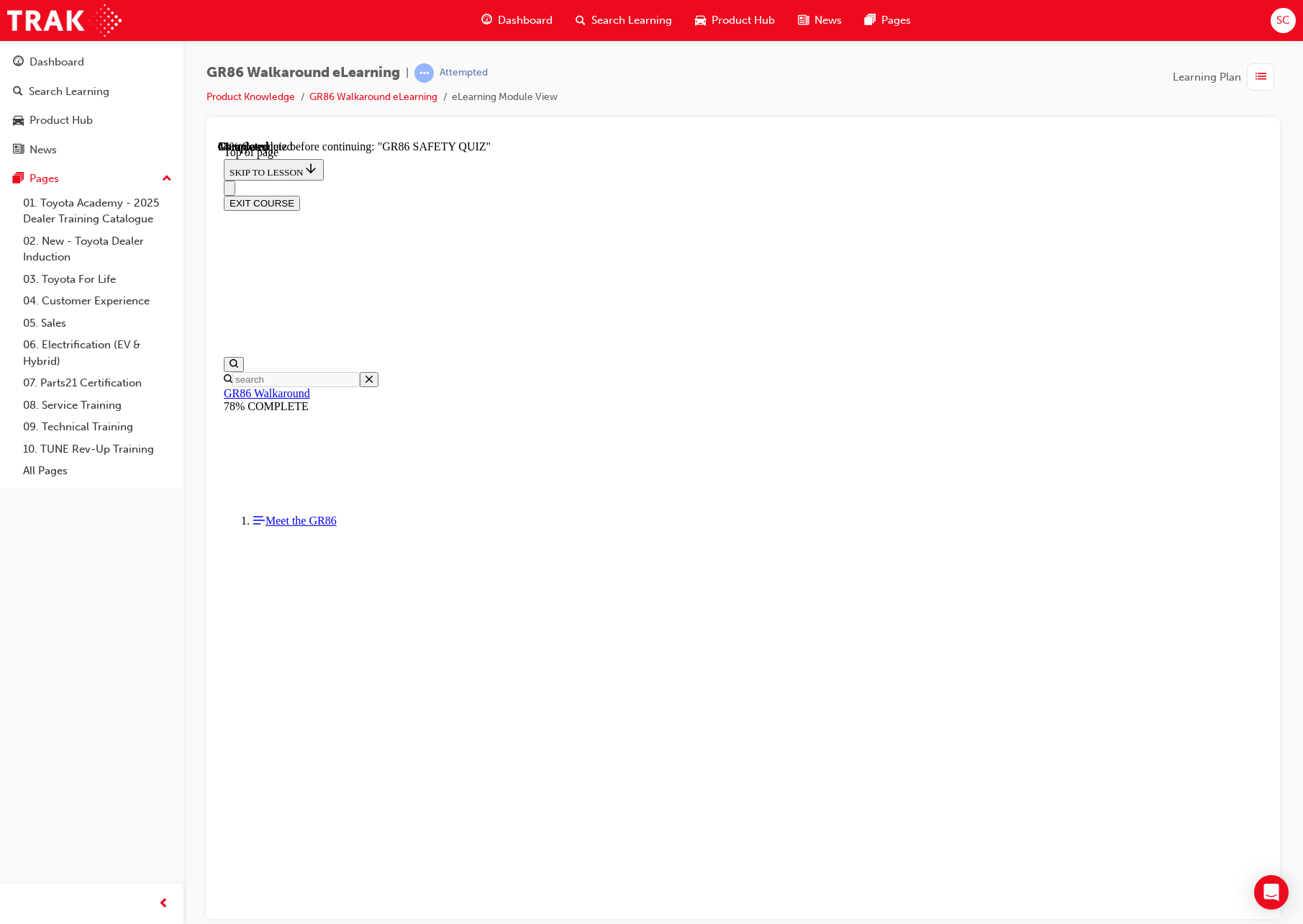
scroll to position [243, 0]
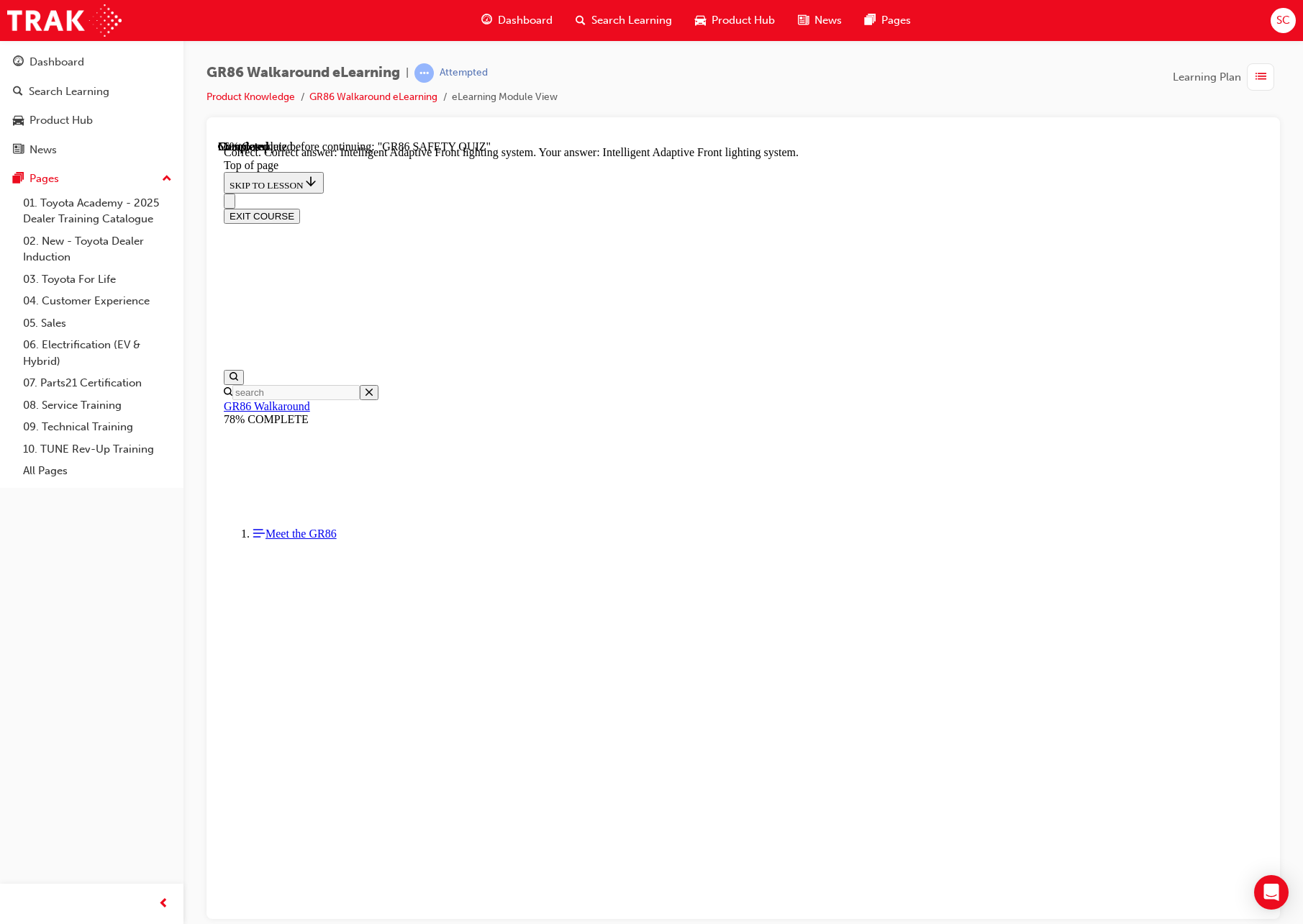
scroll to position [288, 0]
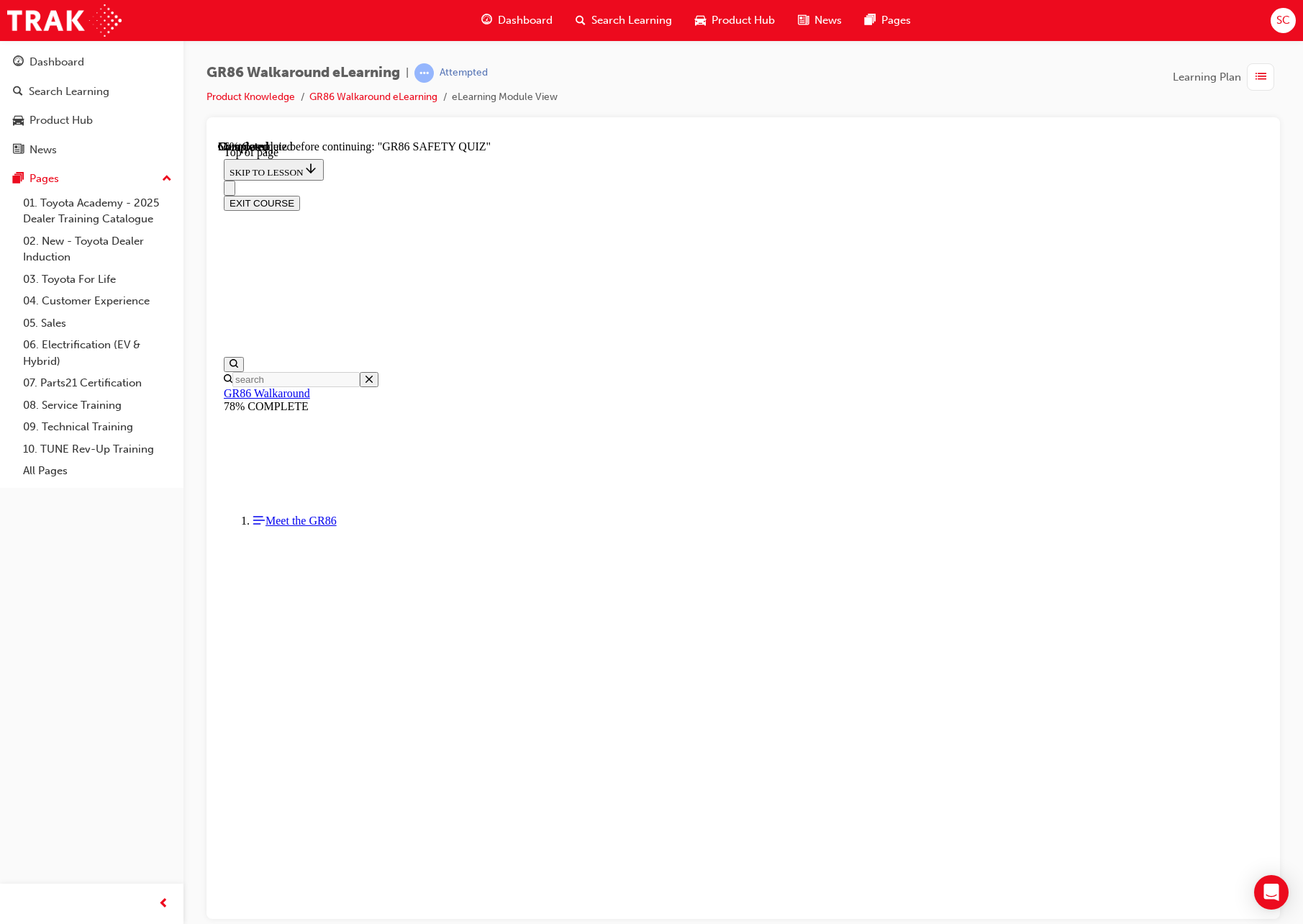
scroll to position [44, 0]
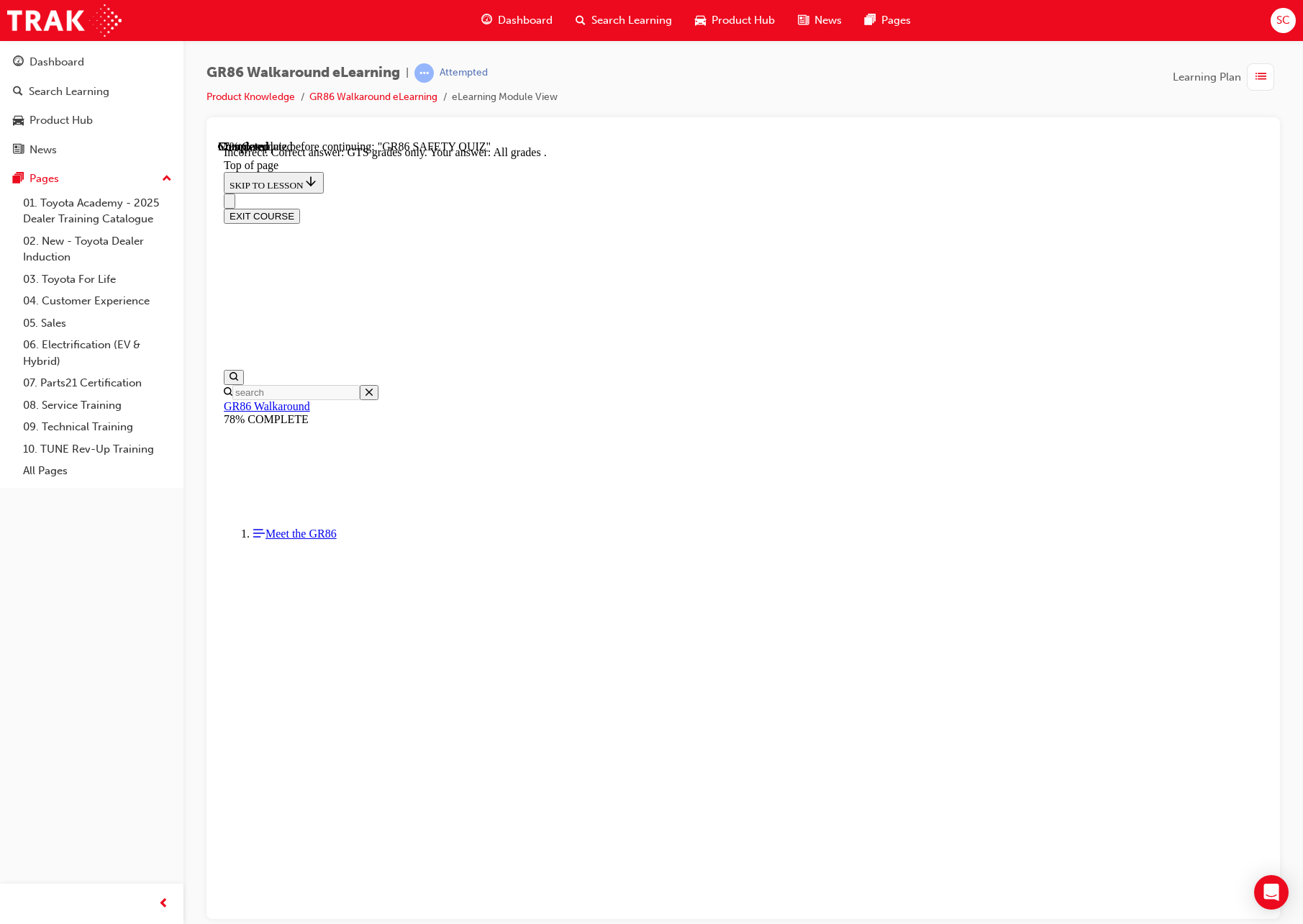
scroll to position [102, 0]
drag, startPoint x: 848, startPoint y: 829, endPoint x: 843, endPoint y: 842, distance: 13.9
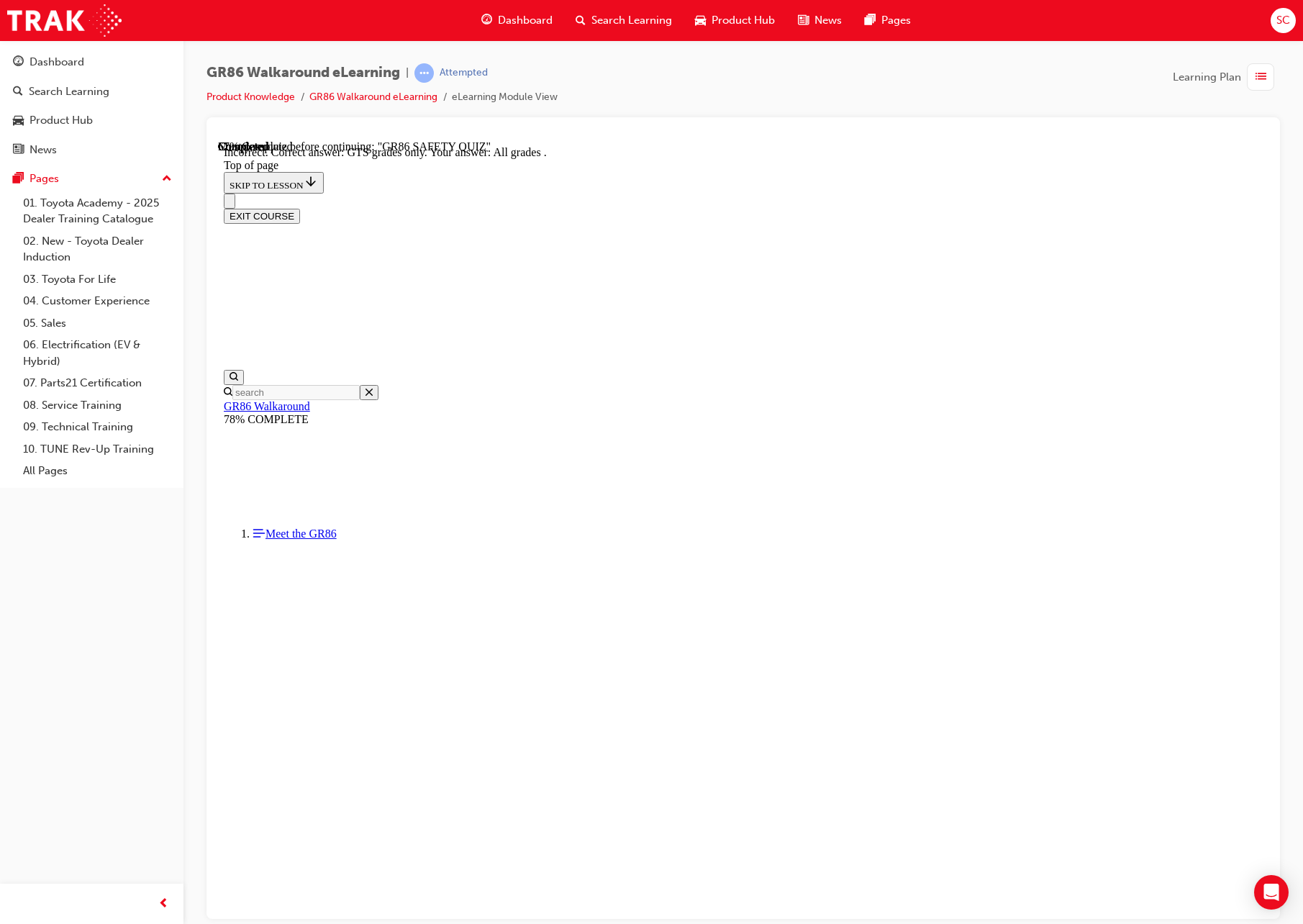
drag, startPoint x: 843, startPoint y: 842, endPoint x: 840, endPoint y: 853, distance: 11.4
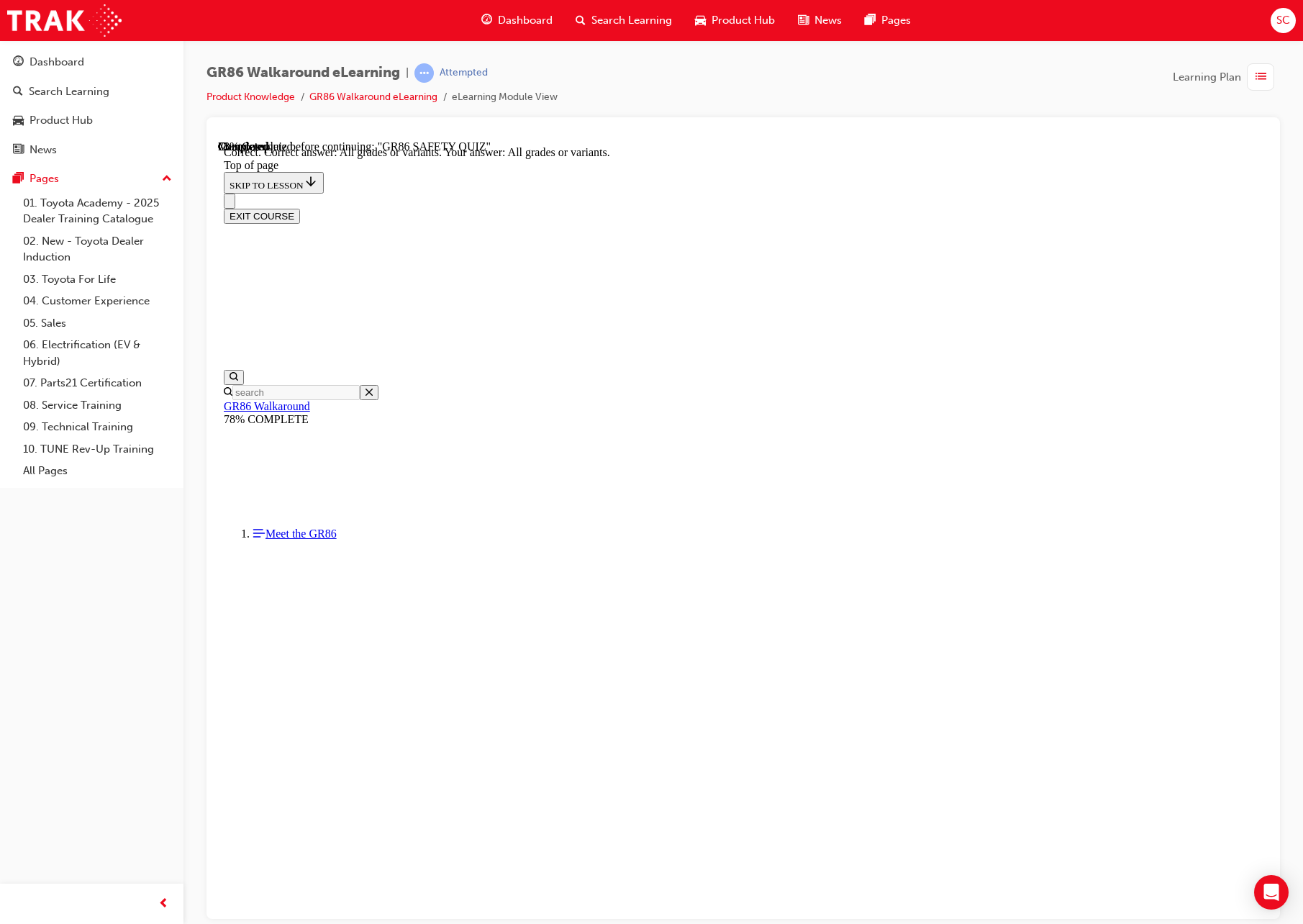
scroll to position [45, 0]
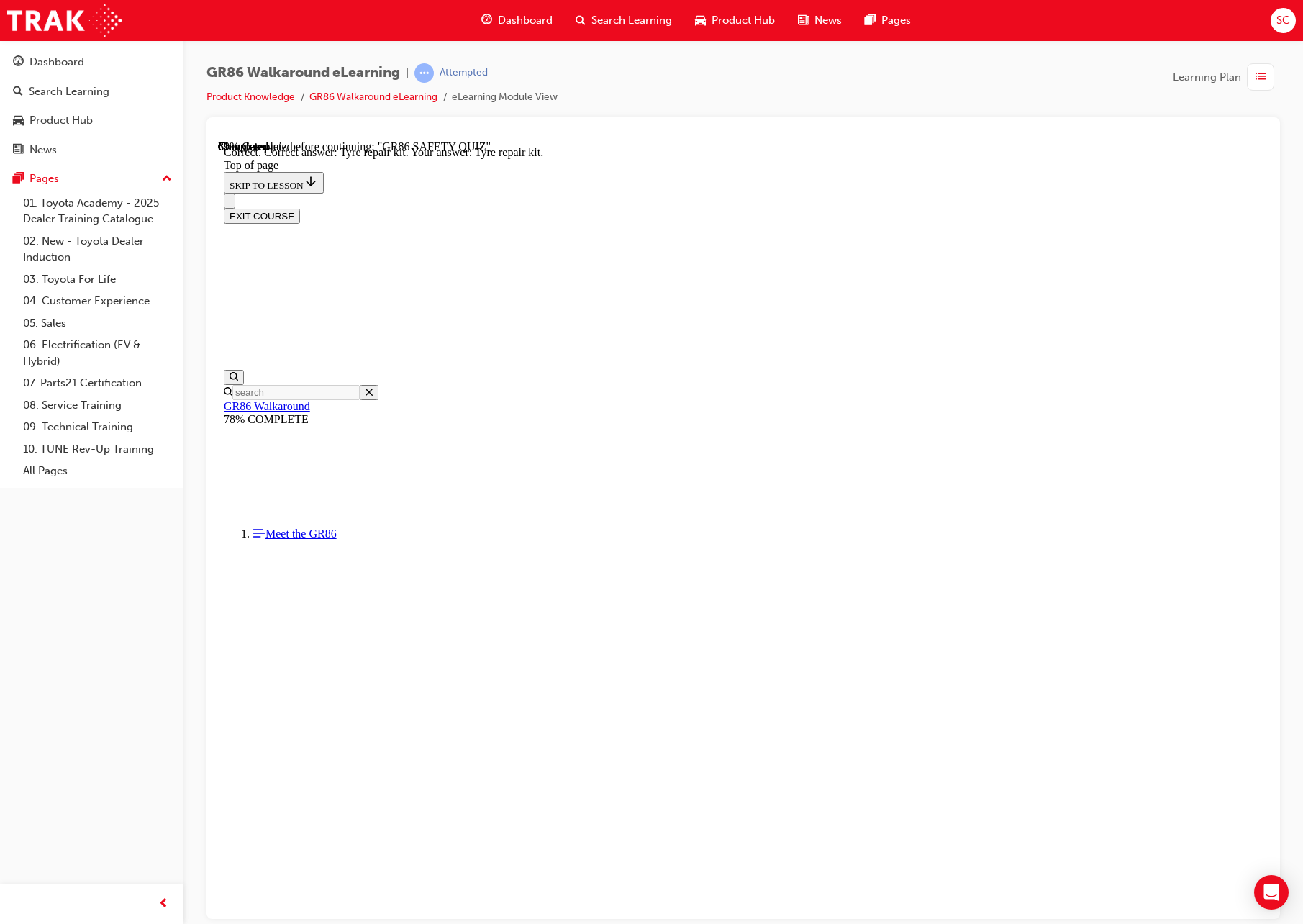
scroll to position [45, 0]
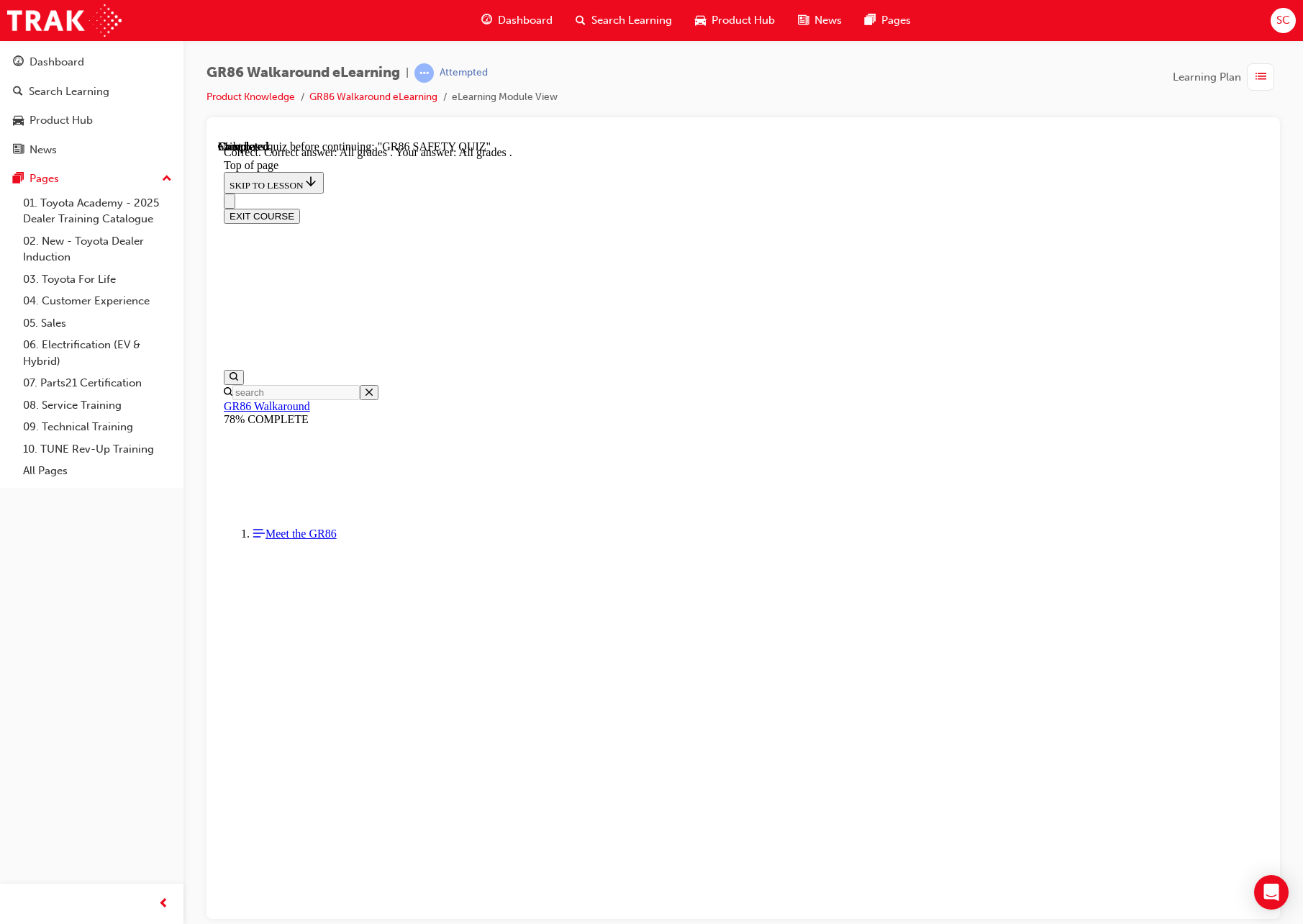
scroll to position [78, 0]
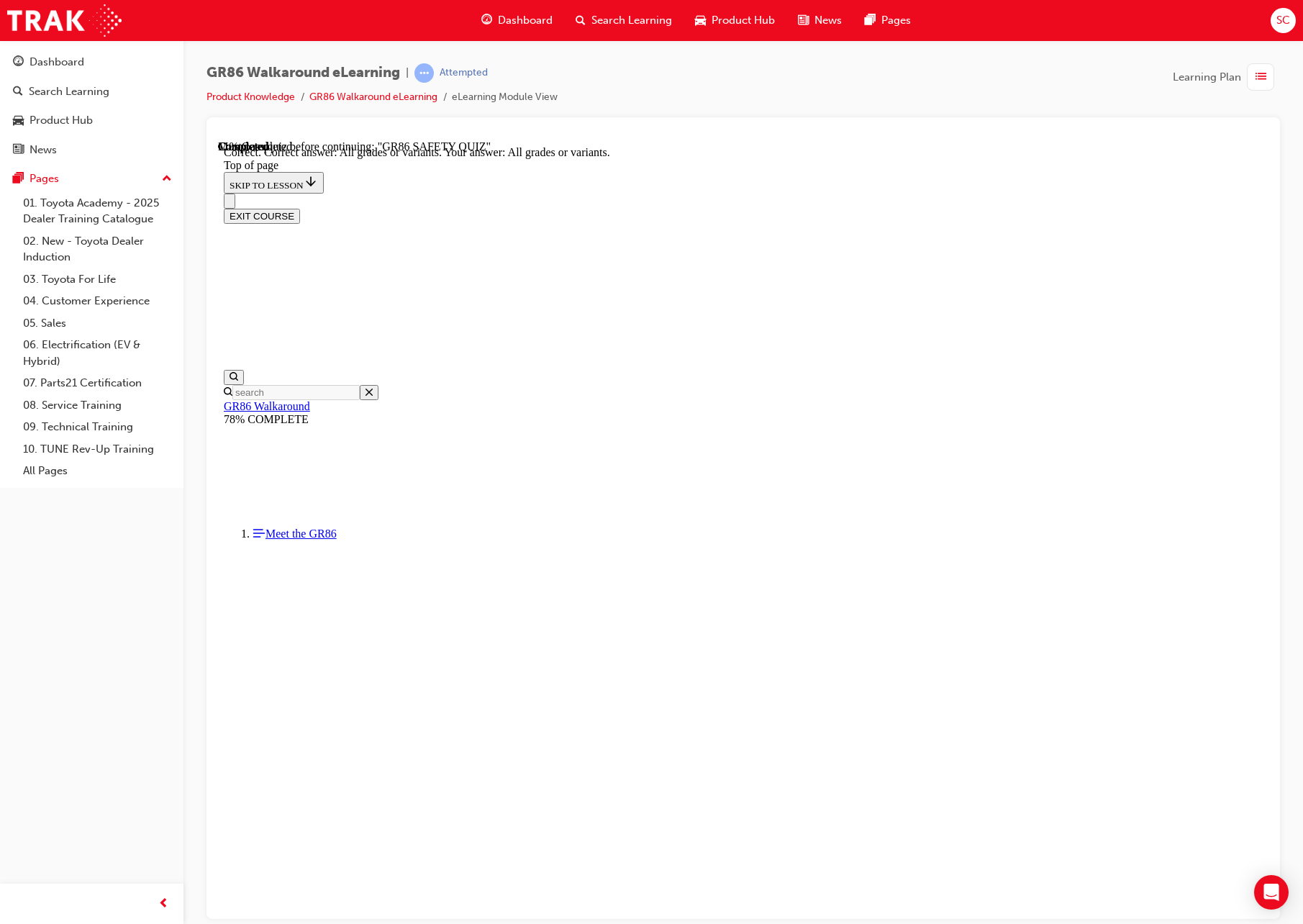
scroll to position [45, 0]
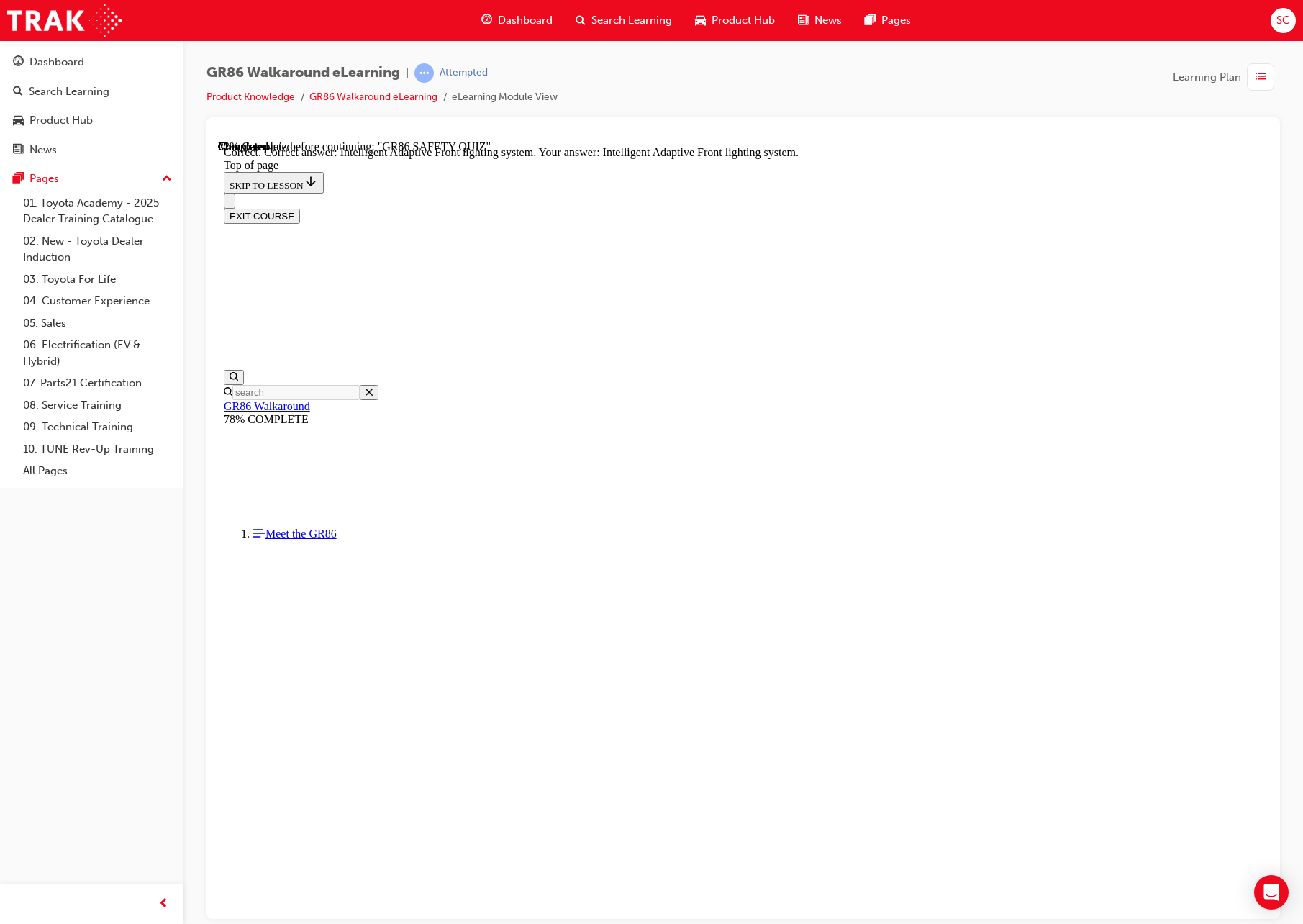
scroll to position [288, 0]
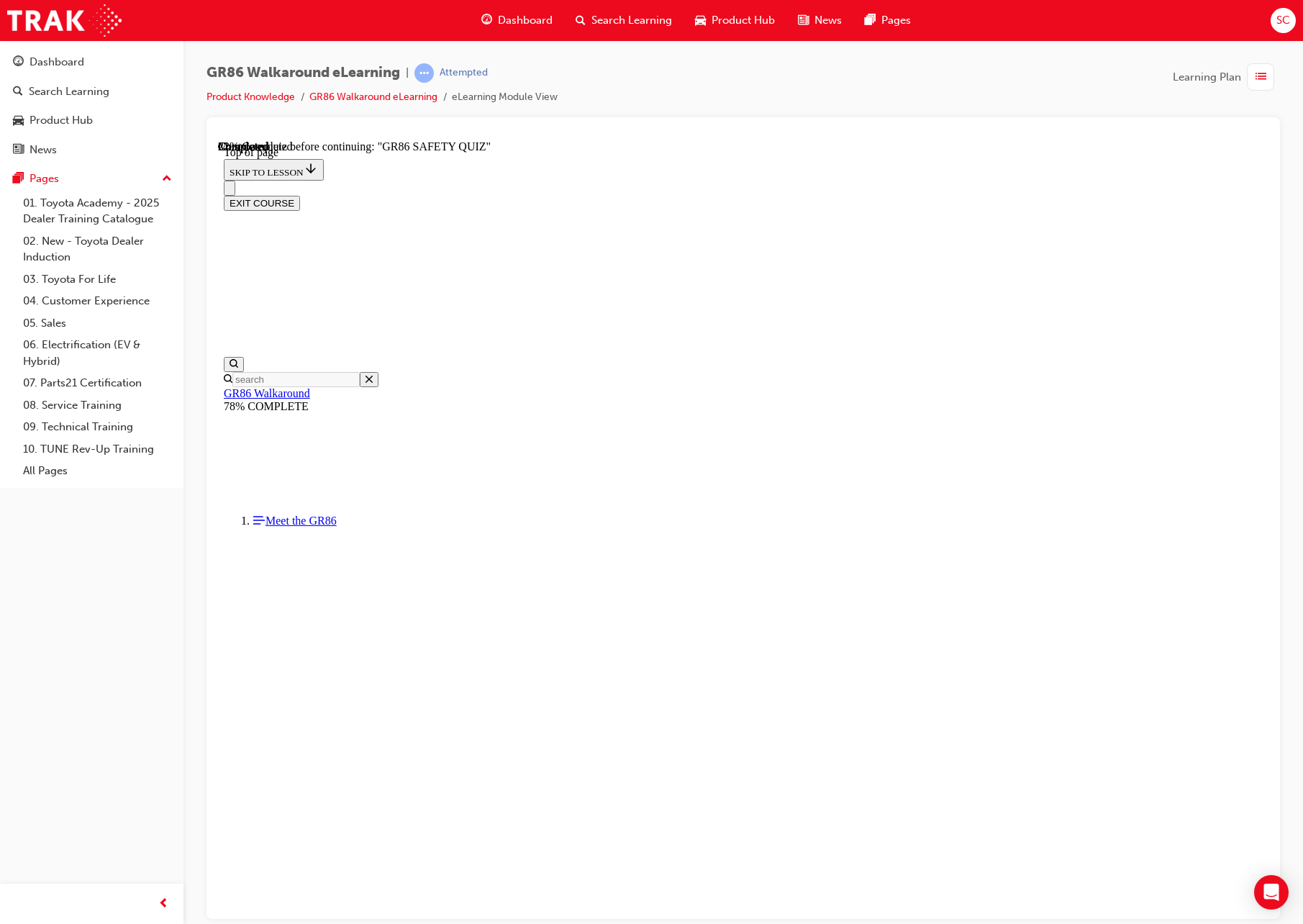
scroll to position [44, 0]
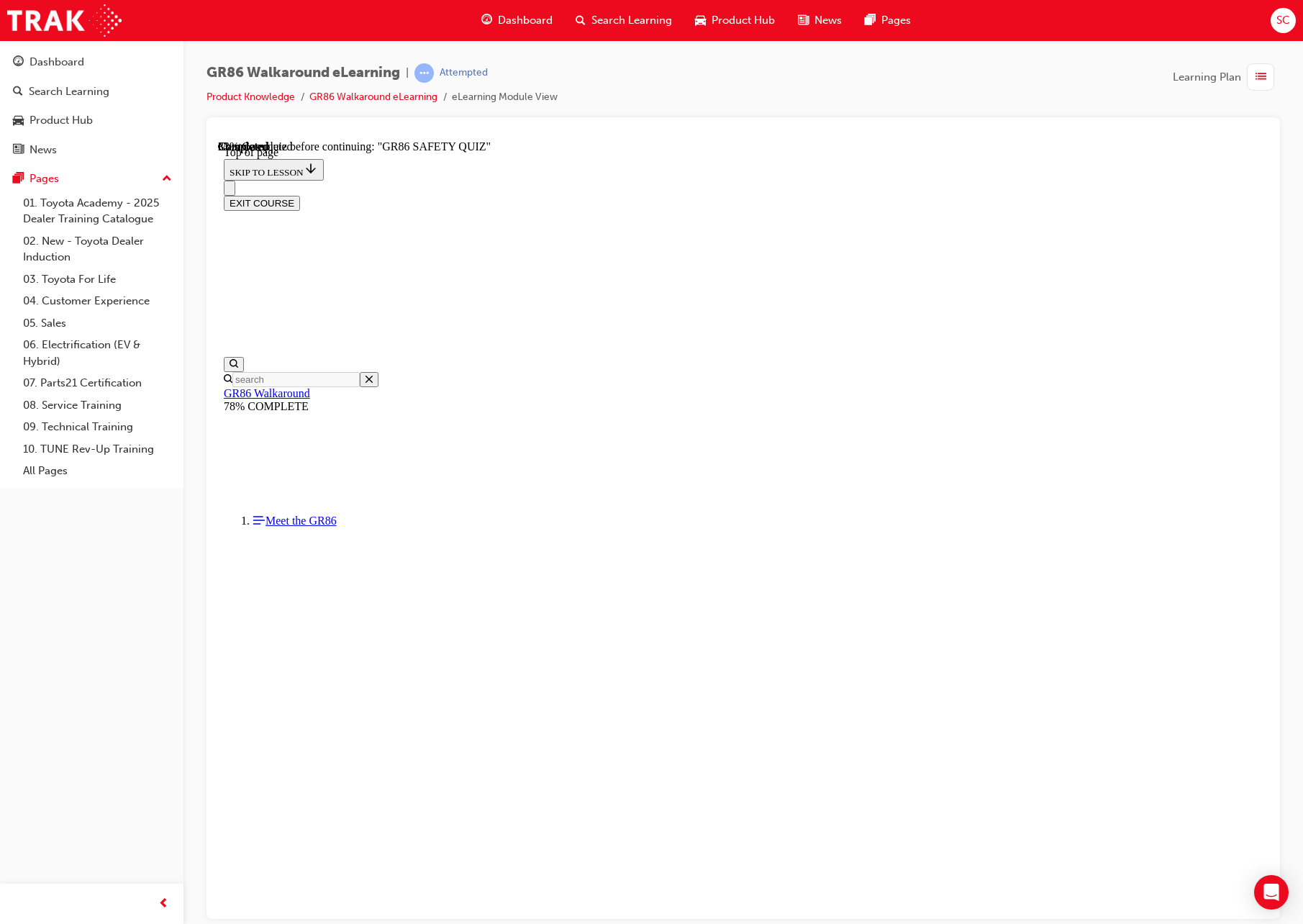
scroll to position [317, 0]
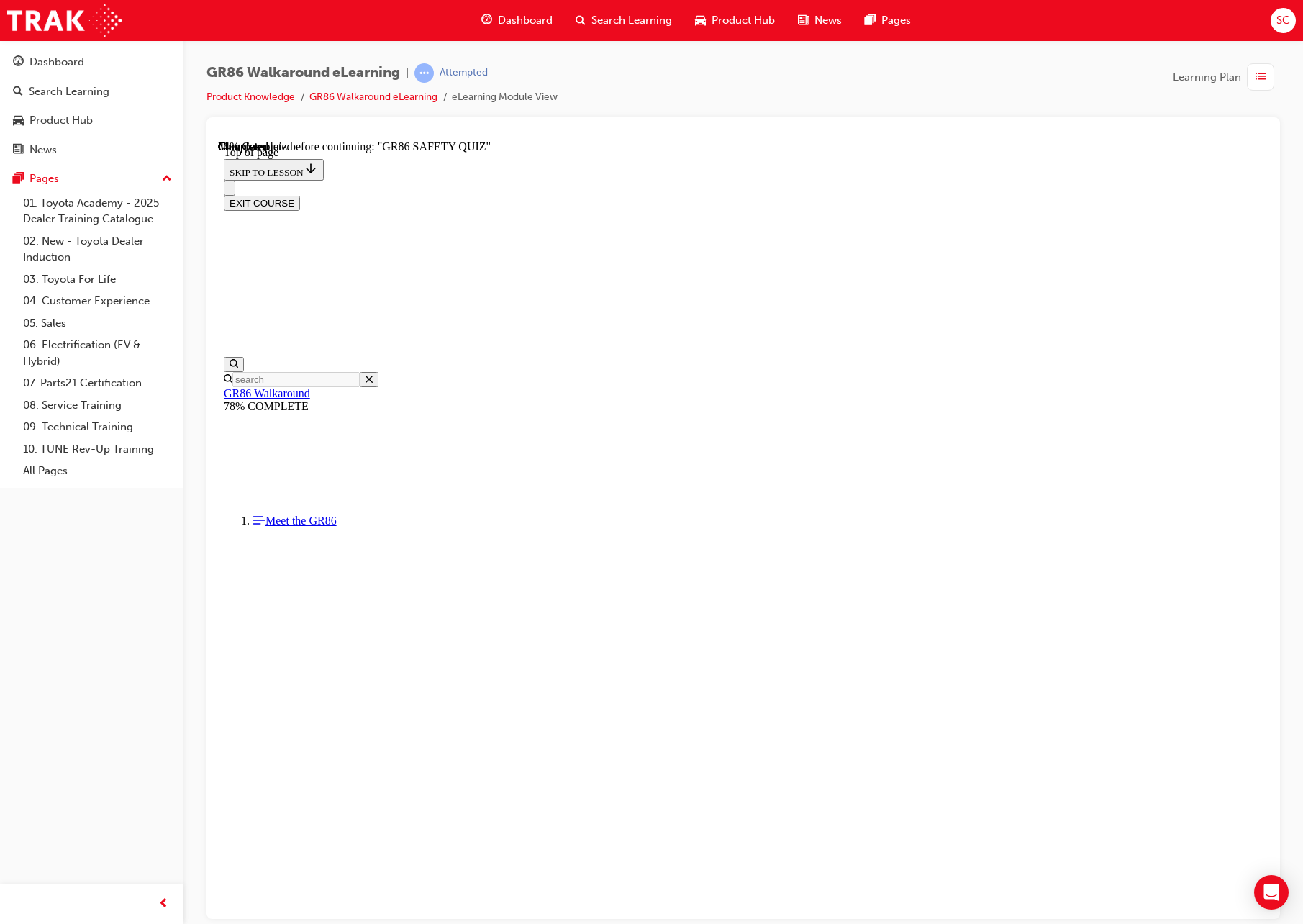
scroll to position [44, 0]
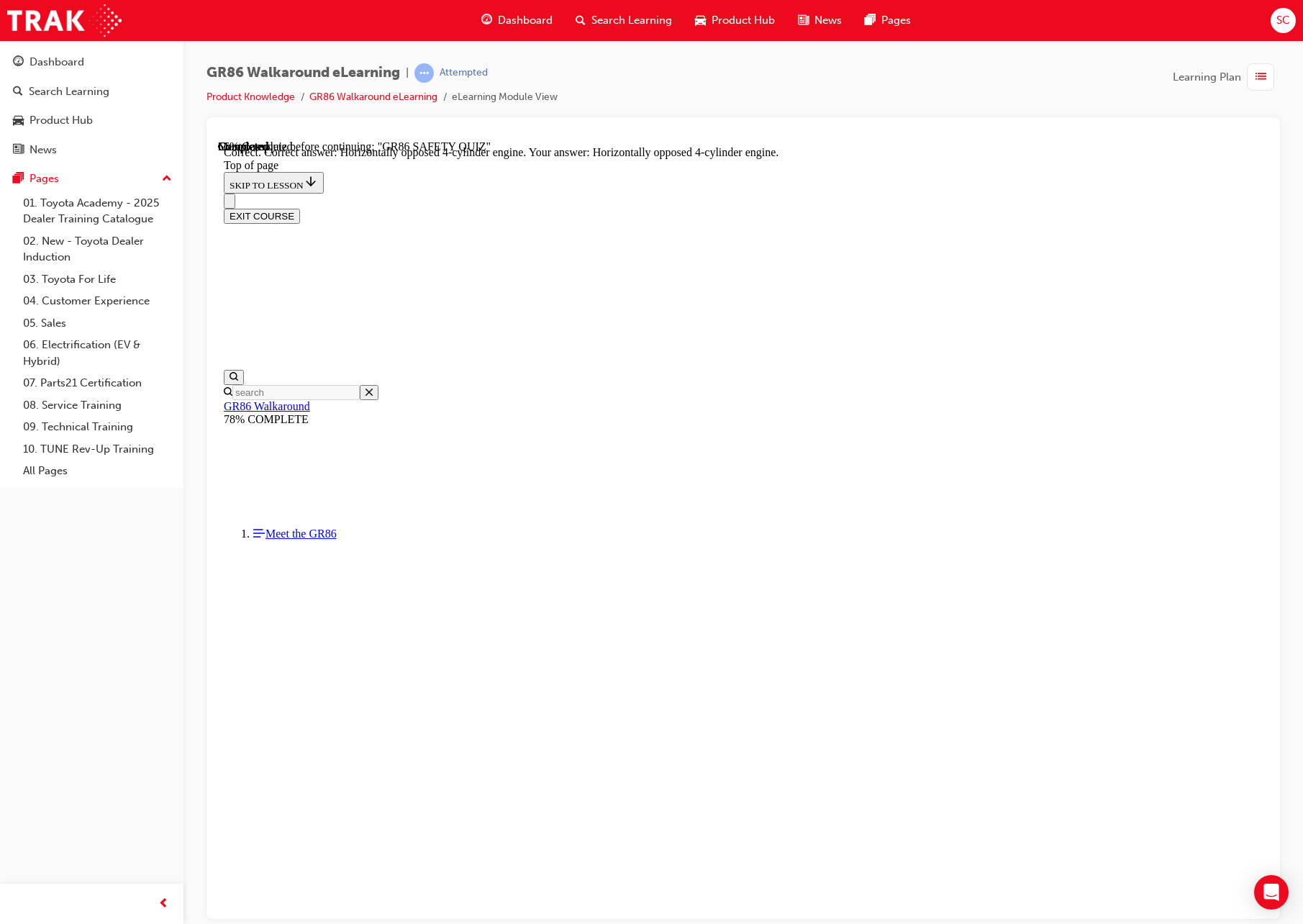
scroll to position [387, 0]
drag, startPoint x: 835, startPoint y: 857, endPoint x: 710, endPoint y: 649, distance: 242.7
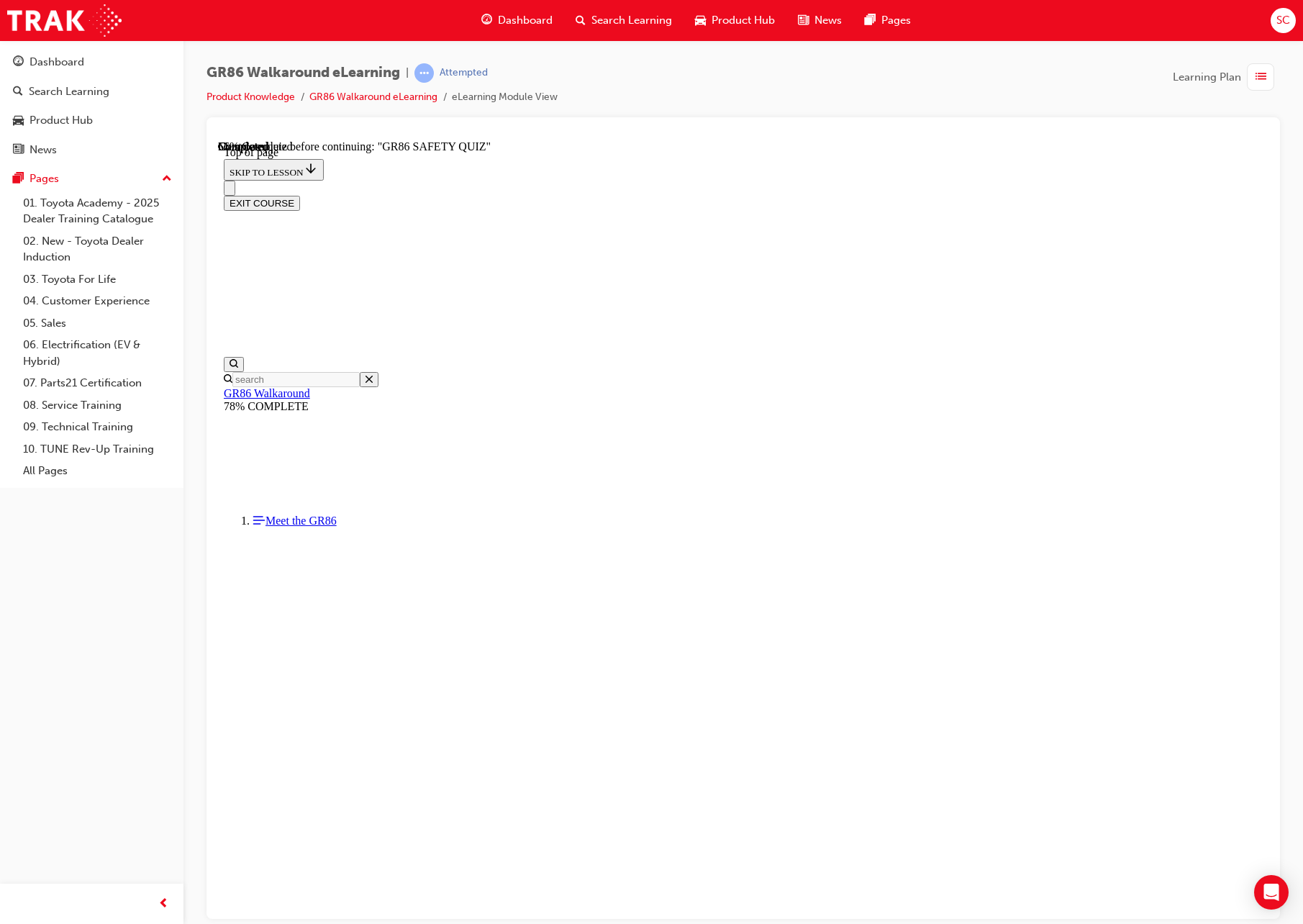
scroll to position [44, 0]
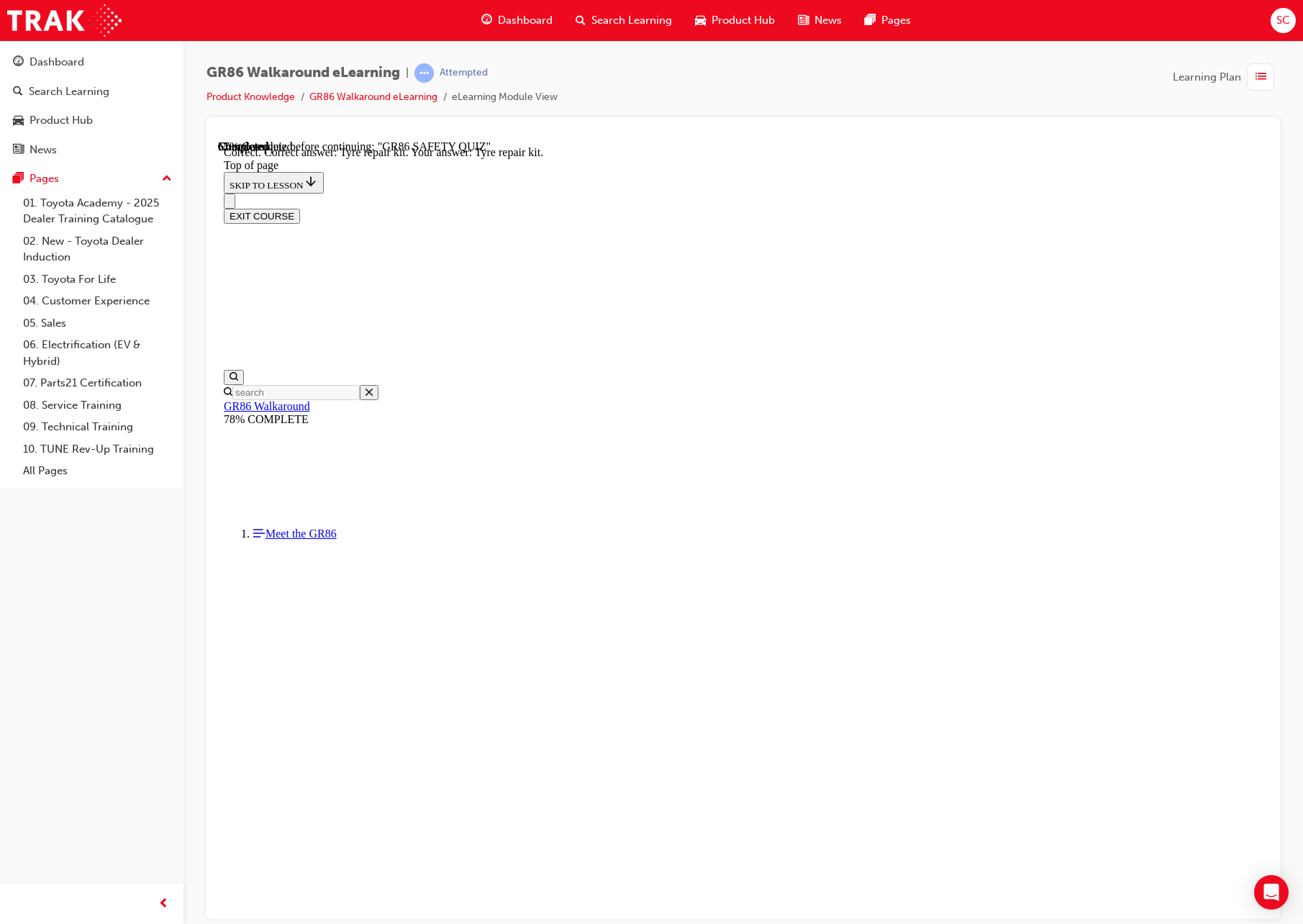
scroll to position [45, 0]
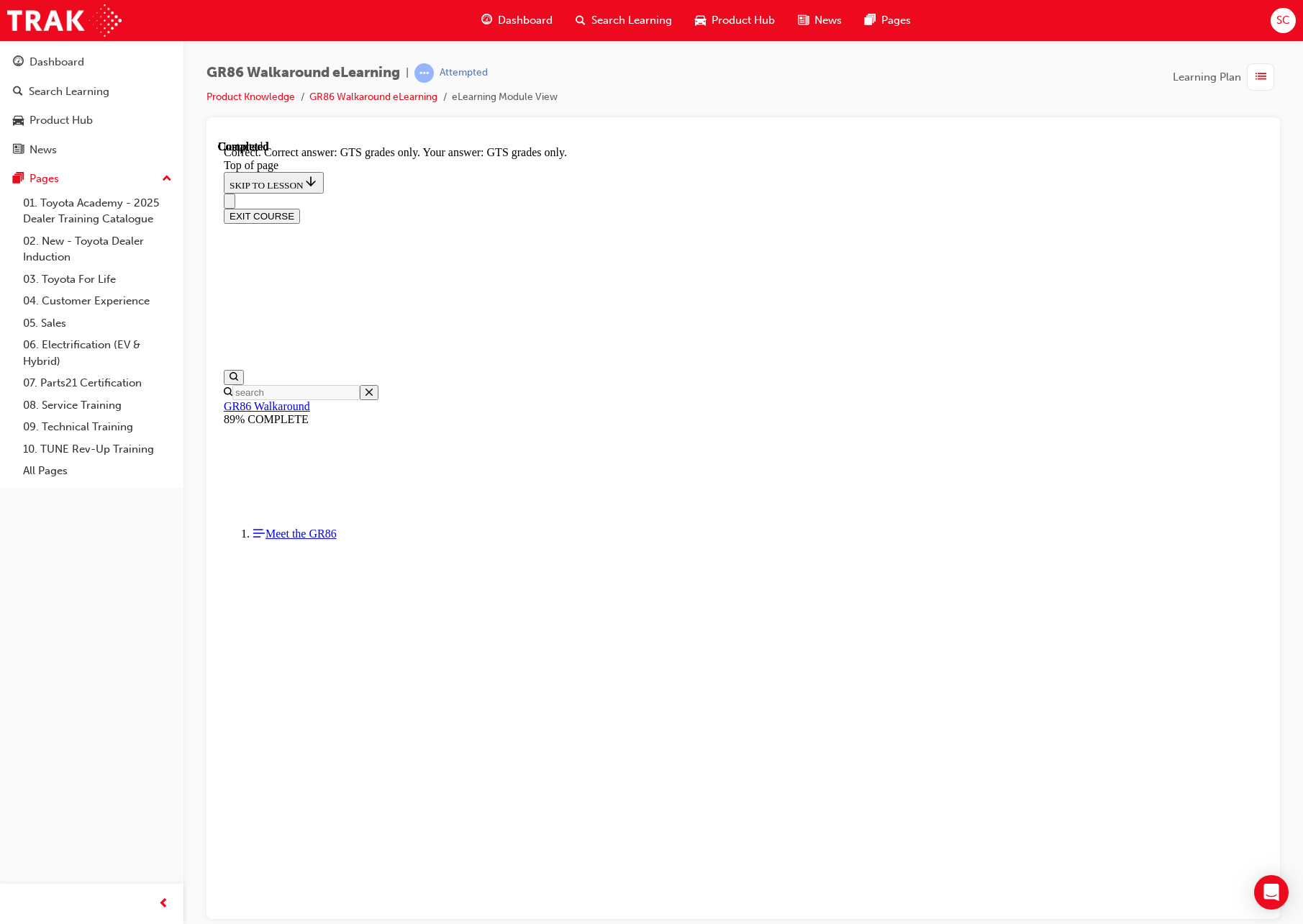
scroll to position [102, 0]
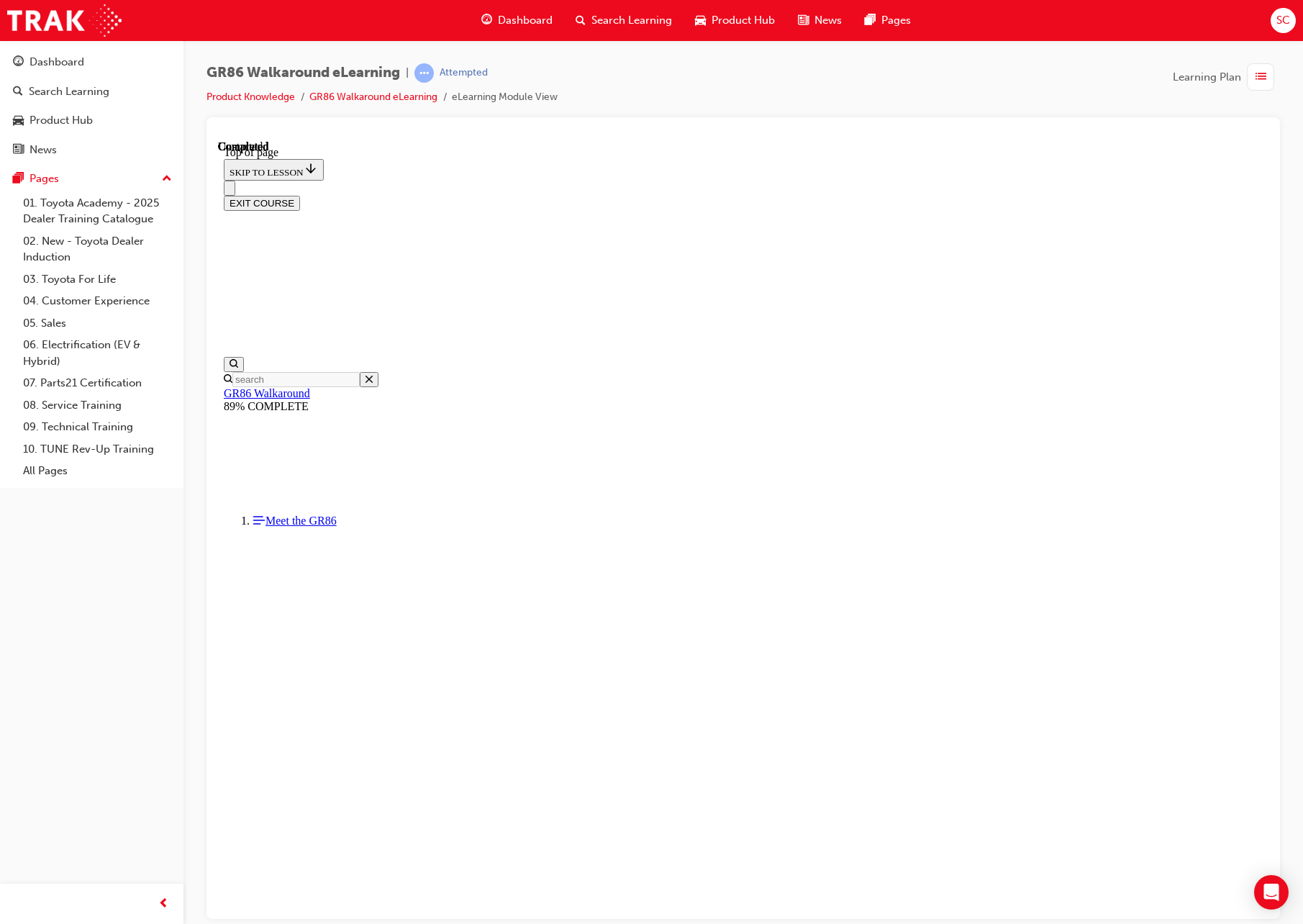
scroll to position [90, 0]
click at [1262, 74] on span "list-icon" at bounding box center [1261, 77] width 11 height 18
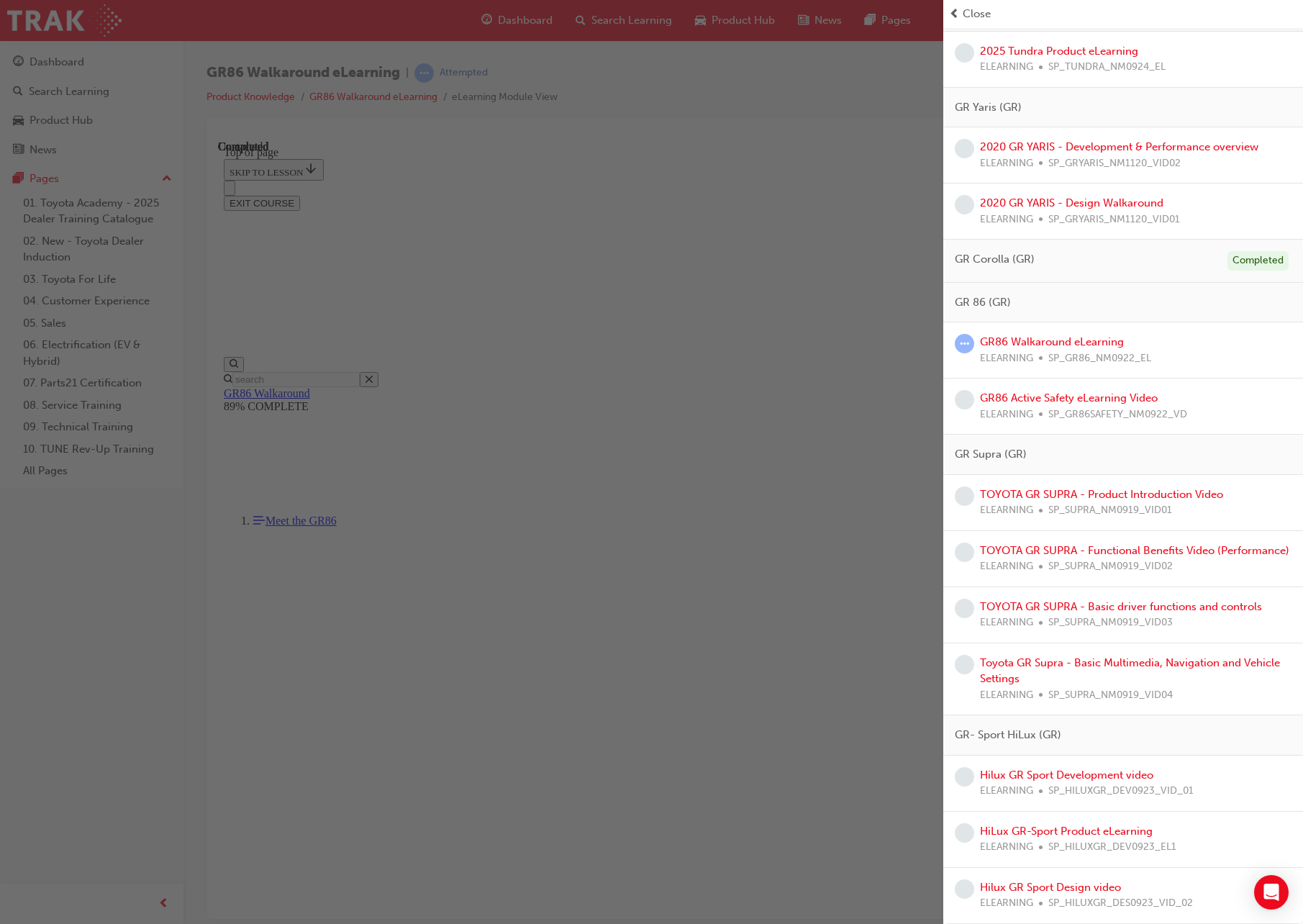
scroll to position [2900, 0]
drag, startPoint x: 605, startPoint y: 368, endPoint x: 405, endPoint y: 256, distance: 229.2
click at [605, 368] on div "button" at bounding box center [471, 462] width 943 height 924
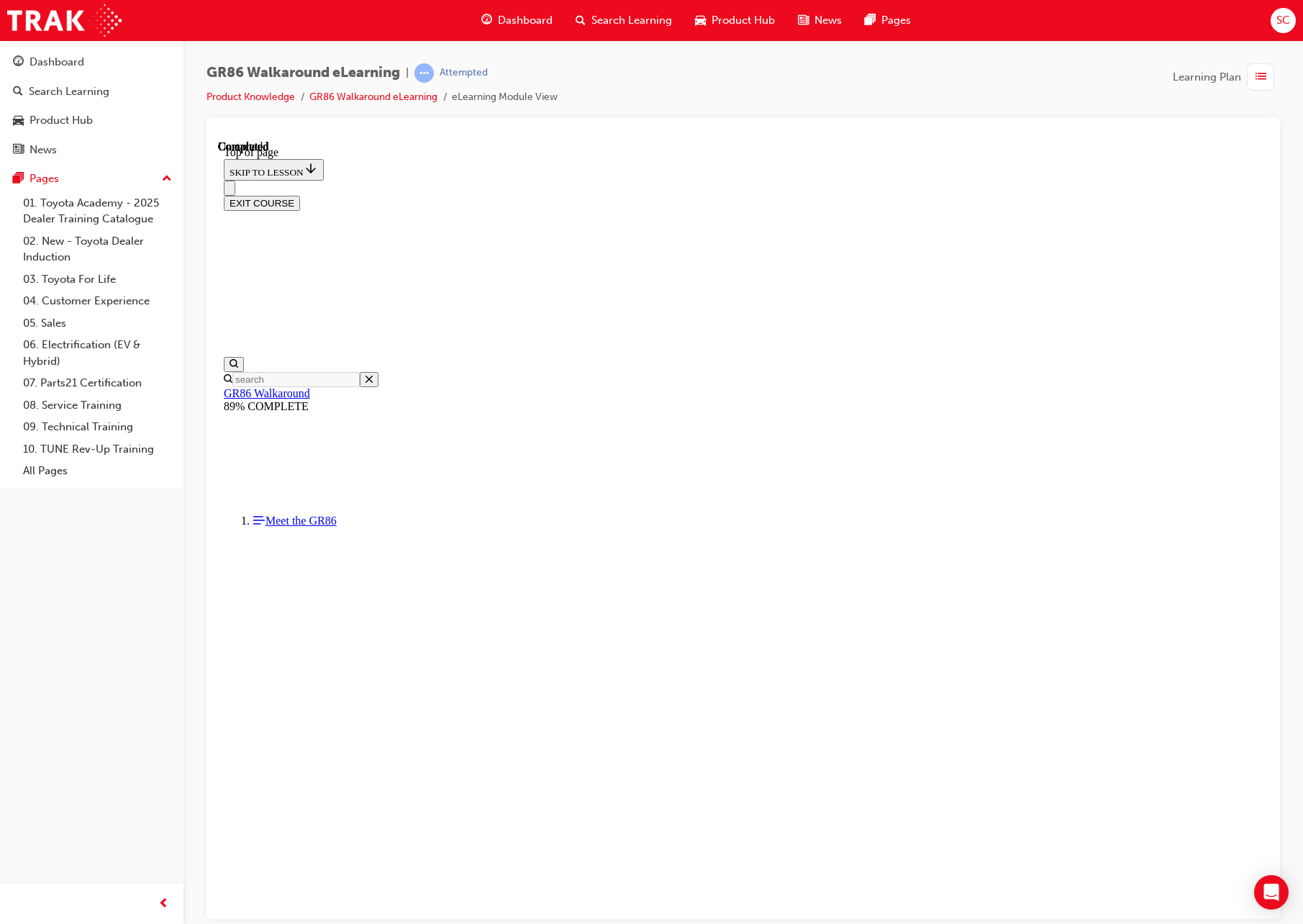
click at [1259, 76] on span "list-icon" at bounding box center [1261, 77] width 11 height 18
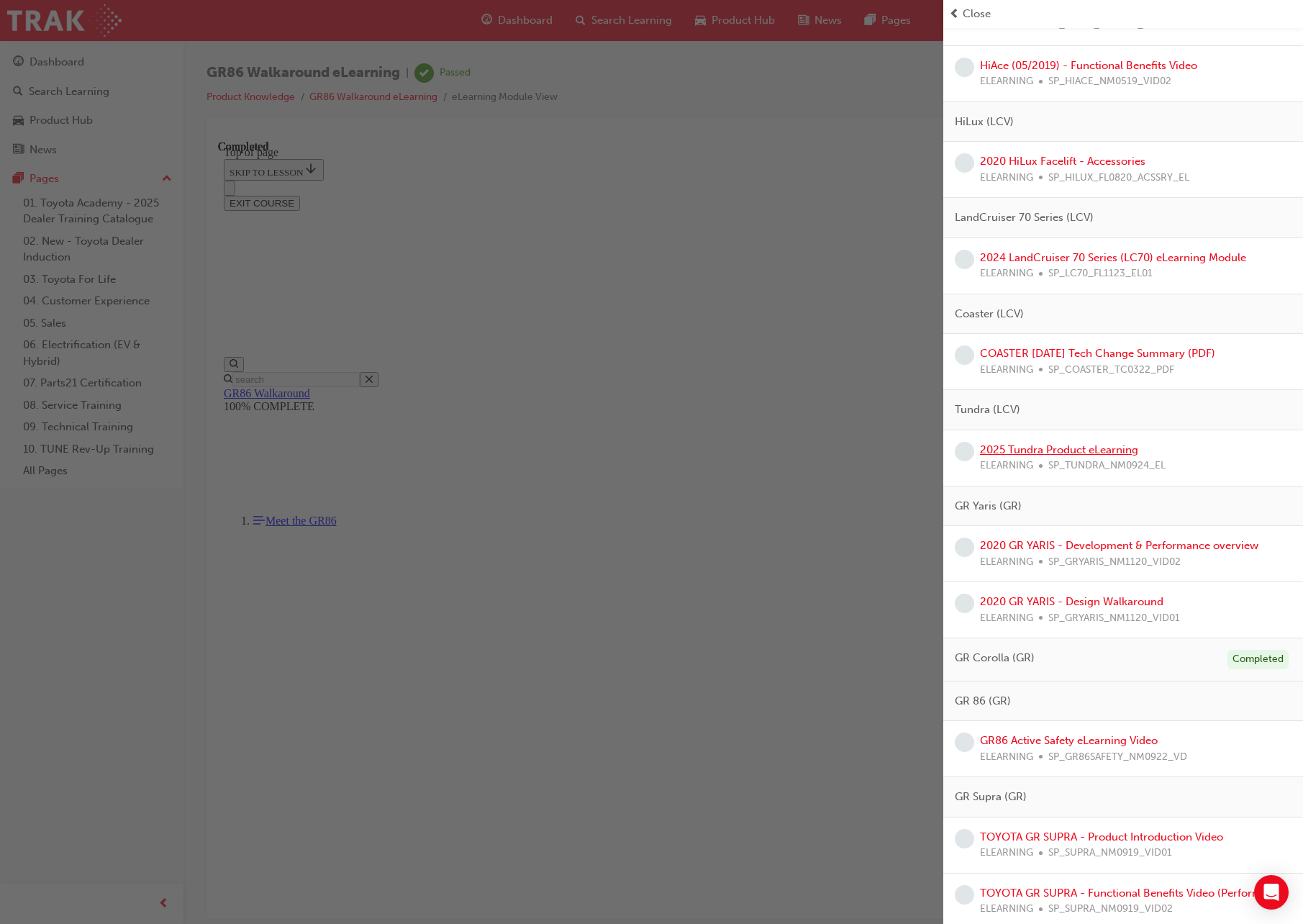
scroll to position [2844, 0]
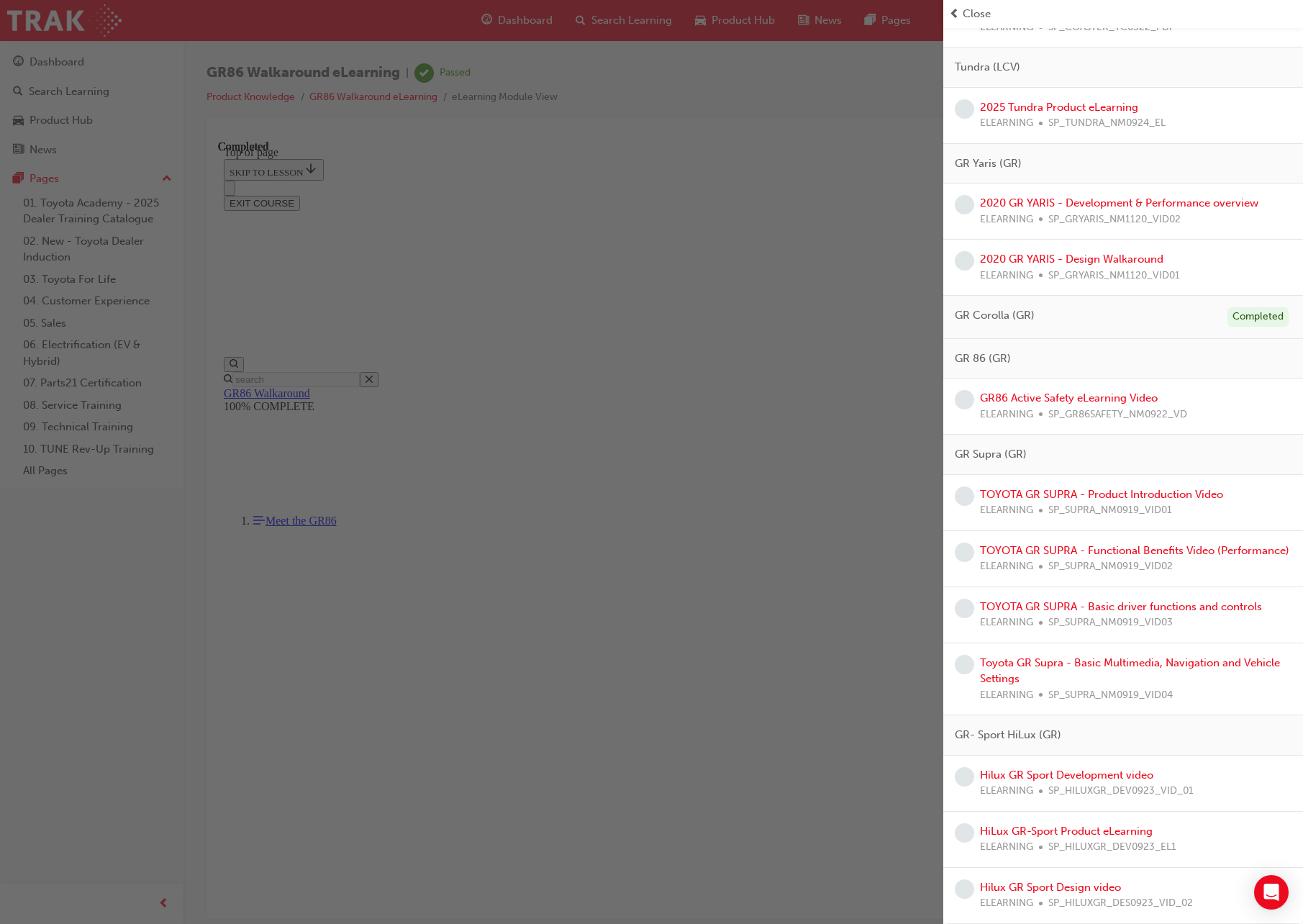
click at [871, 239] on div "button" at bounding box center [471, 462] width 943 height 924
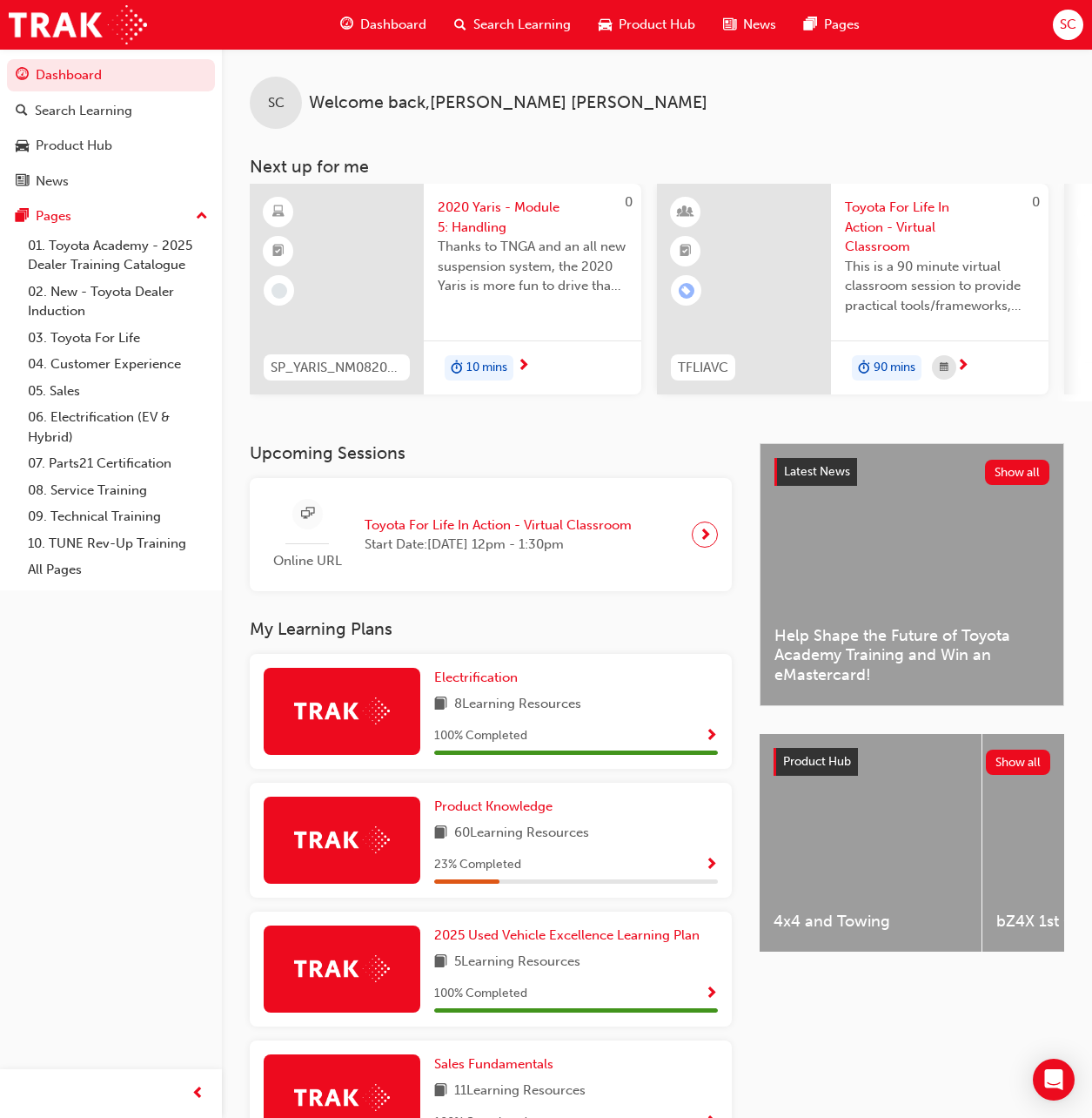
click at [713, 866] on span "Show Progress" at bounding box center [711, 865] width 13 height 16
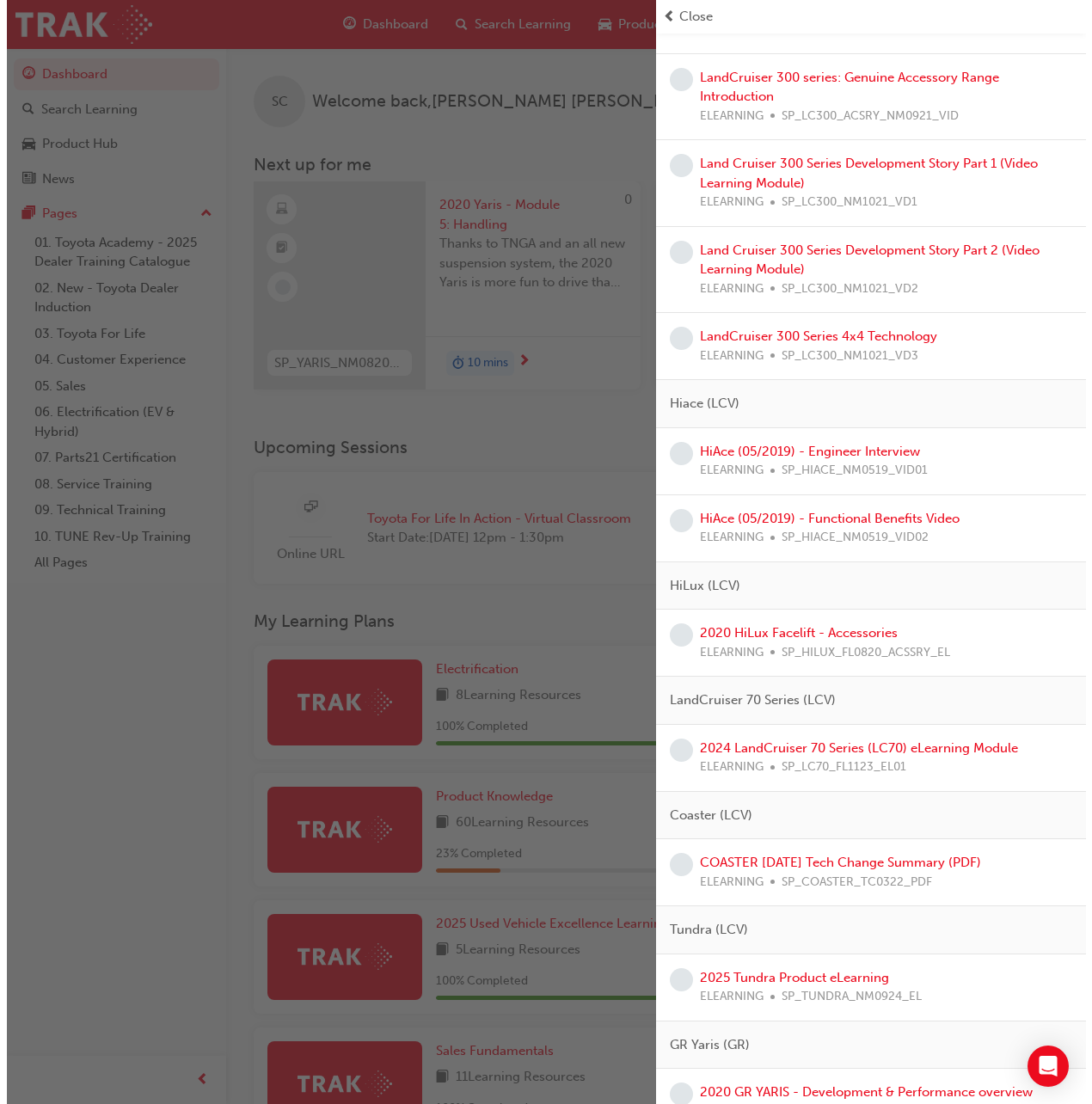
scroll to position [3354, 0]
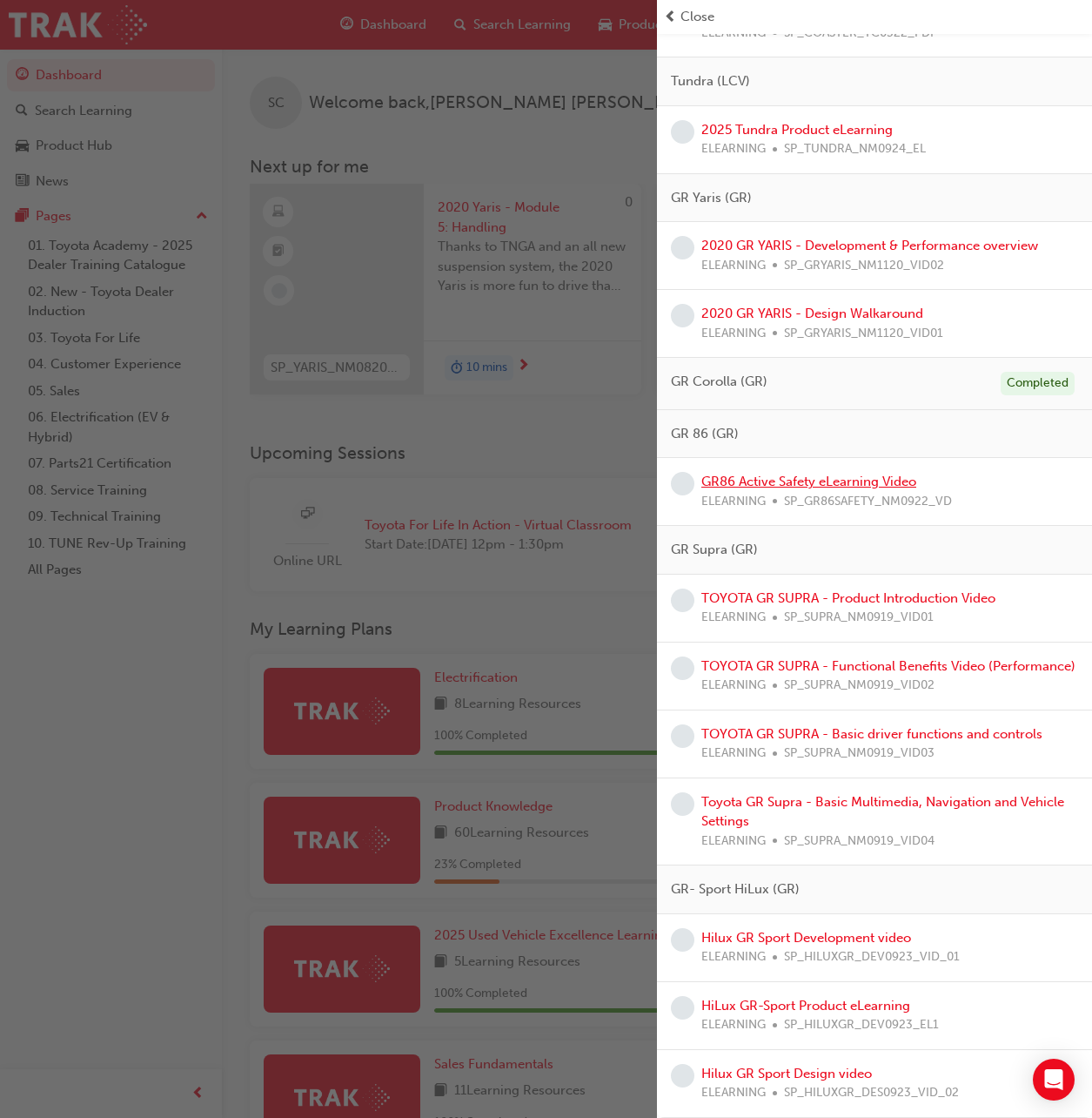
click at [780, 473] on link "GR86 Active Safety eLearning Video" at bounding box center [808, 481] width 215 height 16
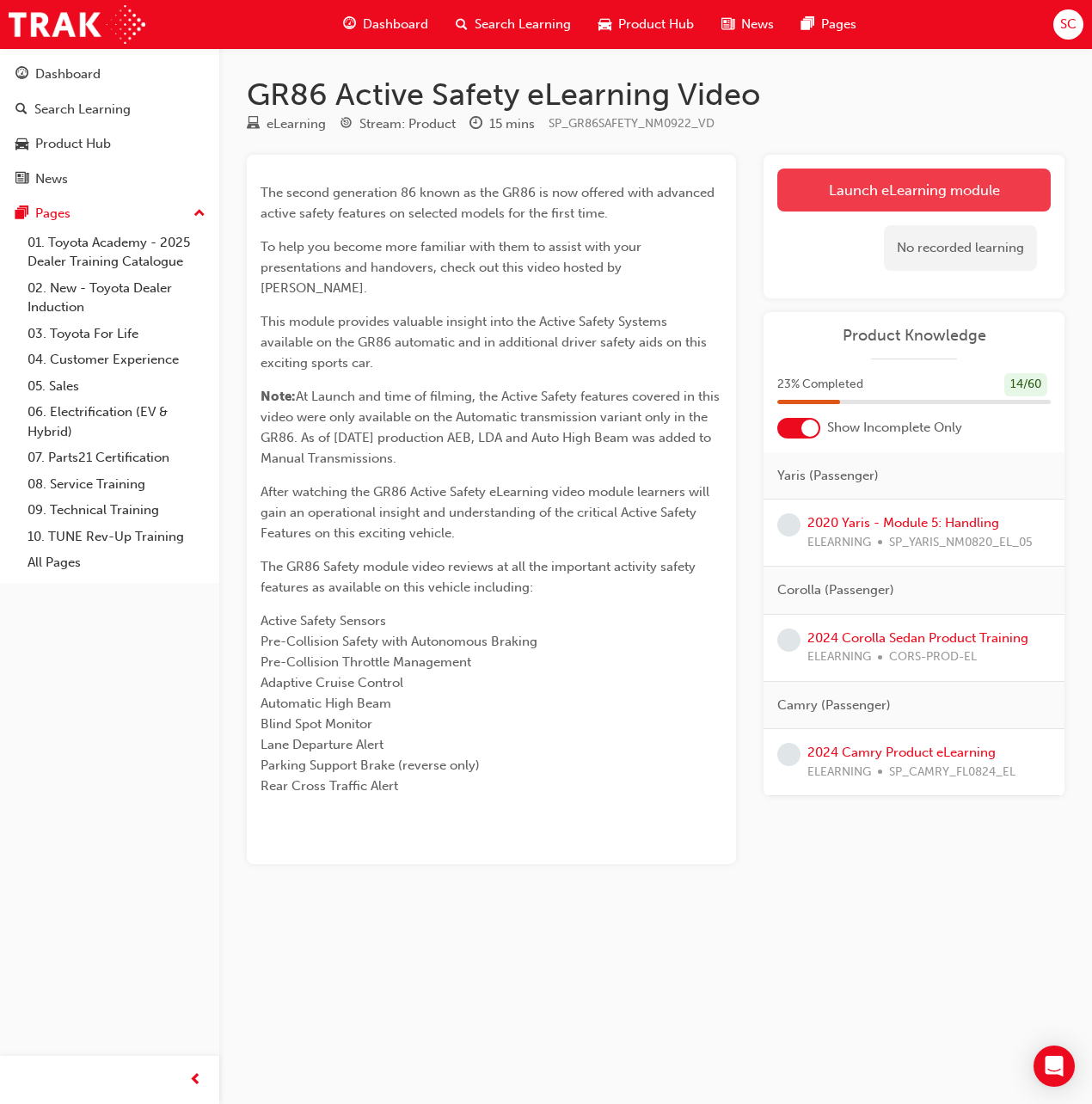
click at [897, 195] on link "Launch eLearning module" at bounding box center [914, 190] width 273 height 43
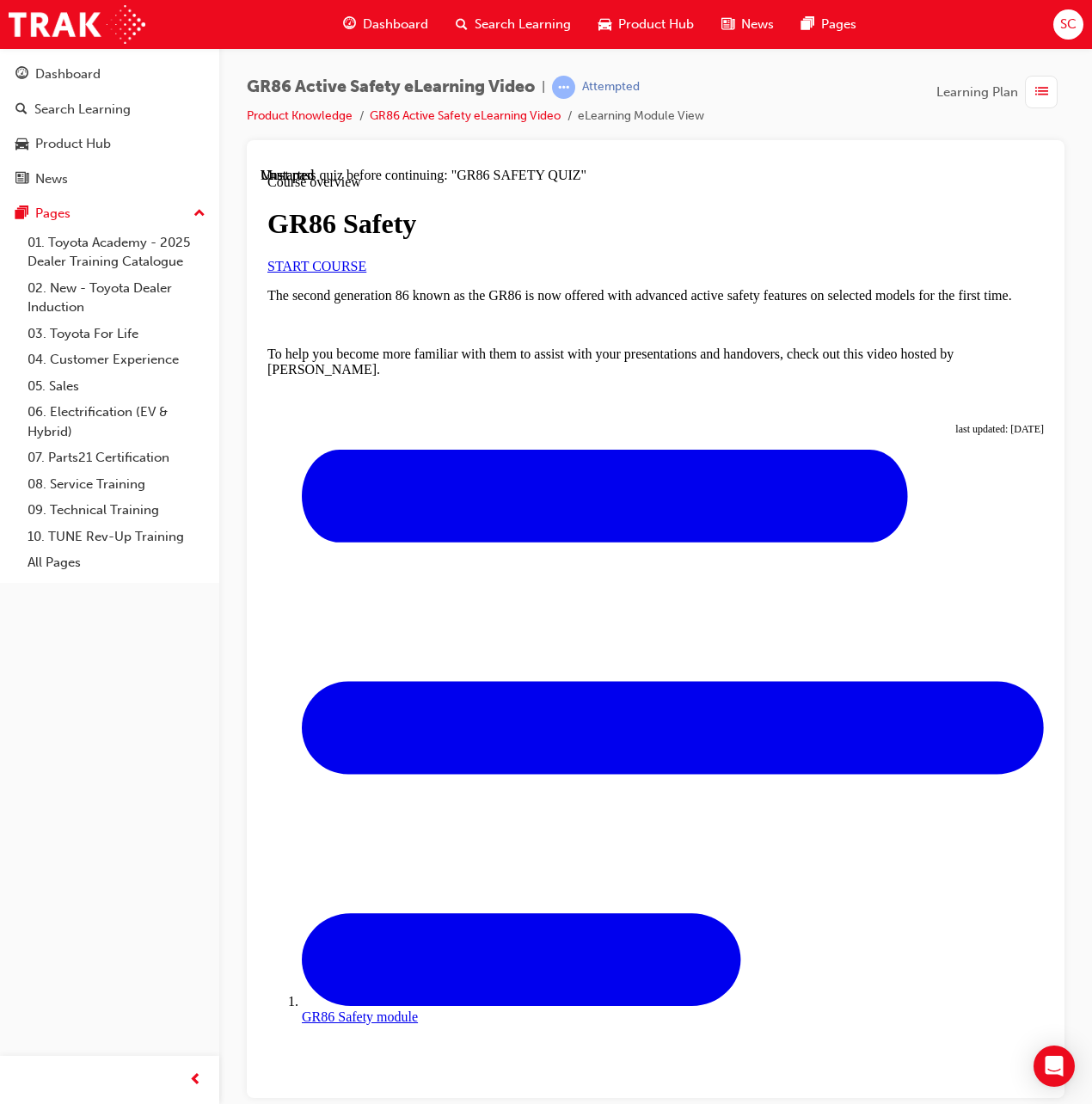
click at [763, 272] on div "GR86 Safety START COURSE" at bounding box center [655, 239] width 776 height 65
click at [366, 272] on link "START COURSE" at bounding box center [317, 264] width 99 height 15
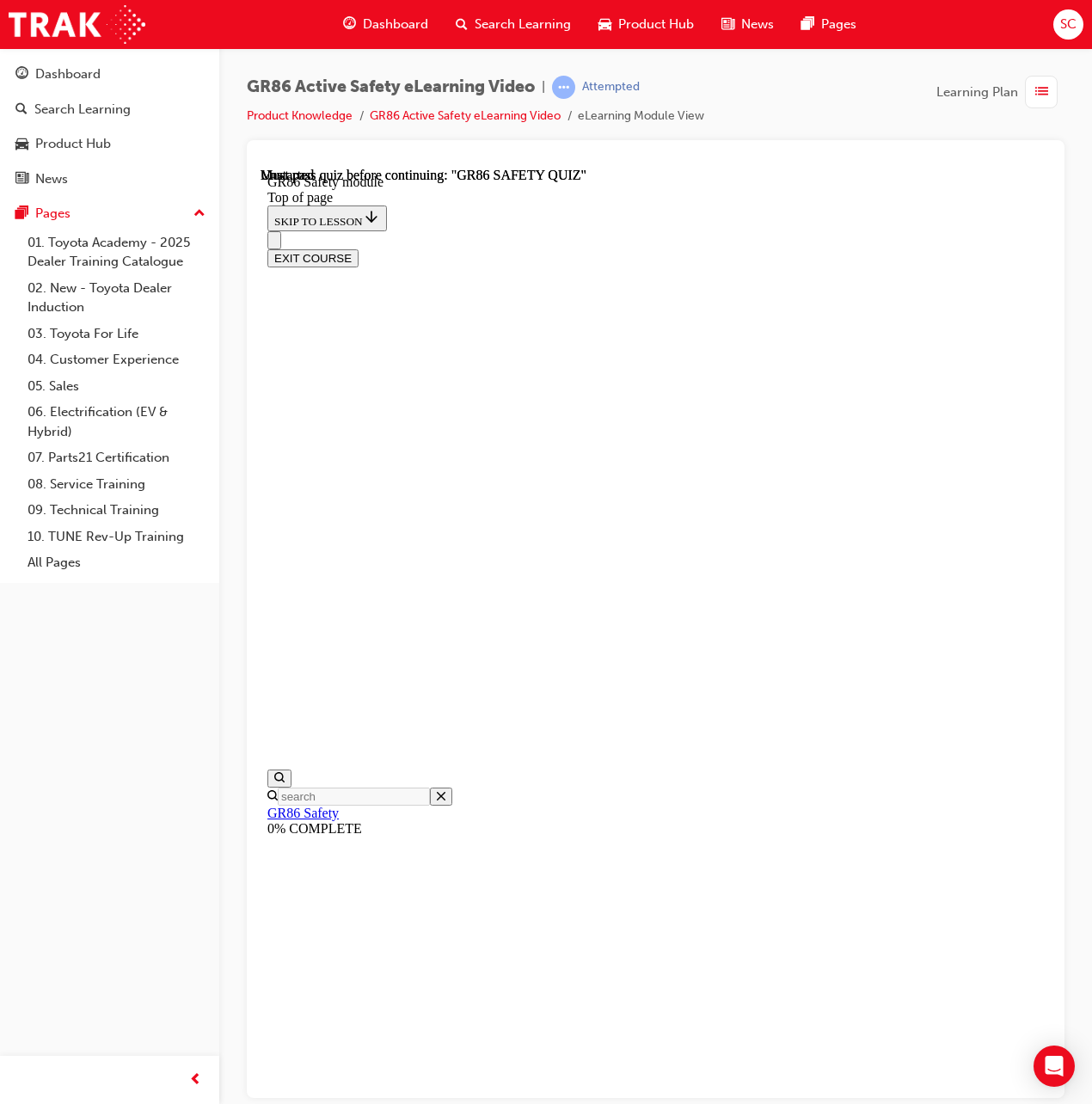
scroll to position [52, 0]
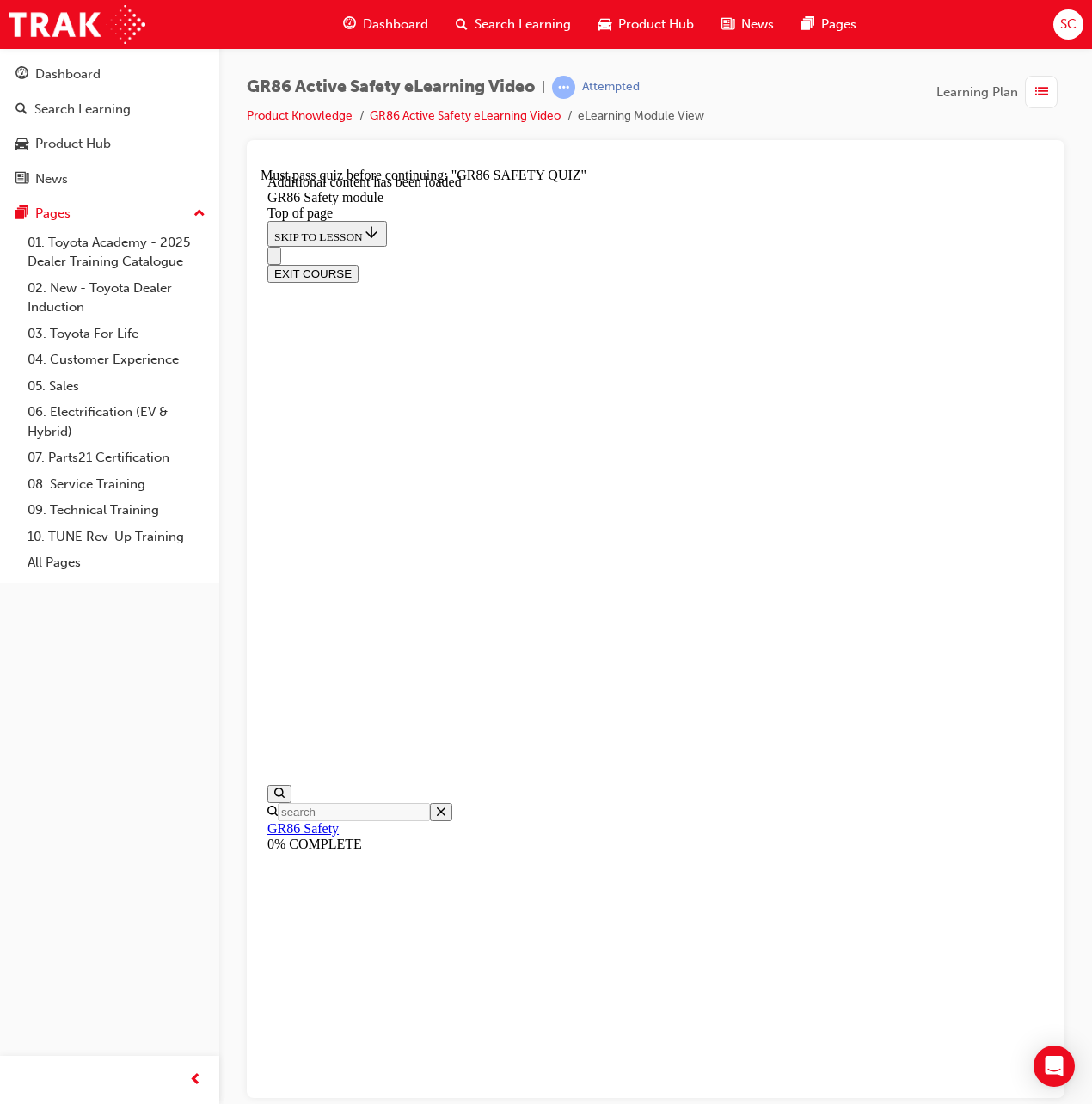
scroll to position [278, 0]
drag, startPoint x: 333, startPoint y: 831, endPoint x: 285, endPoint y: 825, distance: 48.4
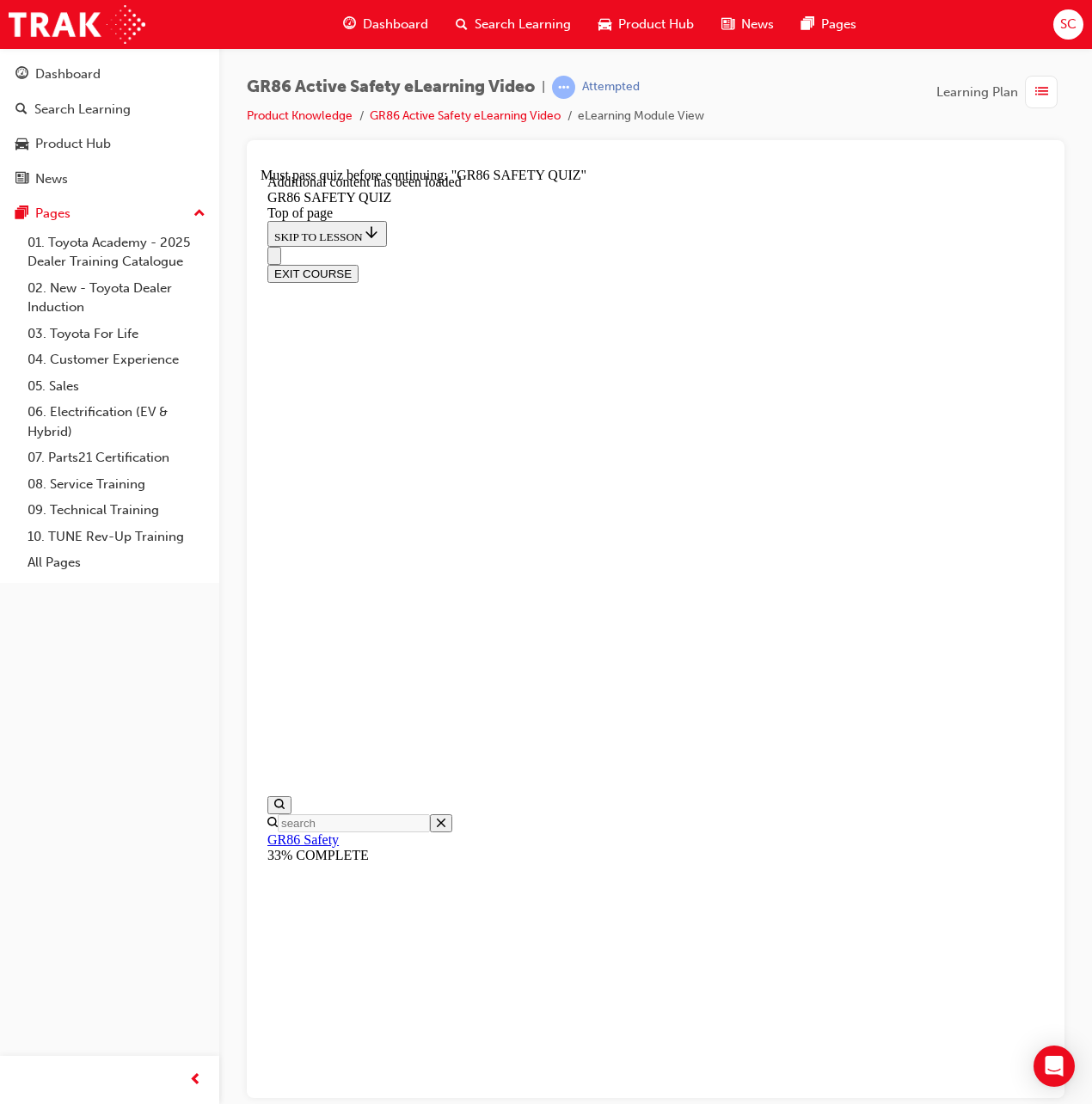
scroll to position [52, 0]
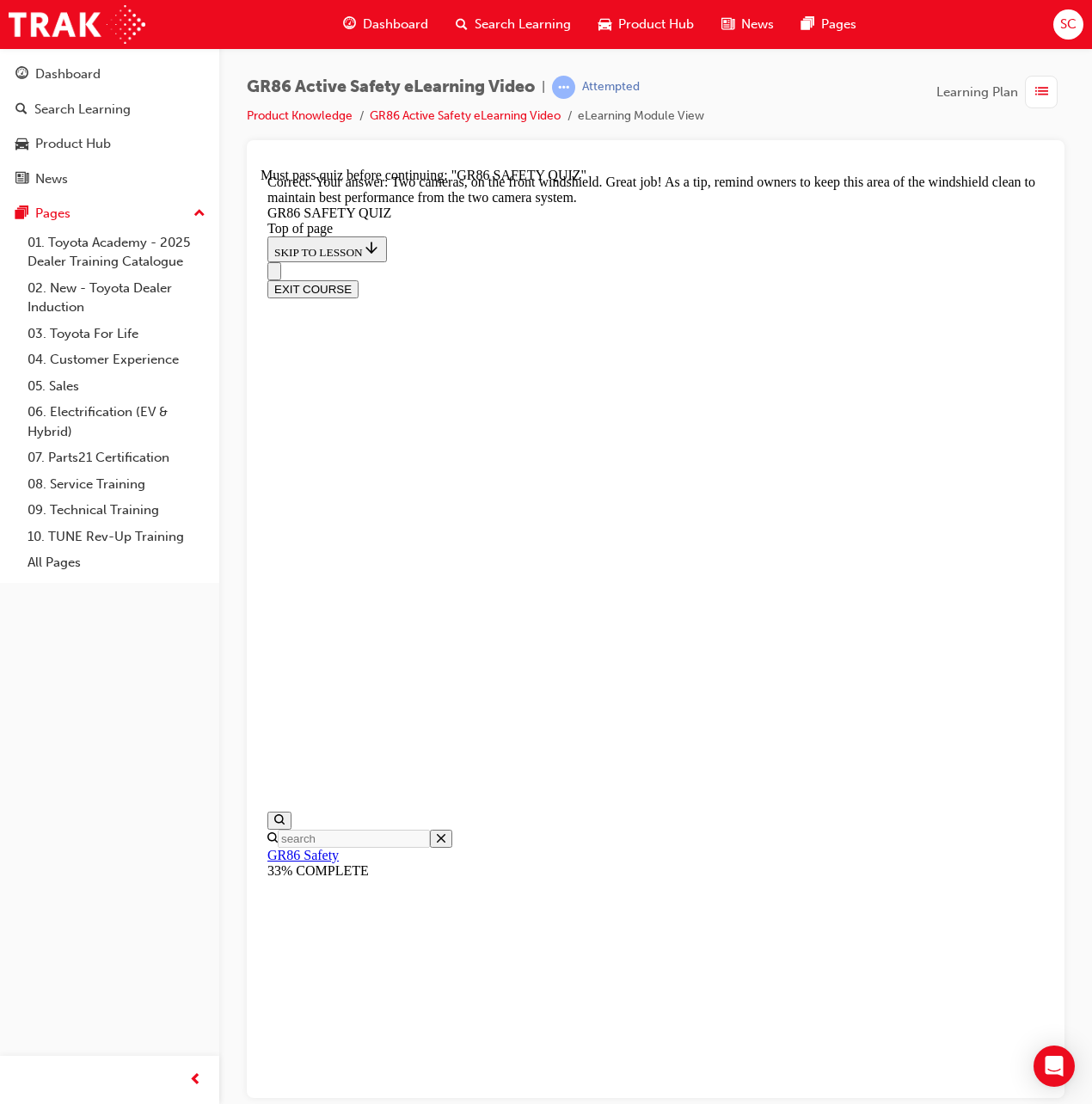
scroll to position [117, 0]
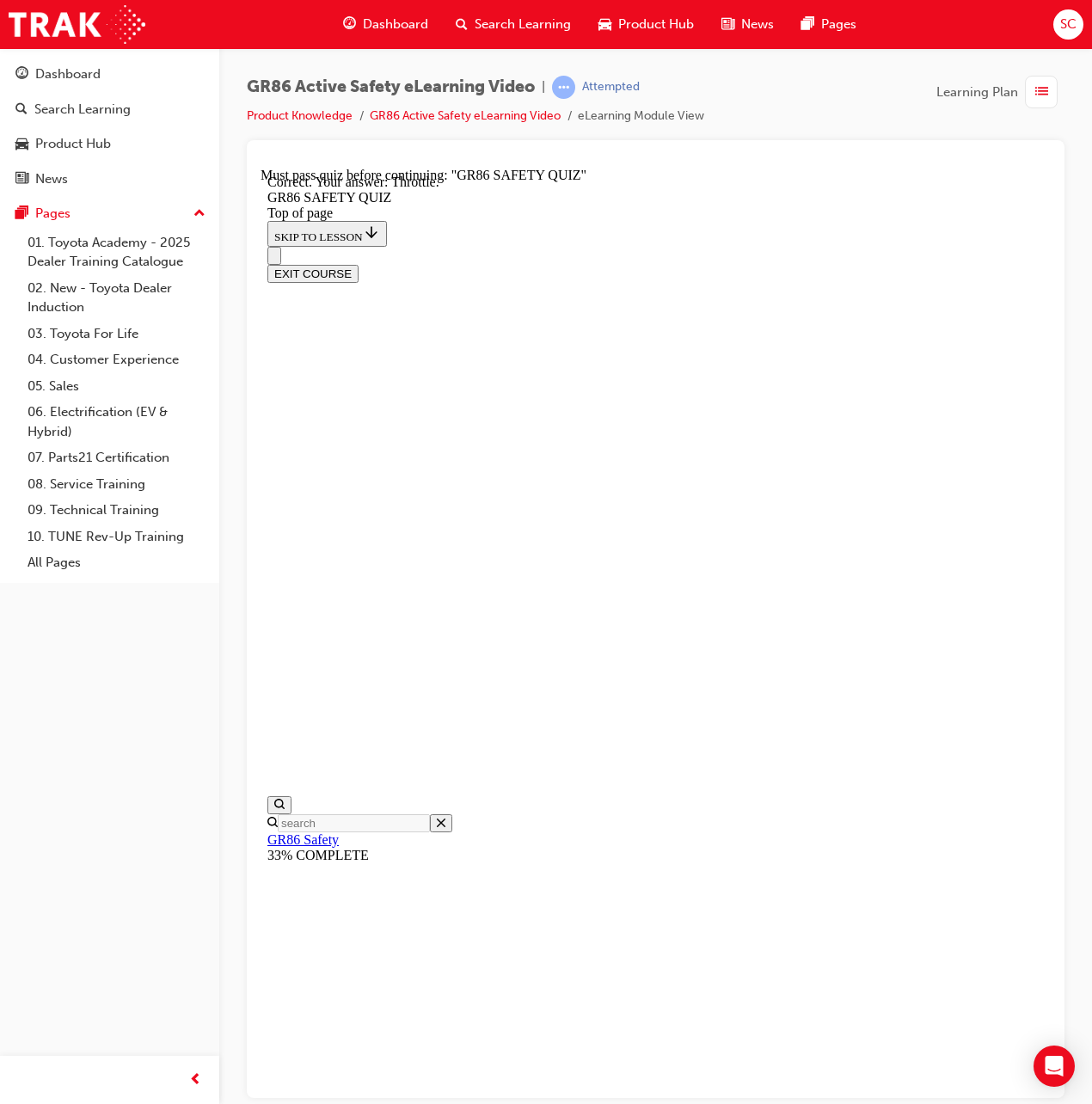
scroll to position [279, 0]
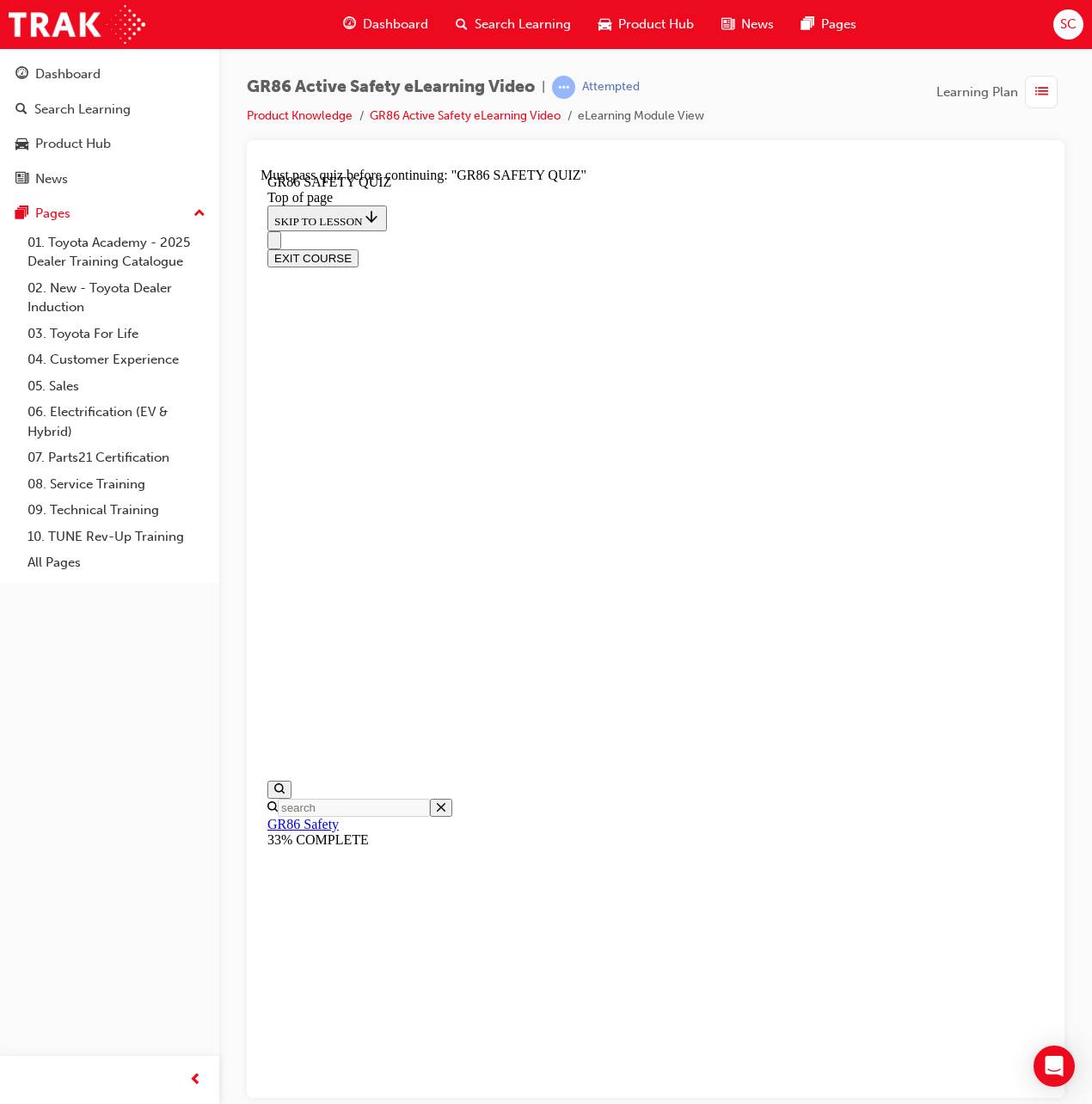
scroll to position [52, 0]
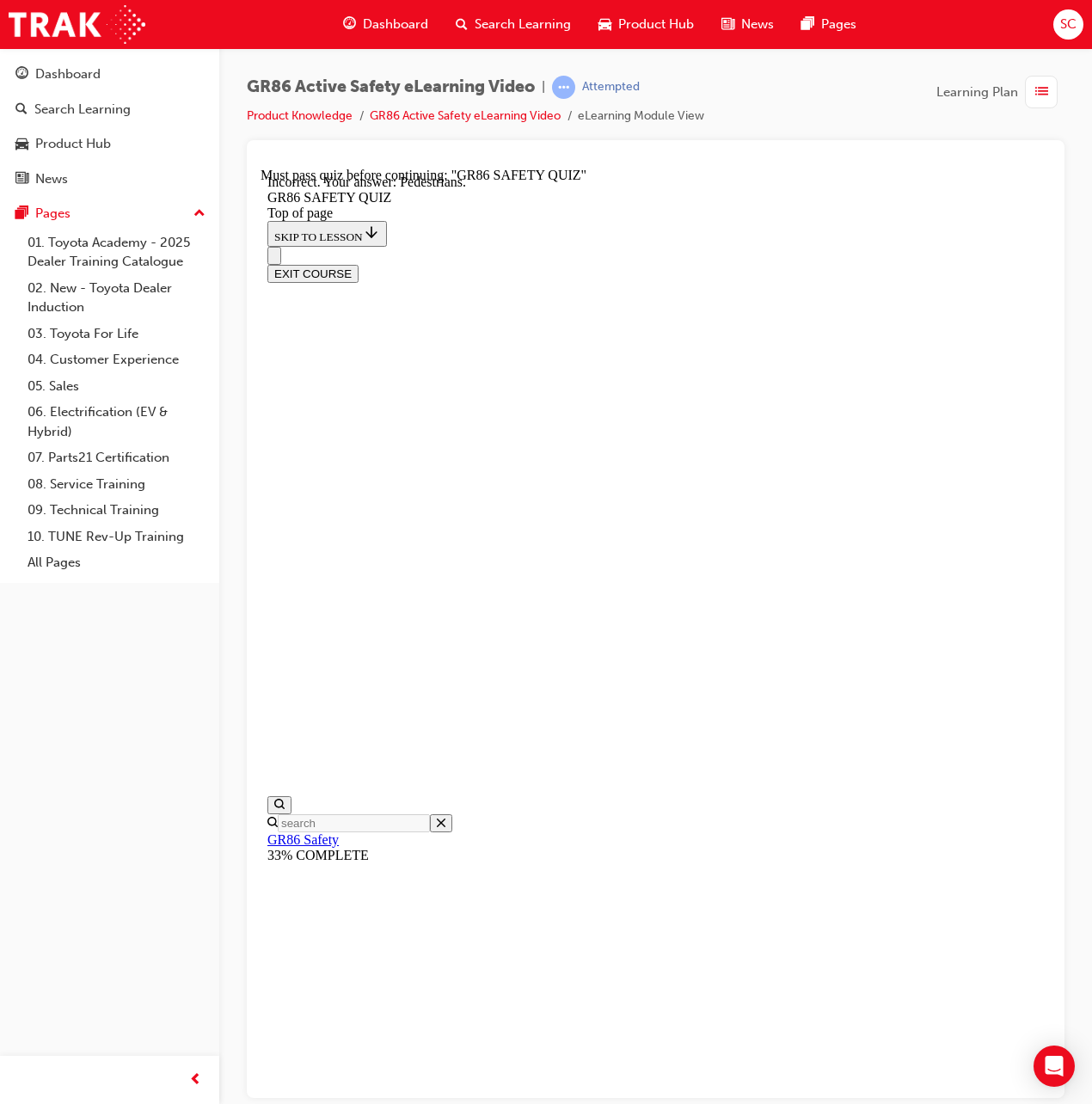
scroll to position [290, 0]
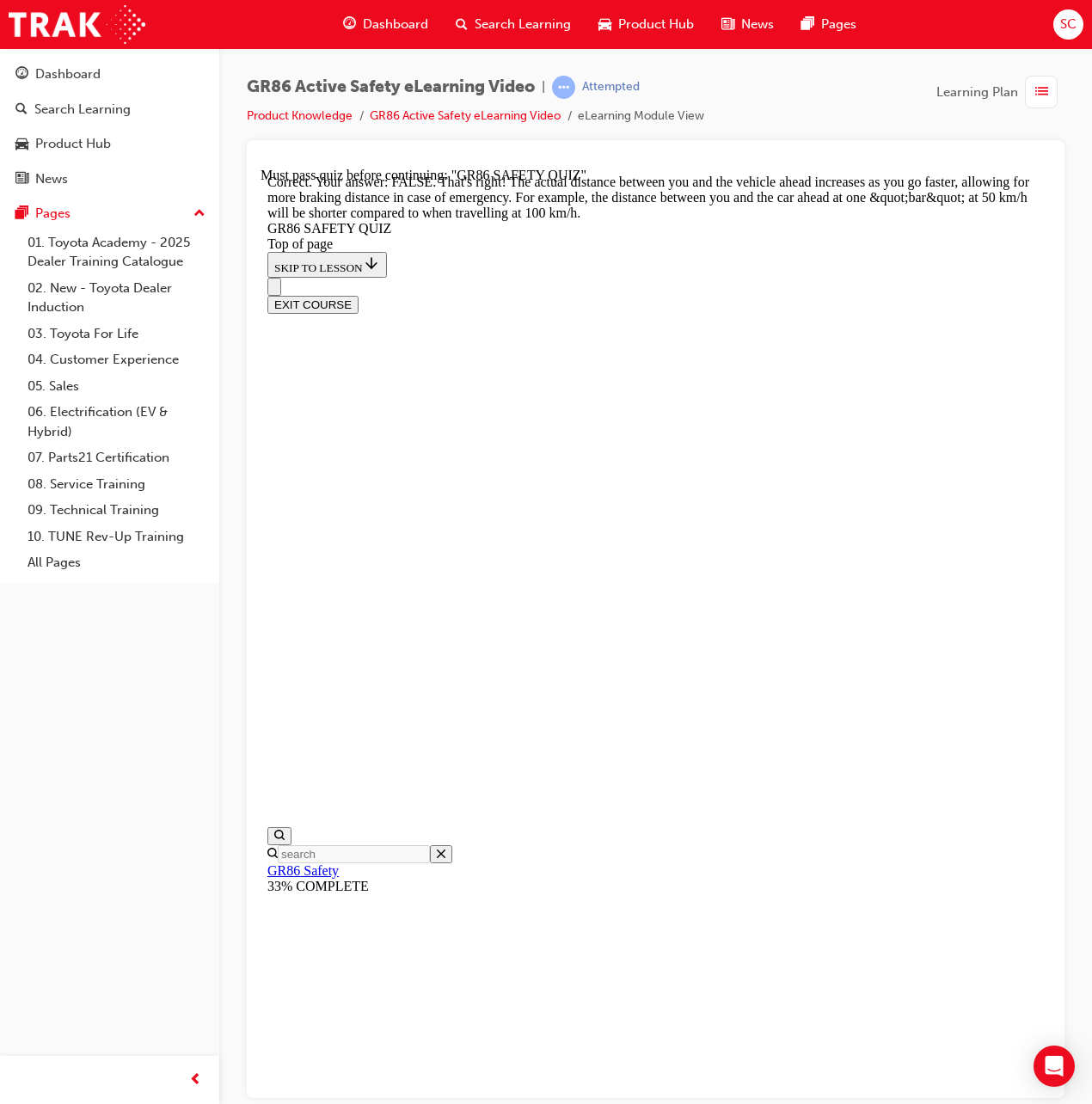
scroll to position [390, 0]
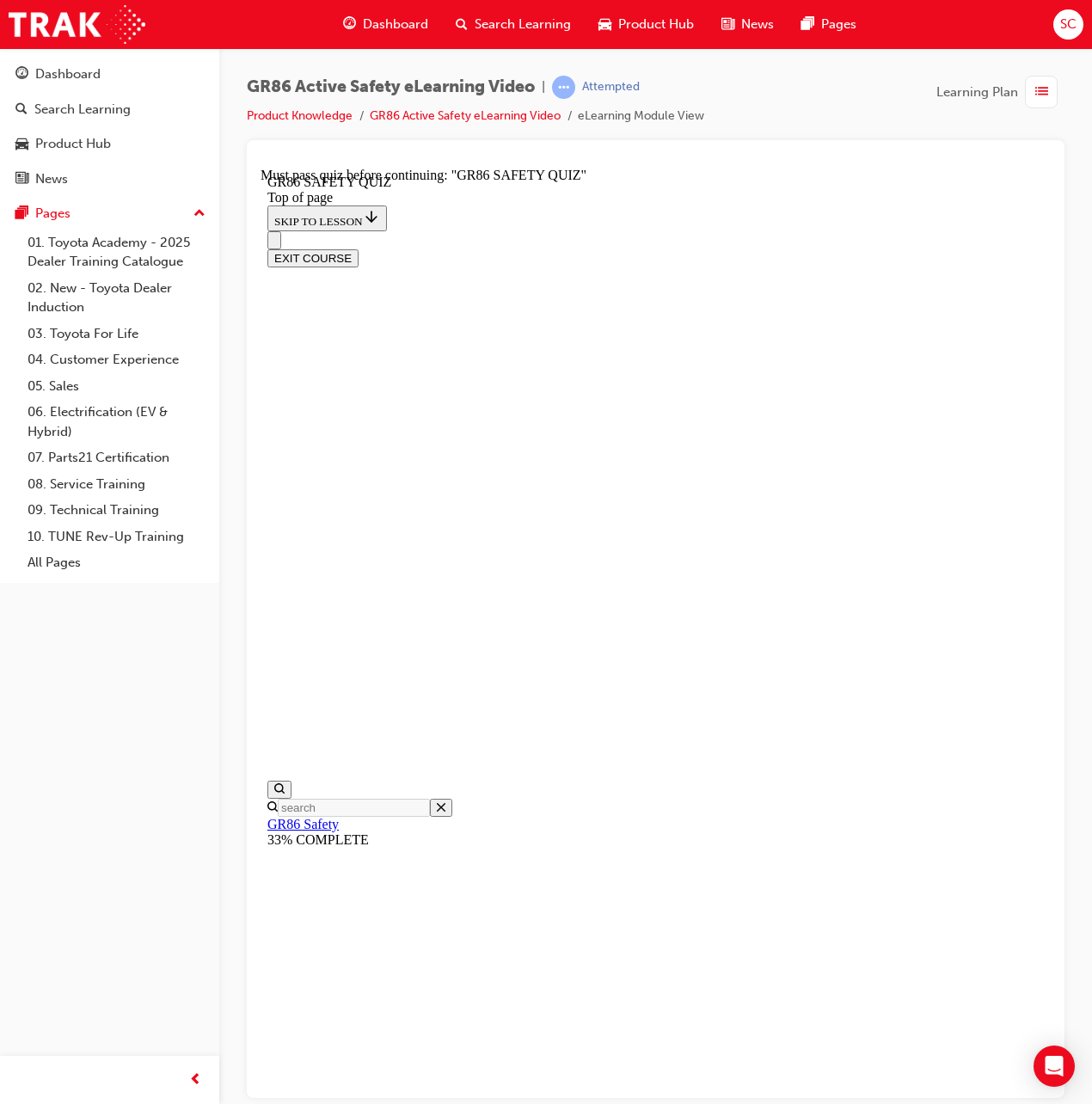
scroll to position [282, 0]
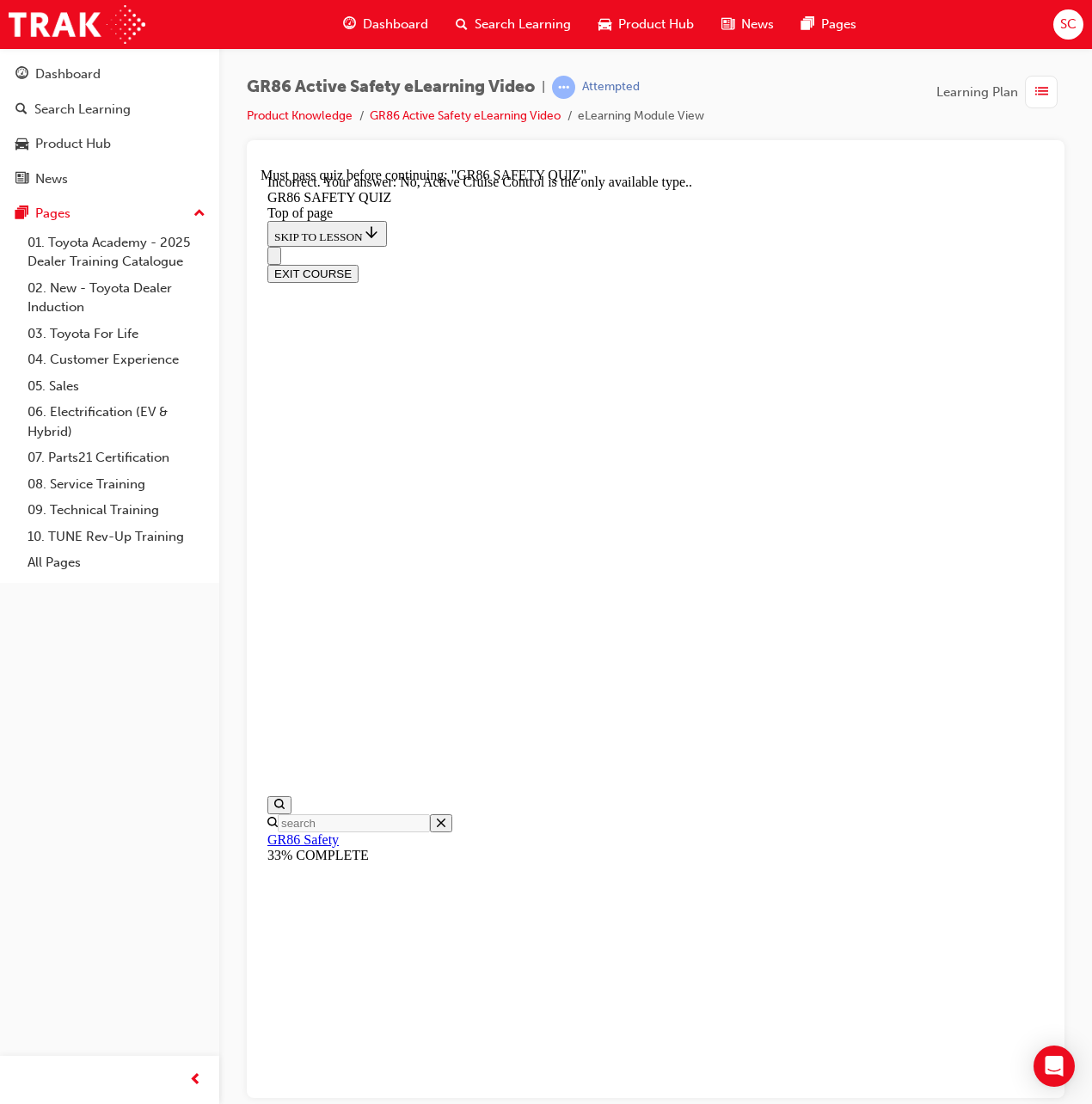
scroll to position [336, 0]
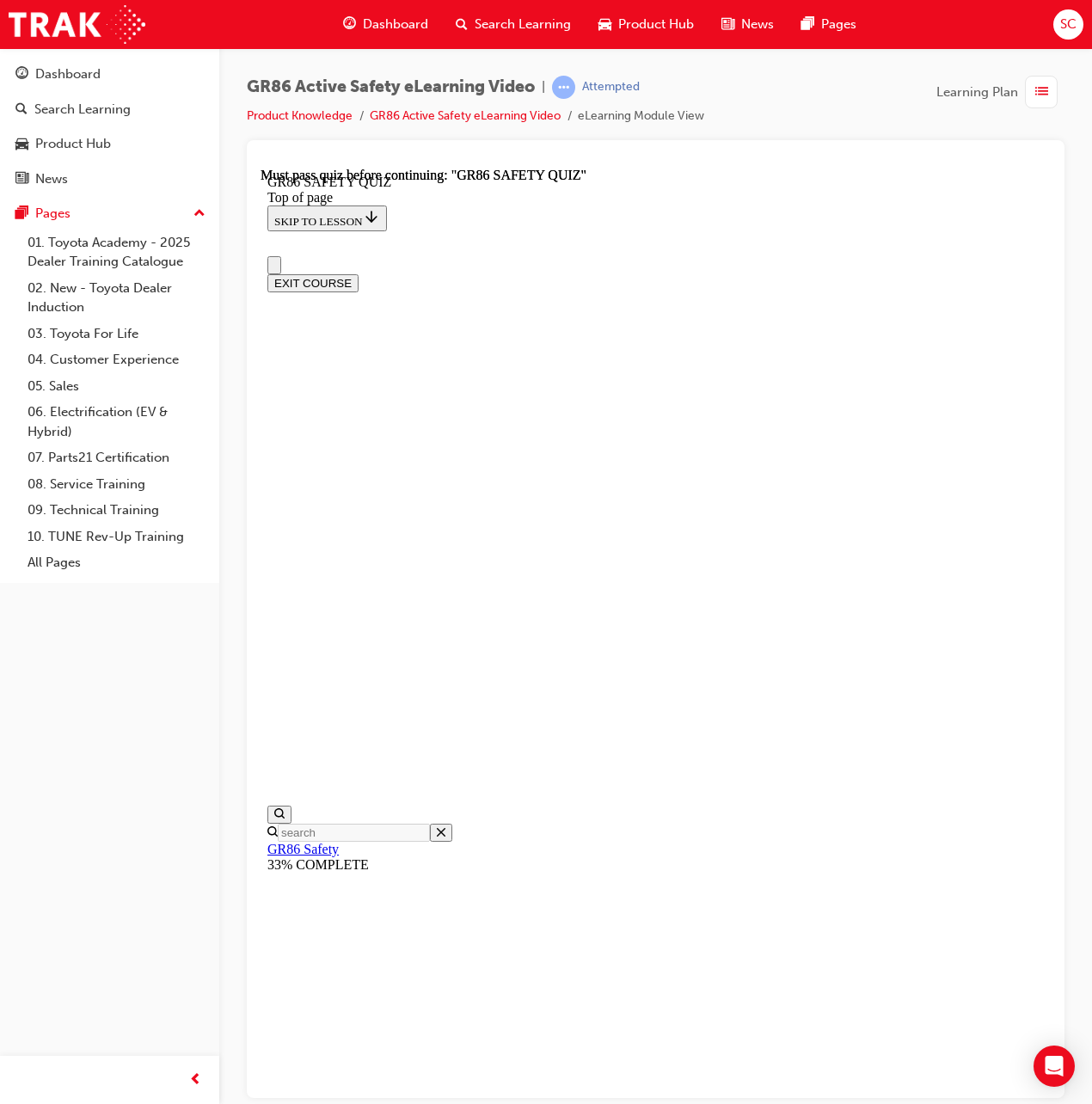
scroll to position [0, 0]
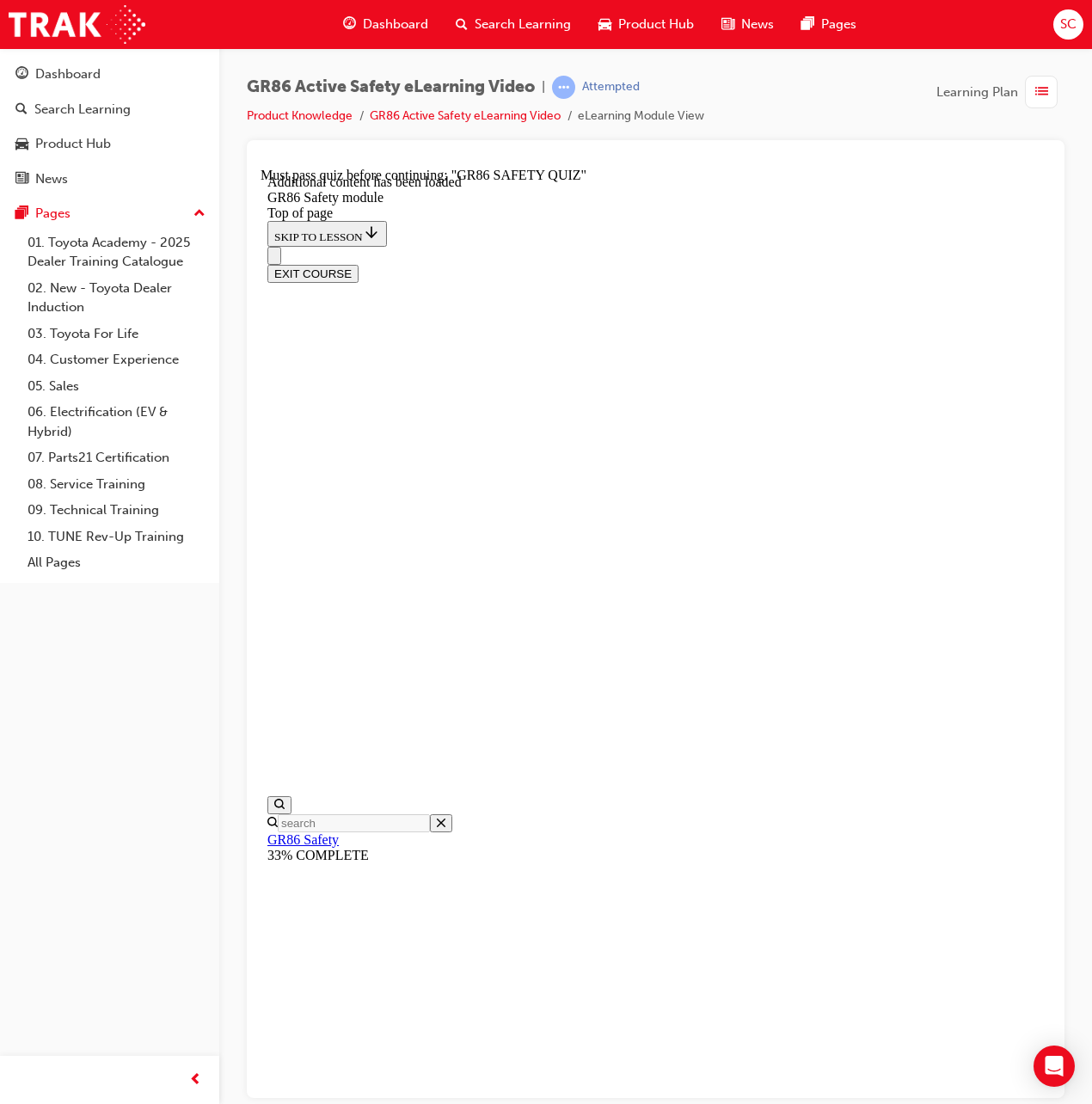
scroll to position [53, 0]
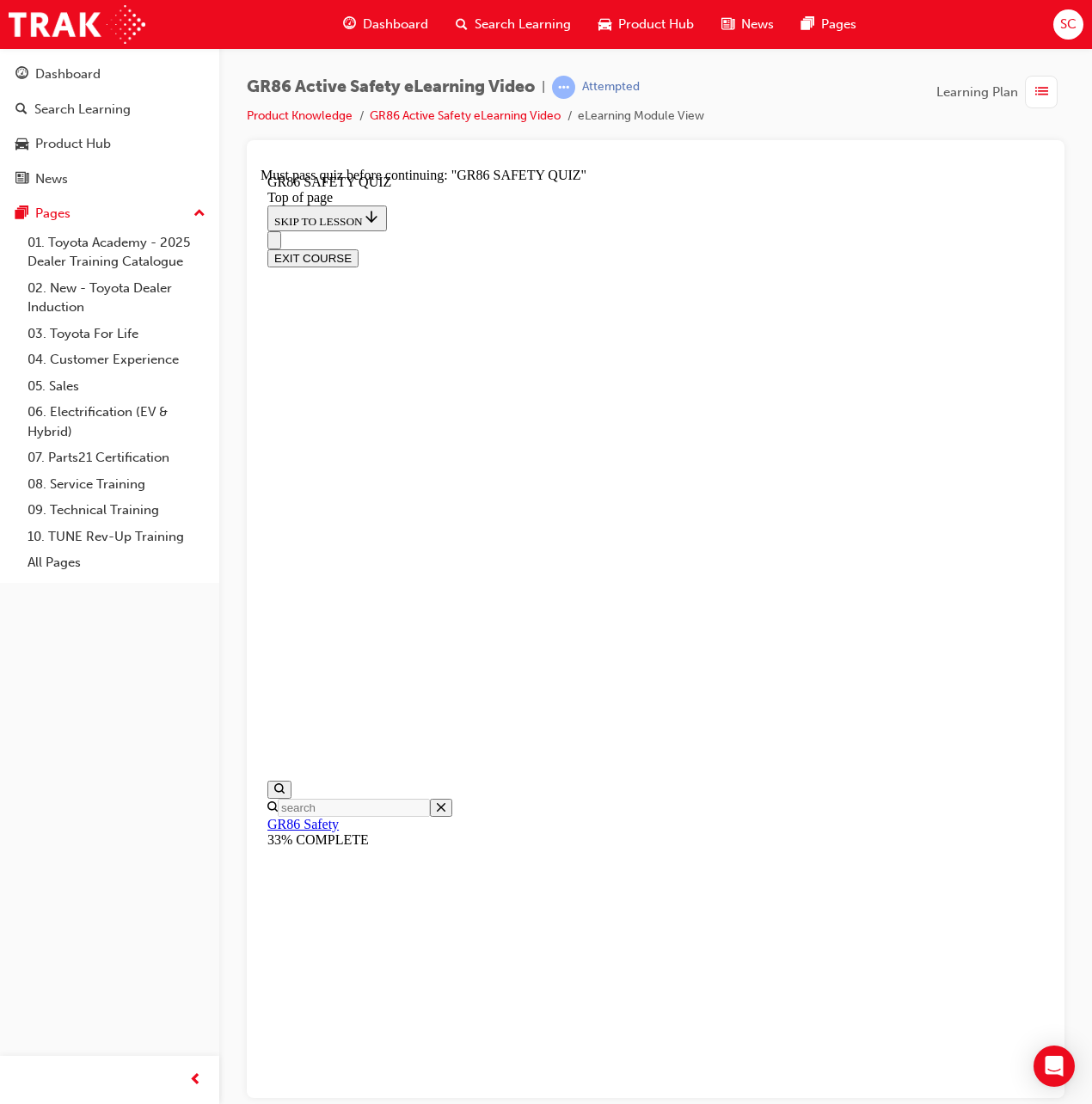
drag, startPoint x: 510, startPoint y: 867, endPoint x: 503, endPoint y: 984, distance: 117.2
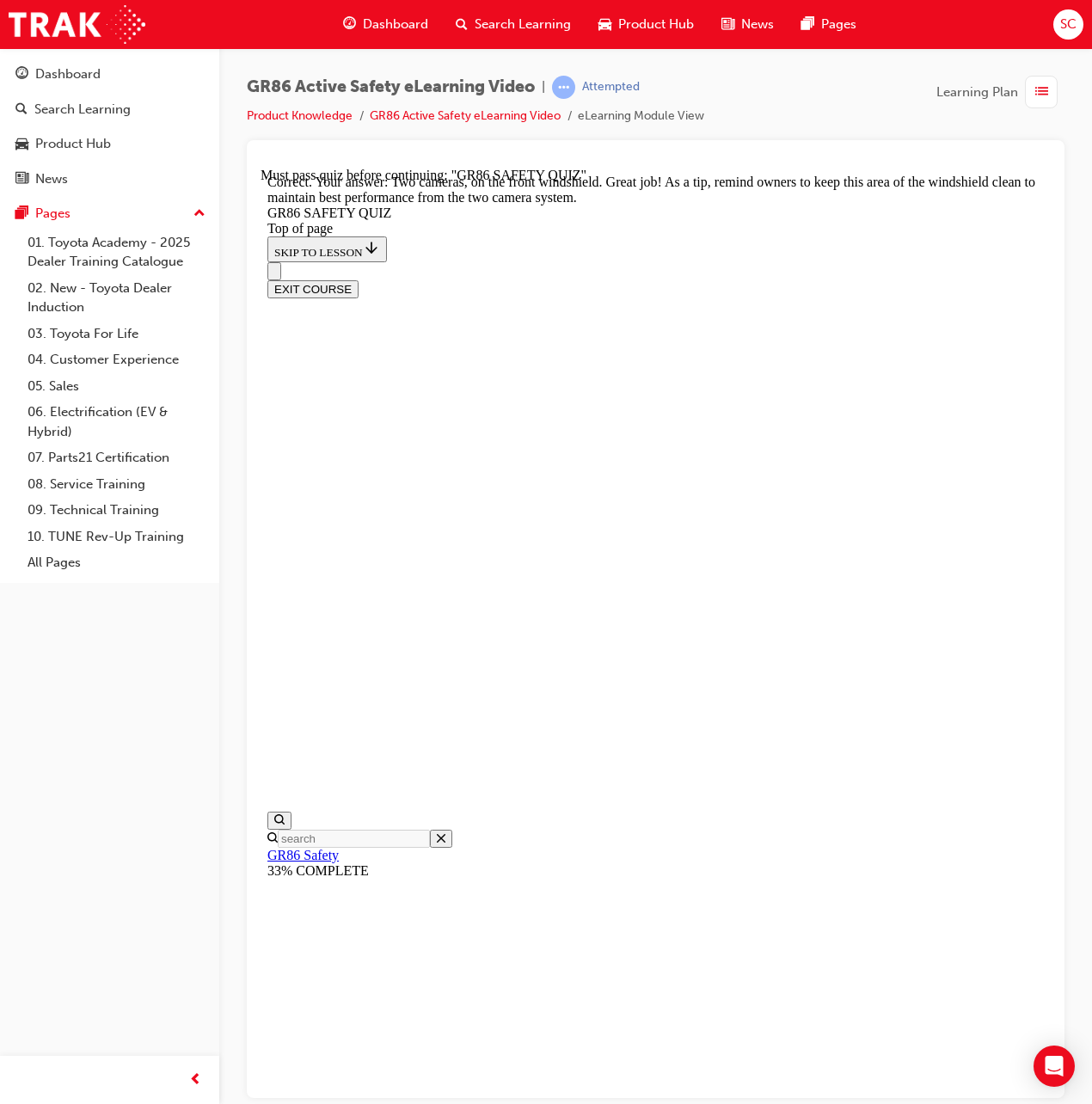
scroll to position [117, 0]
drag, startPoint x: 628, startPoint y: 990, endPoint x: 638, endPoint y: 1007, distance: 19.7
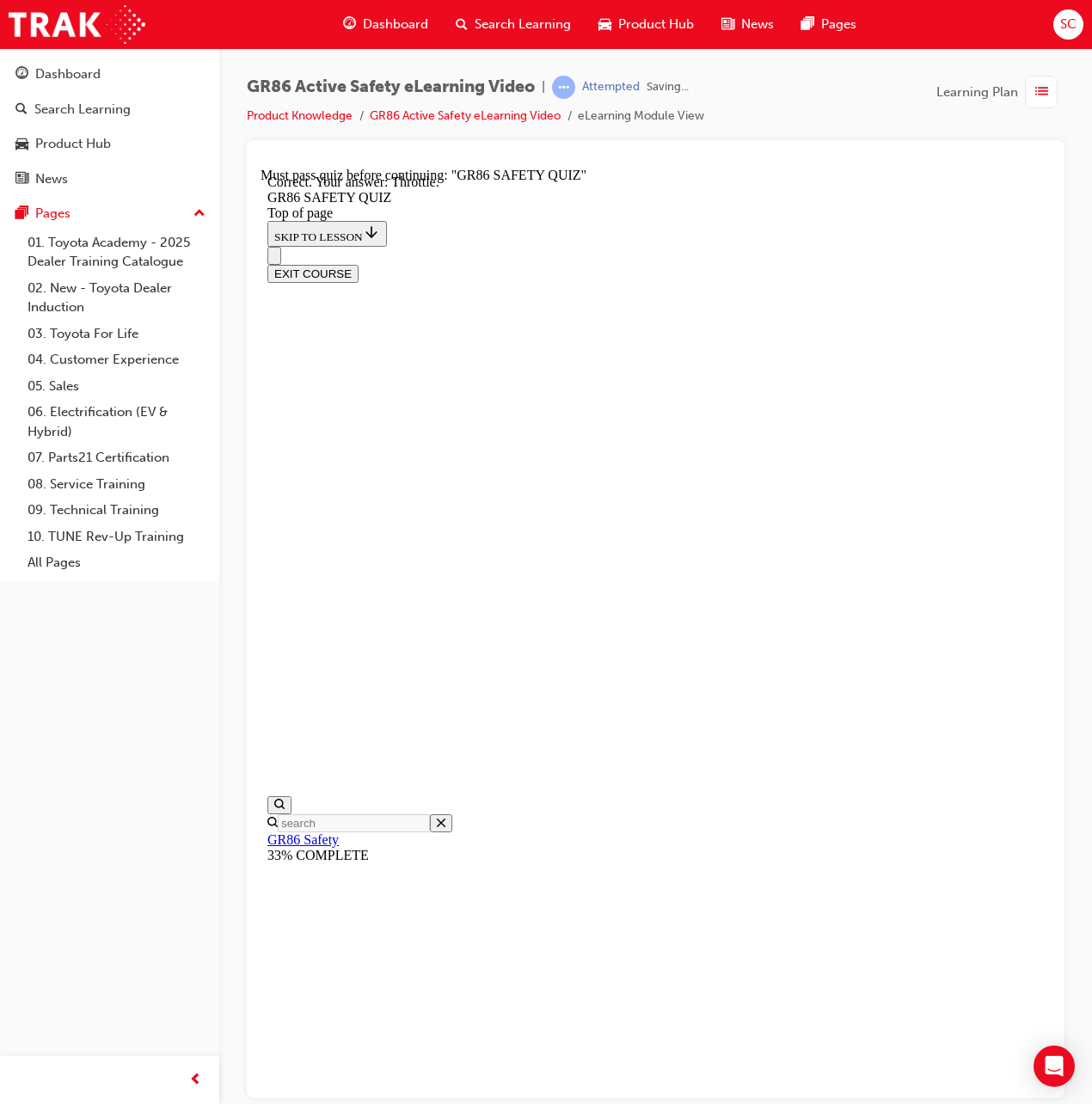
scroll to position [279, 0]
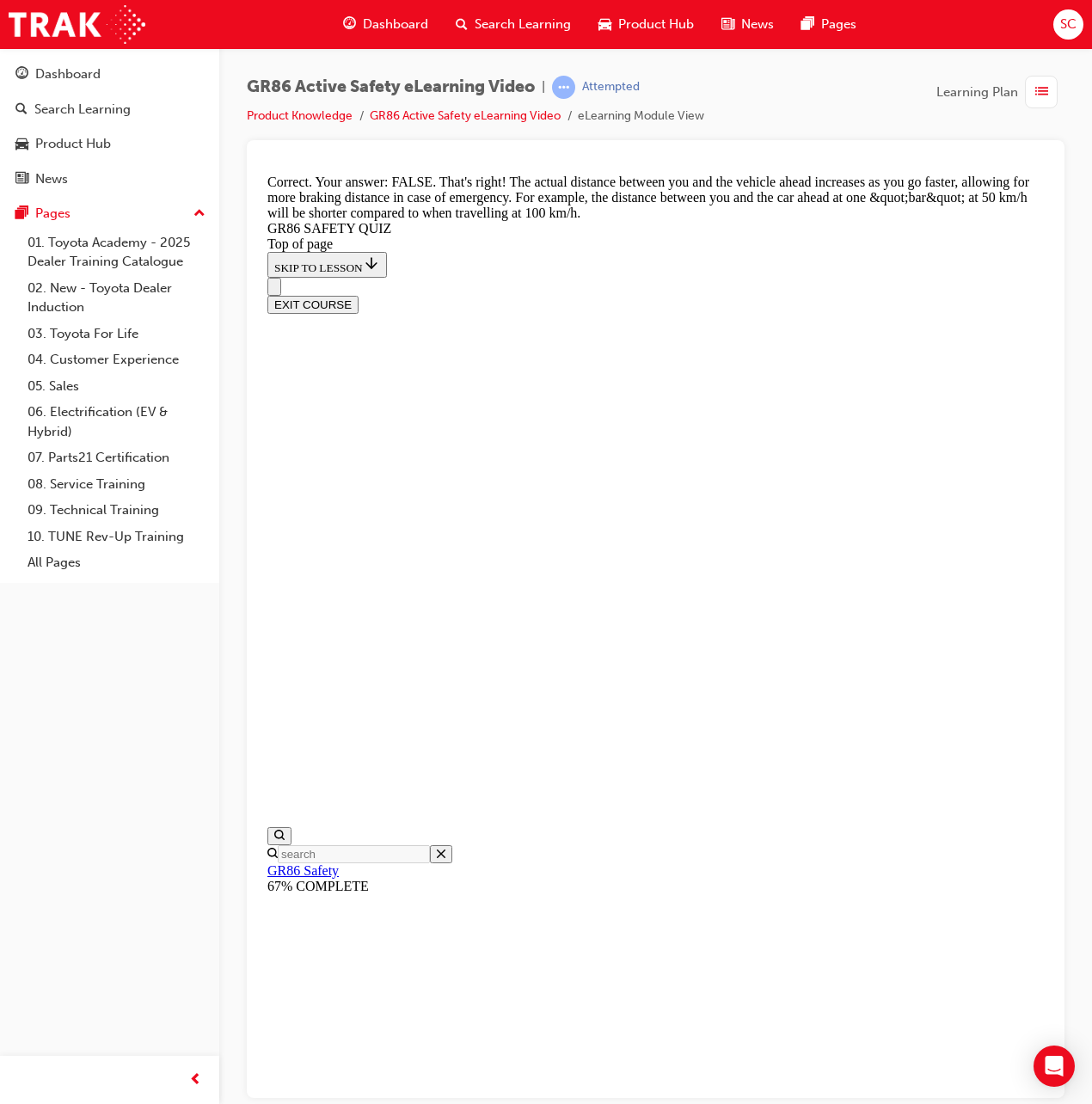
scroll to position [390, 0]
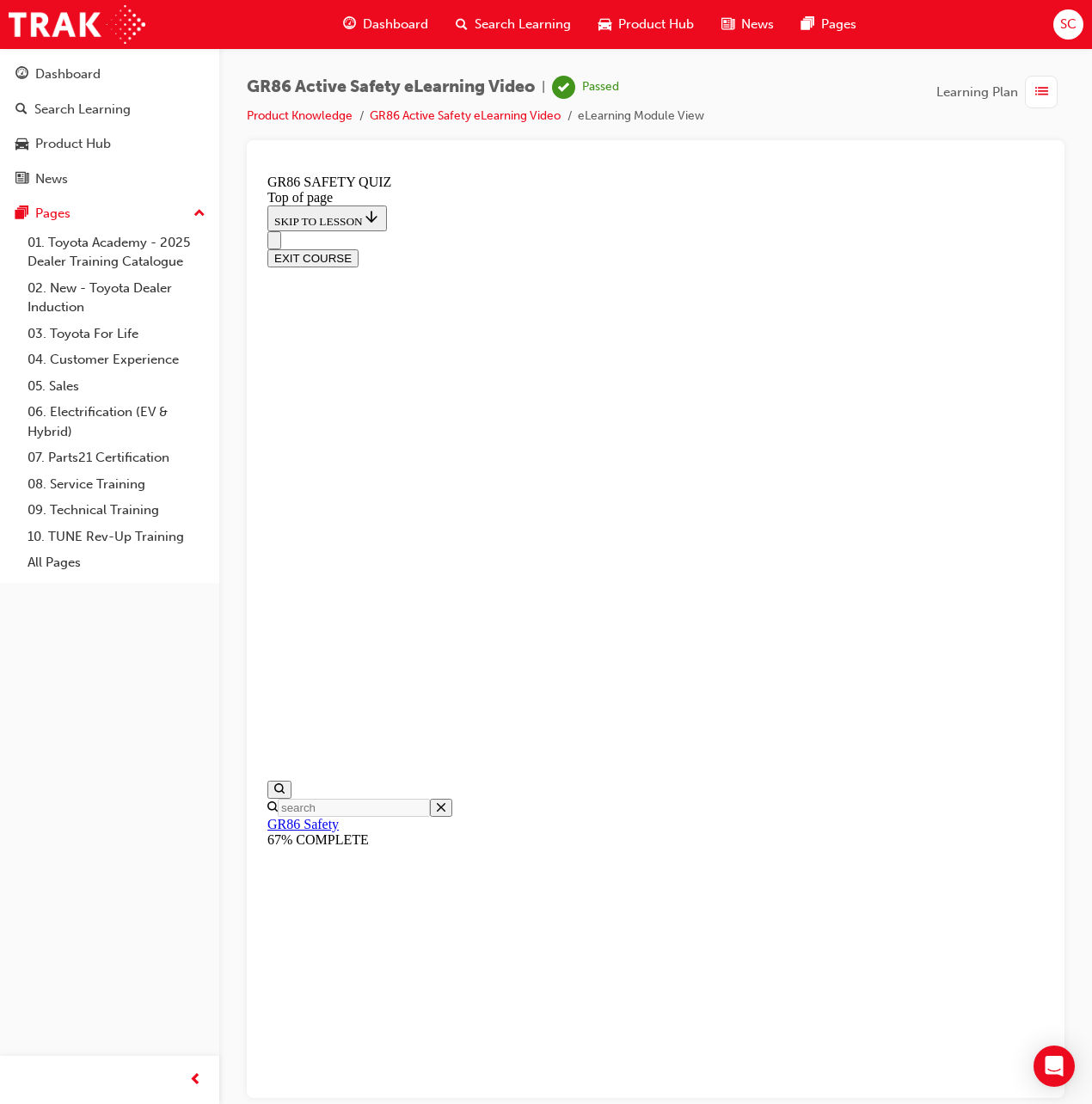
scroll to position [107, 0]
click at [1039, 80] on div "button" at bounding box center [1042, 92] width 33 height 33
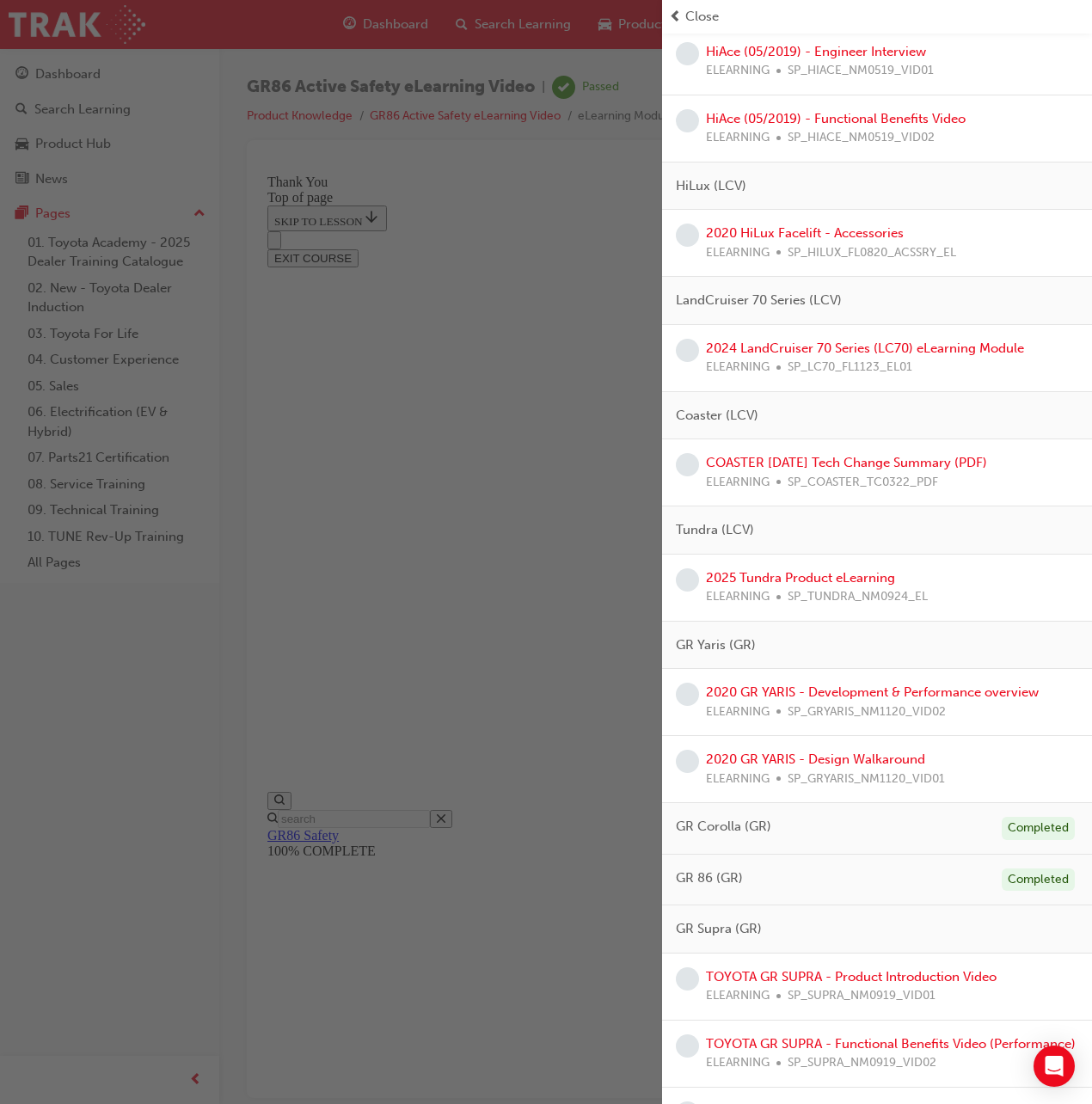
scroll to position [2922, 0]
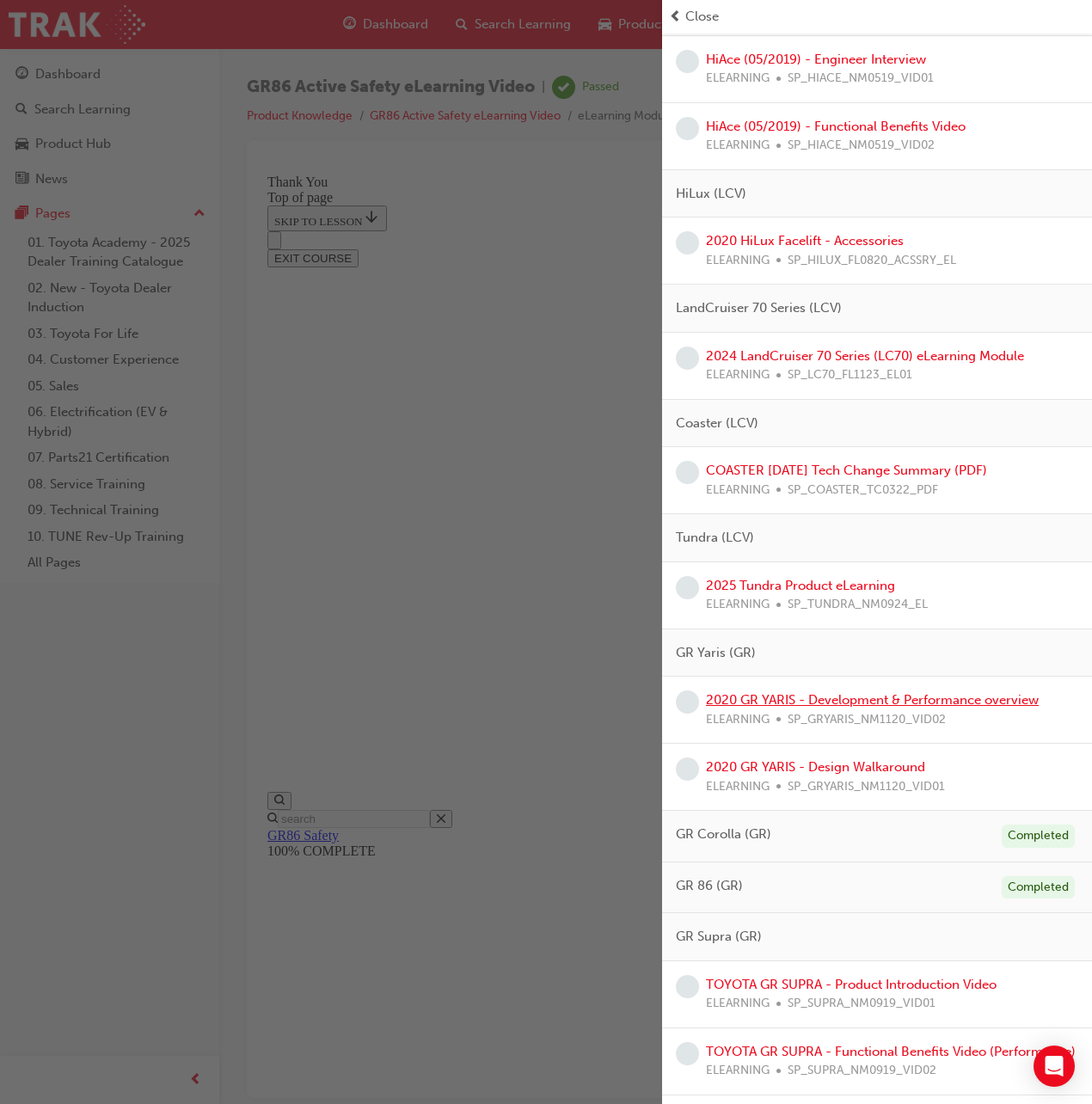
click at [811, 697] on link "2020 GR YARIS - Development & Performance overview" at bounding box center [872, 699] width 332 height 16
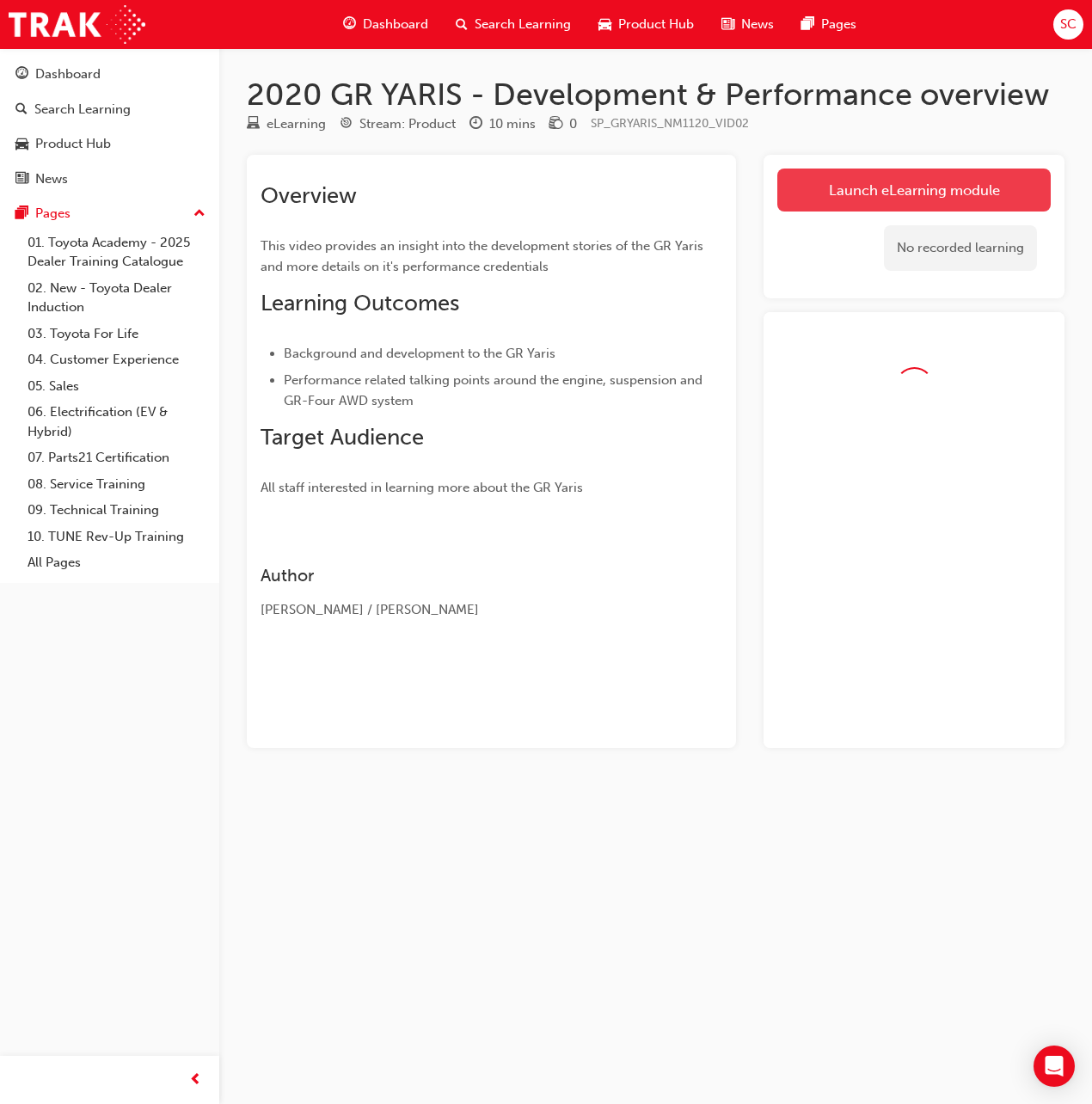
click at [835, 188] on link "Launch eLearning module" at bounding box center [914, 190] width 273 height 43
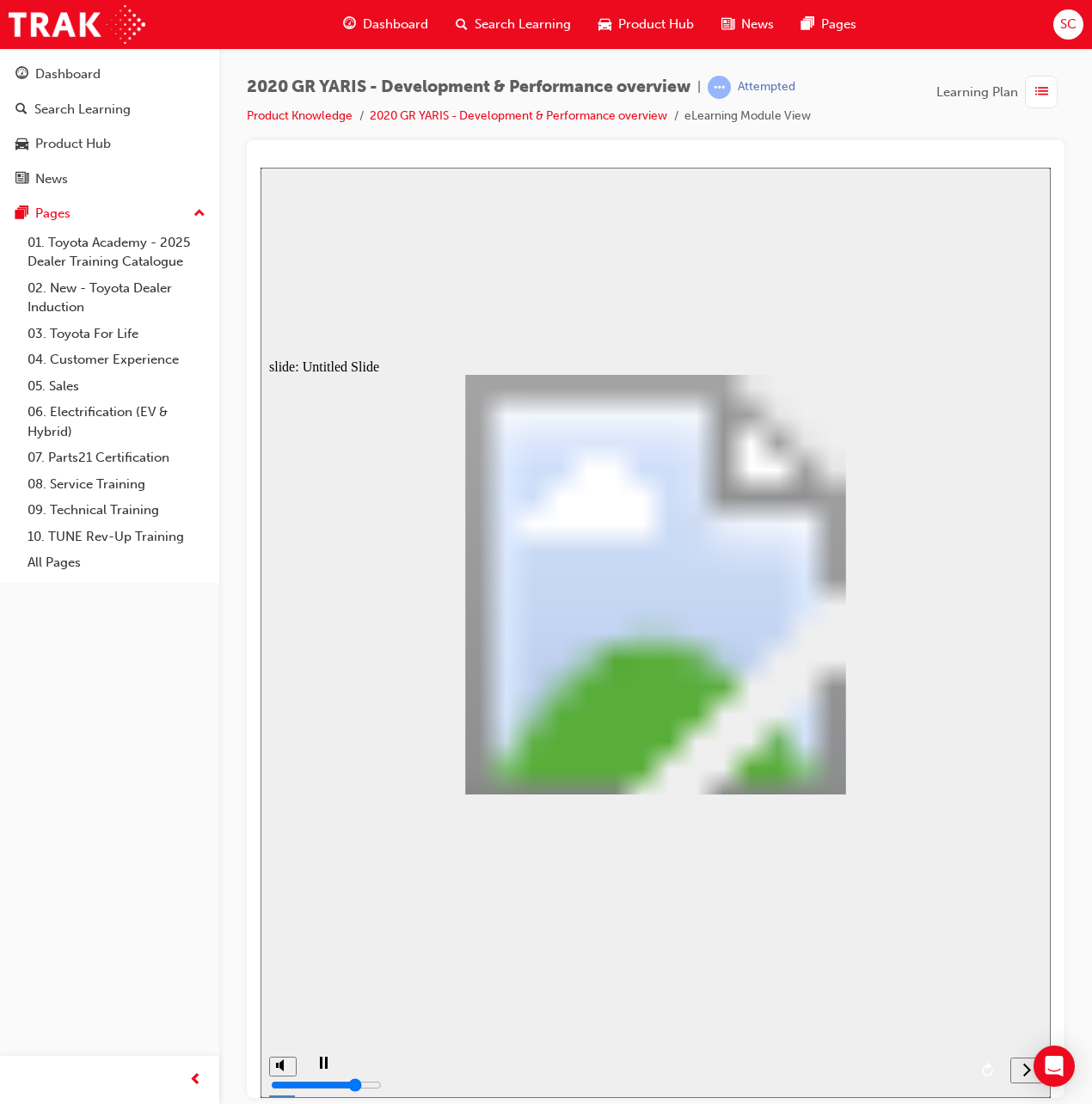
click at [1028, 1072] on icon "next" at bounding box center [1027, 1068] width 9 height 16
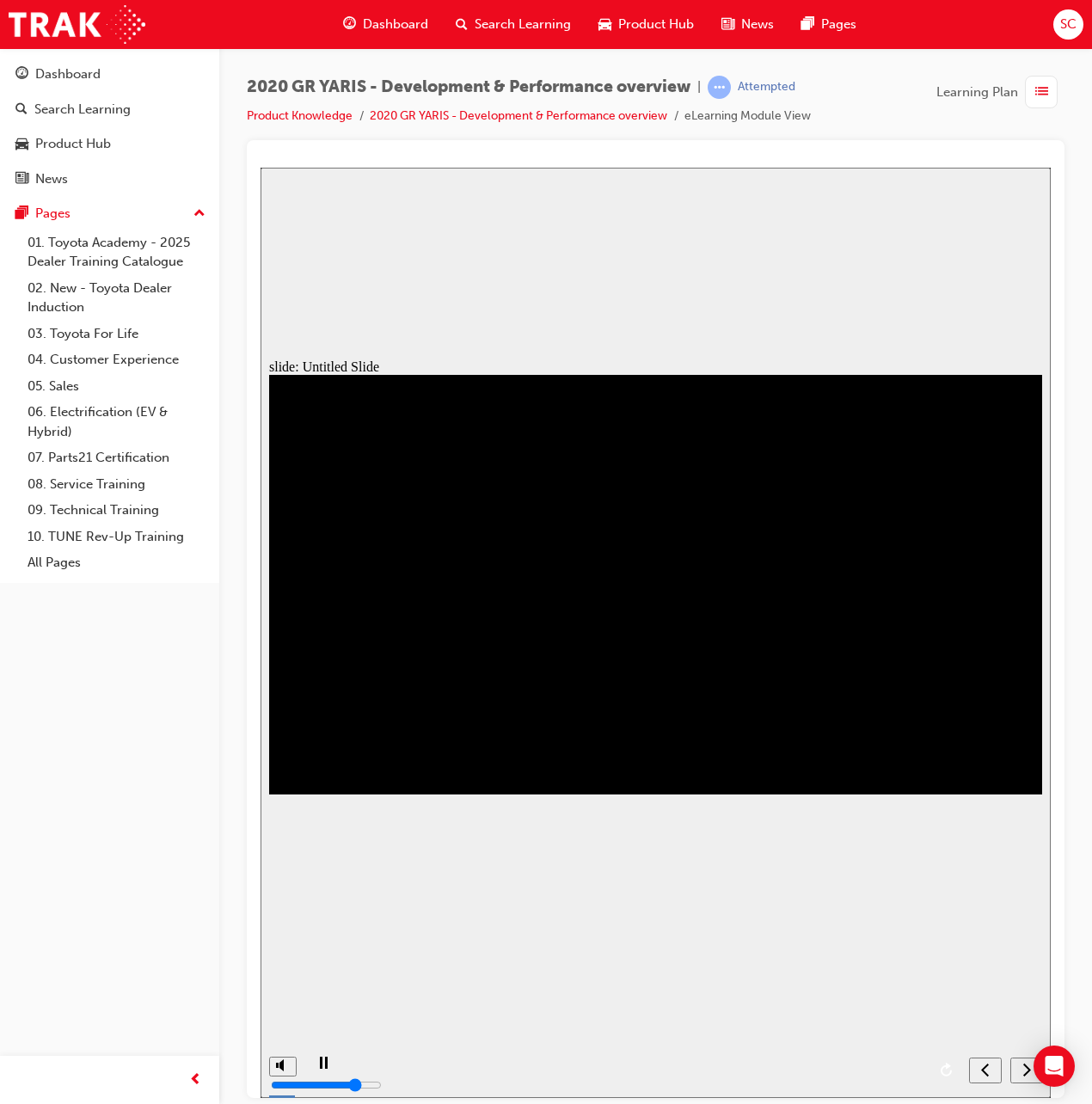
click at [1023, 1072] on icon "next" at bounding box center [1027, 1068] width 9 height 16
type input "4"
click at [282, 1019] on input "volume" at bounding box center [325, 1020] width 111 height 14
